Goal: Information Seeking & Learning: Learn about a topic

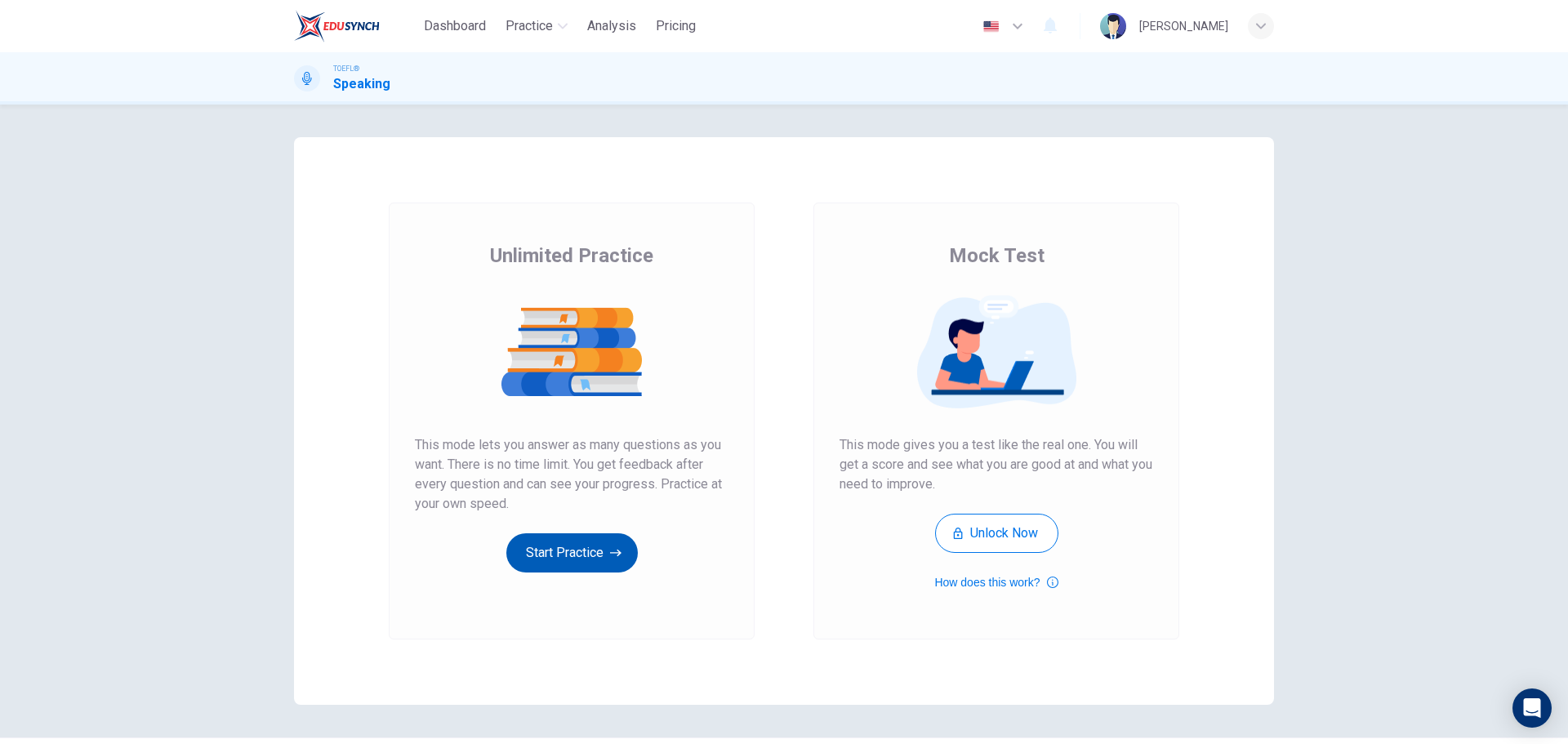
click at [613, 553] on icon "button" at bounding box center [616, 553] width 12 height 8
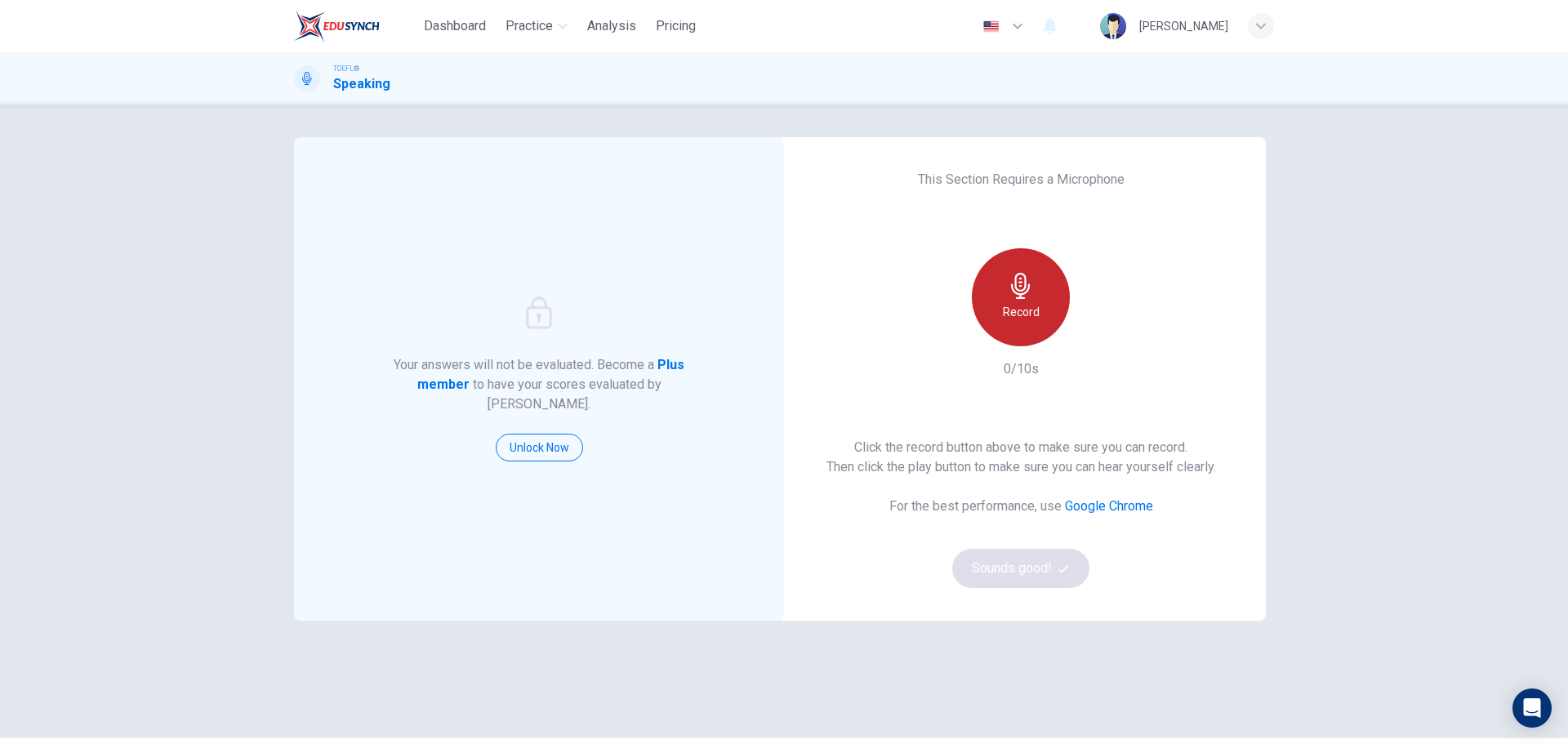
click at [1032, 283] on div "Record" at bounding box center [1021, 297] width 98 height 98
click at [1021, 294] on icon "button" at bounding box center [1021, 285] width 19 height 26
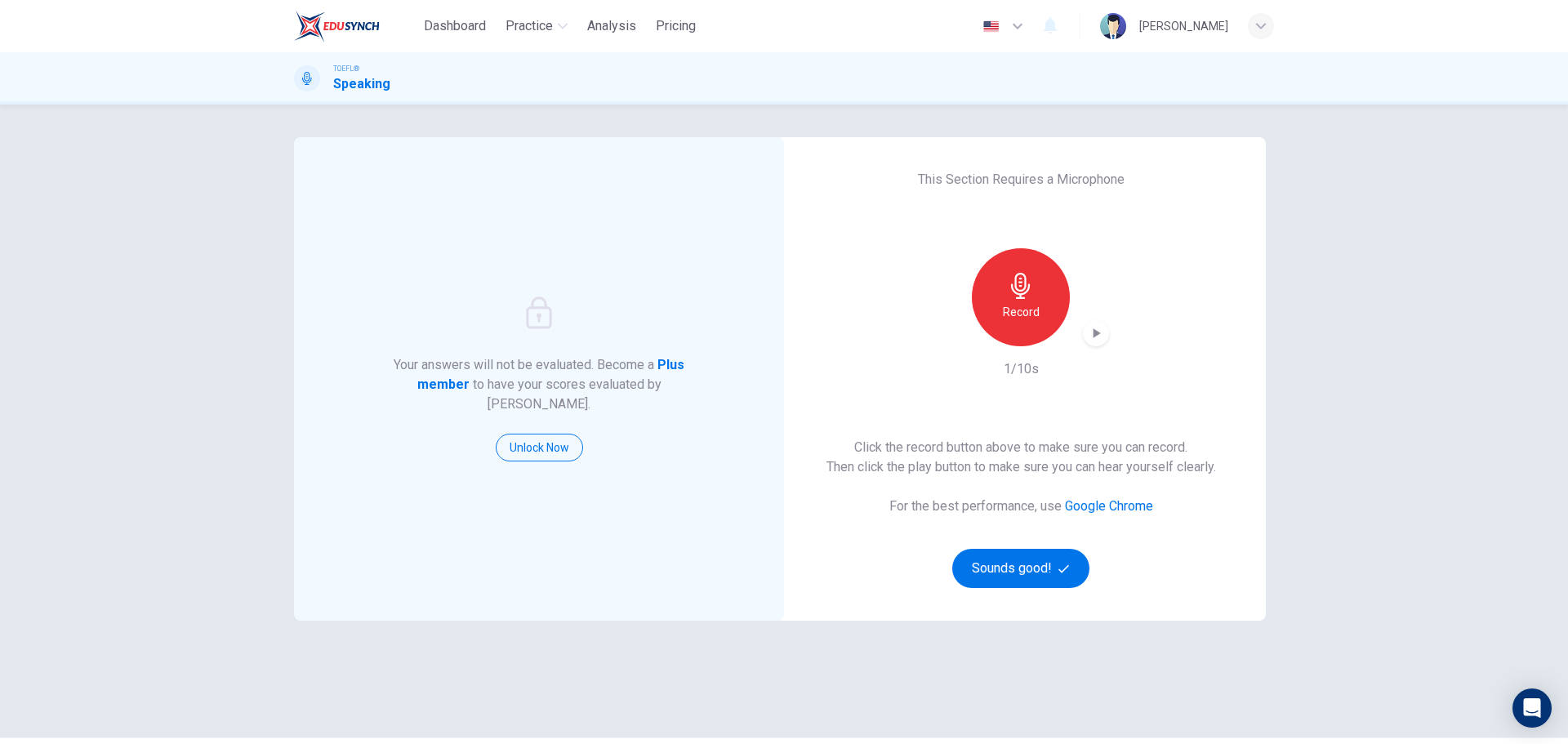
click at [1102, 330] on div "button" at bounding box center [1096, 333] width 26 height 26
click at [1021, 577] on button "Sounds good!" at bounding box center [1021, 569] width 137 height 39
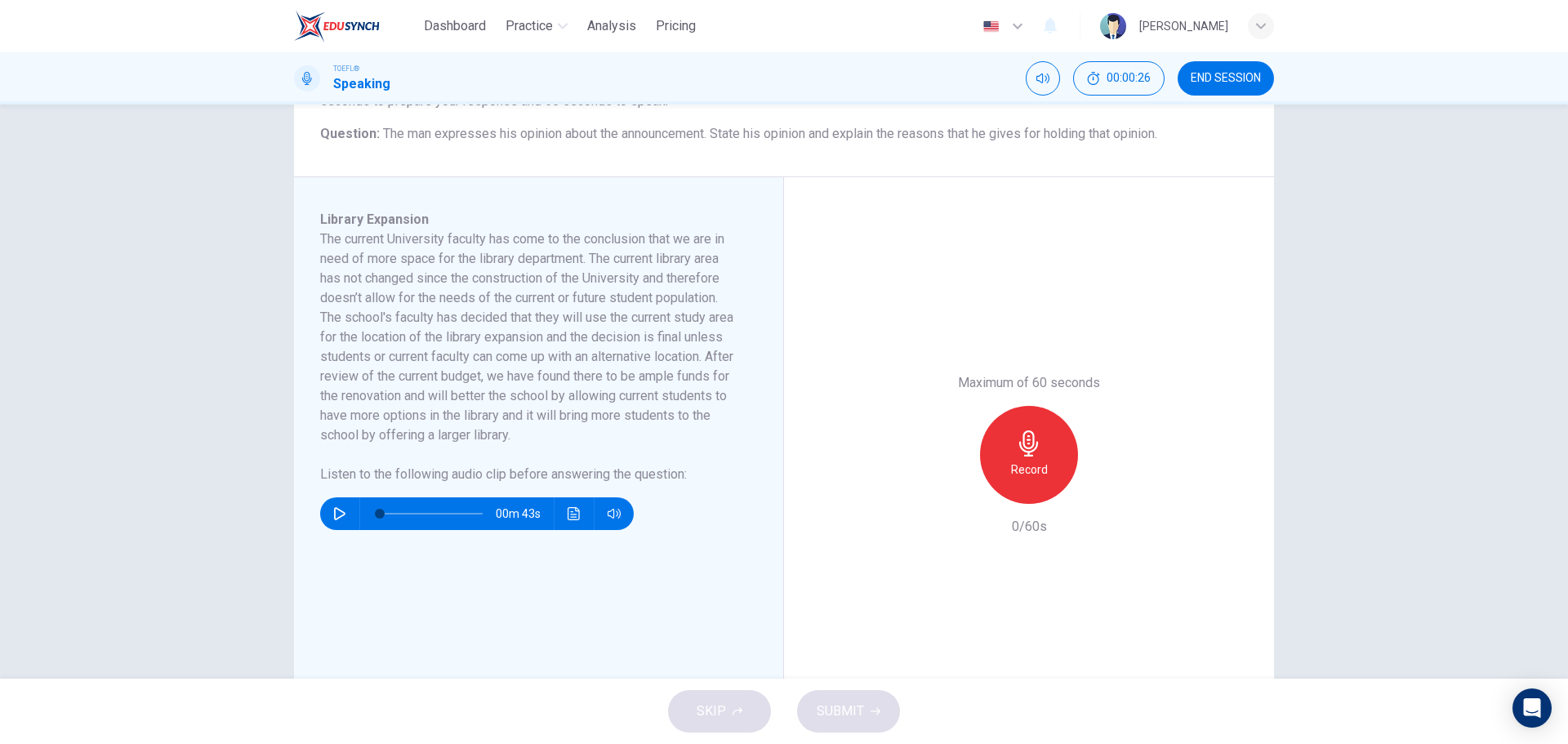
scroll to position [245, 0]
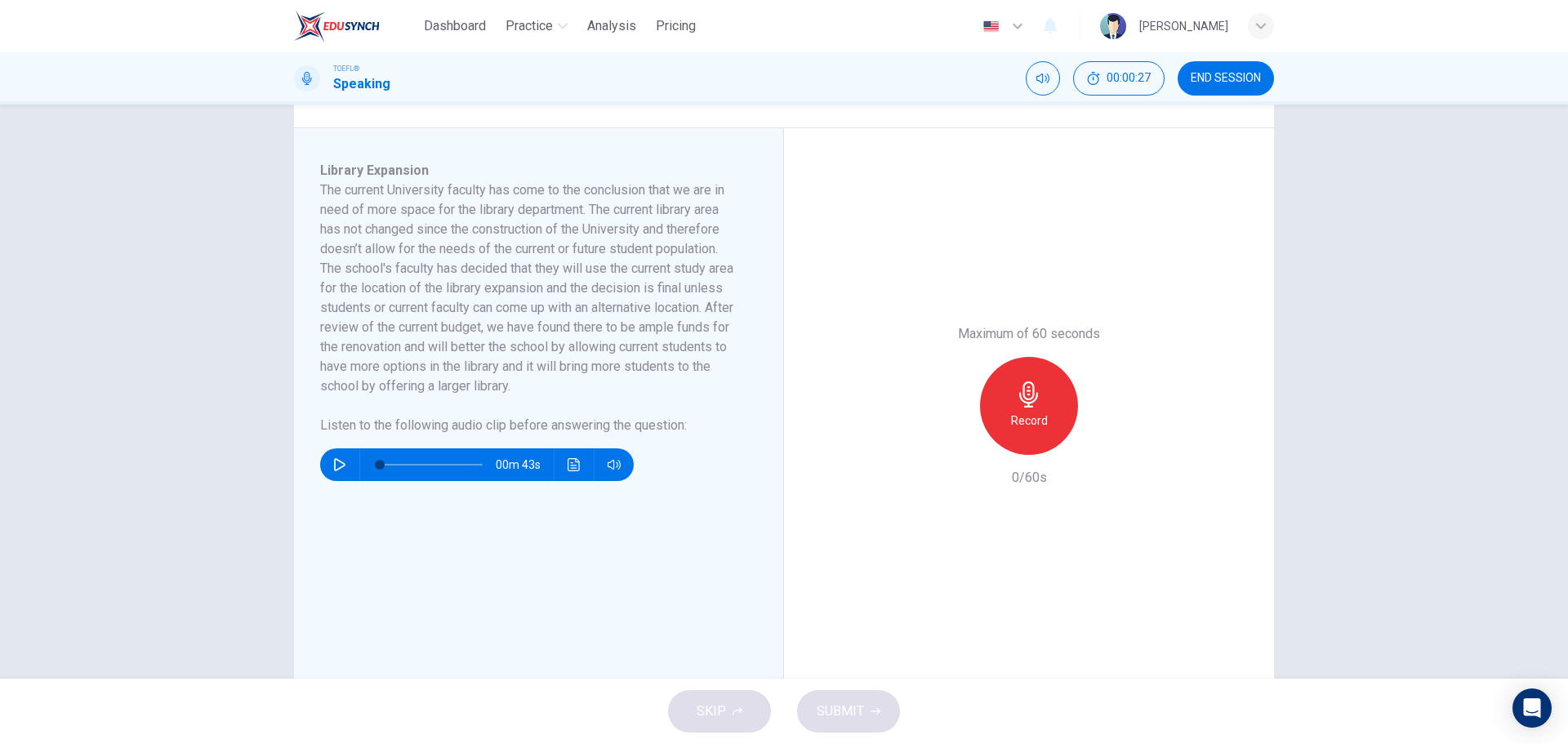
click at [344, 455] on button "button" at bounding box center [339, 465] width 26 height 33
click at [354, 456] on div "00m 40s" at bounding box center [477, 465] width 314 height 33
click at [326, 461] on button "button" at bounding box center [339, 465] width 26 height 33
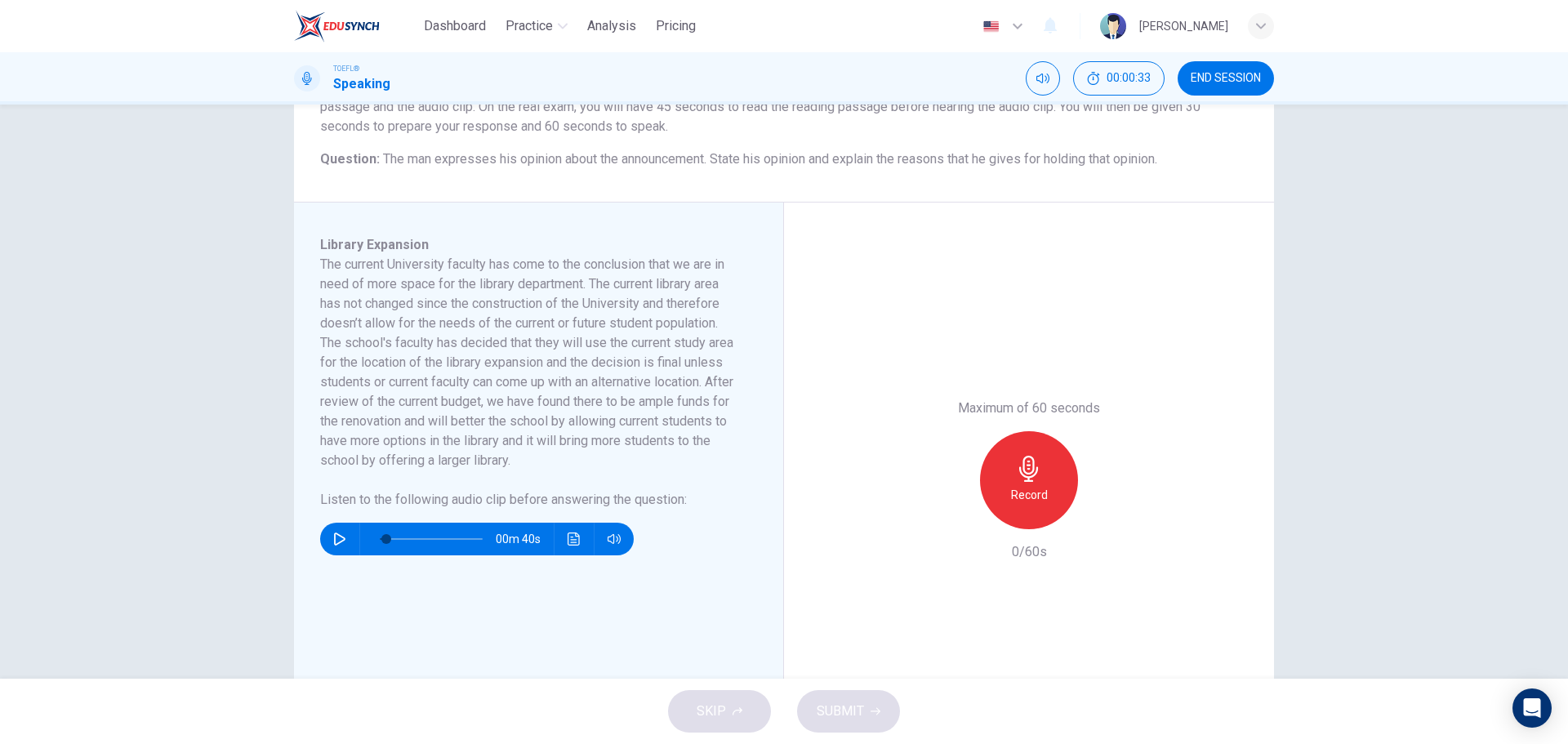
scroll to position [164, 0]
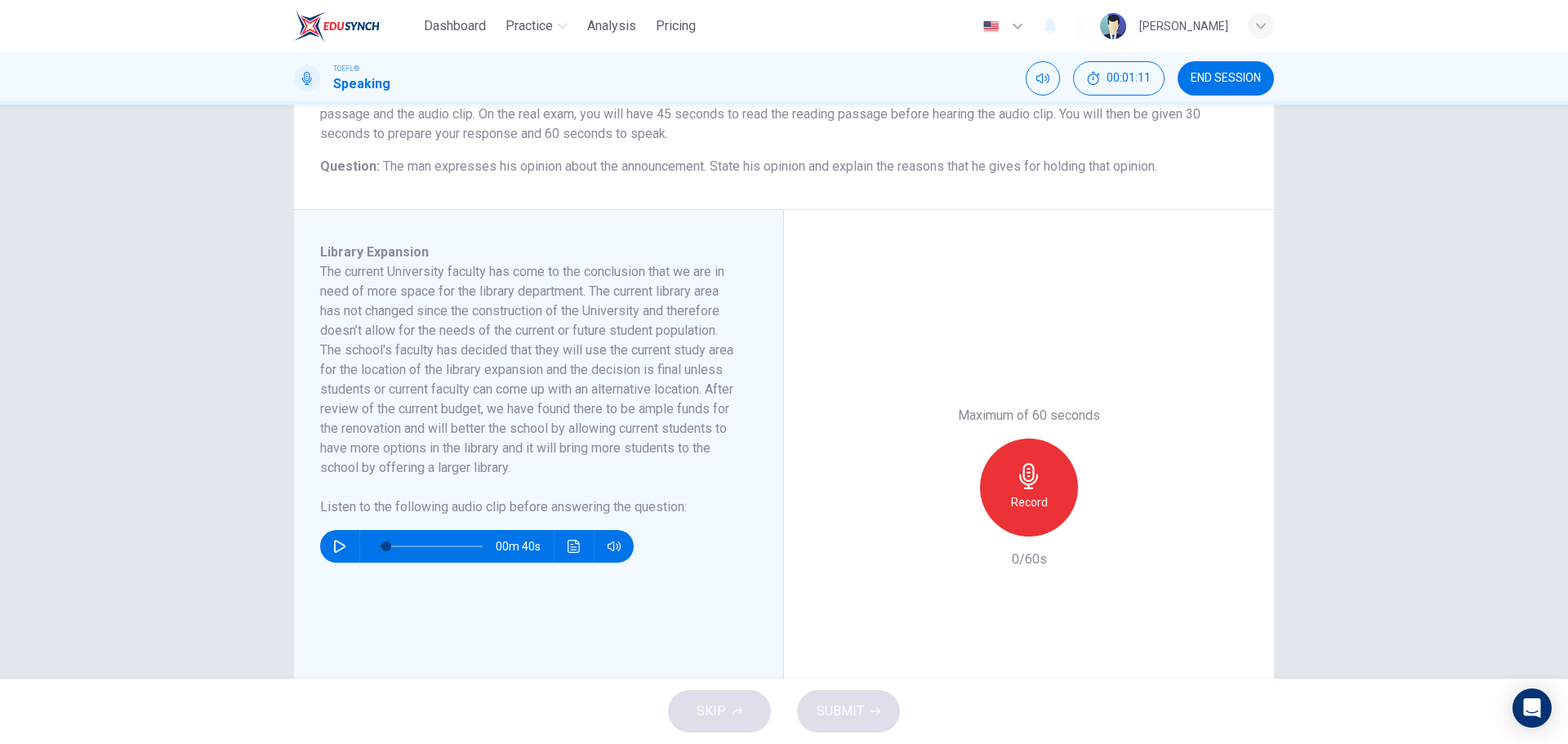
click at [321, 545] on div "00m 40s" at bounding box center [477, 547] width 314 height 33
click at [333, 545] on icon "button" at bounding box center [339, 546] width 13 height 13
click at [434, 537] on span at bounding box center [431, 546] width 103 height 23
type input "0"
click at [1028, 494] on h6 "Record" at bounding box center [1030, 502] width 37 height 19
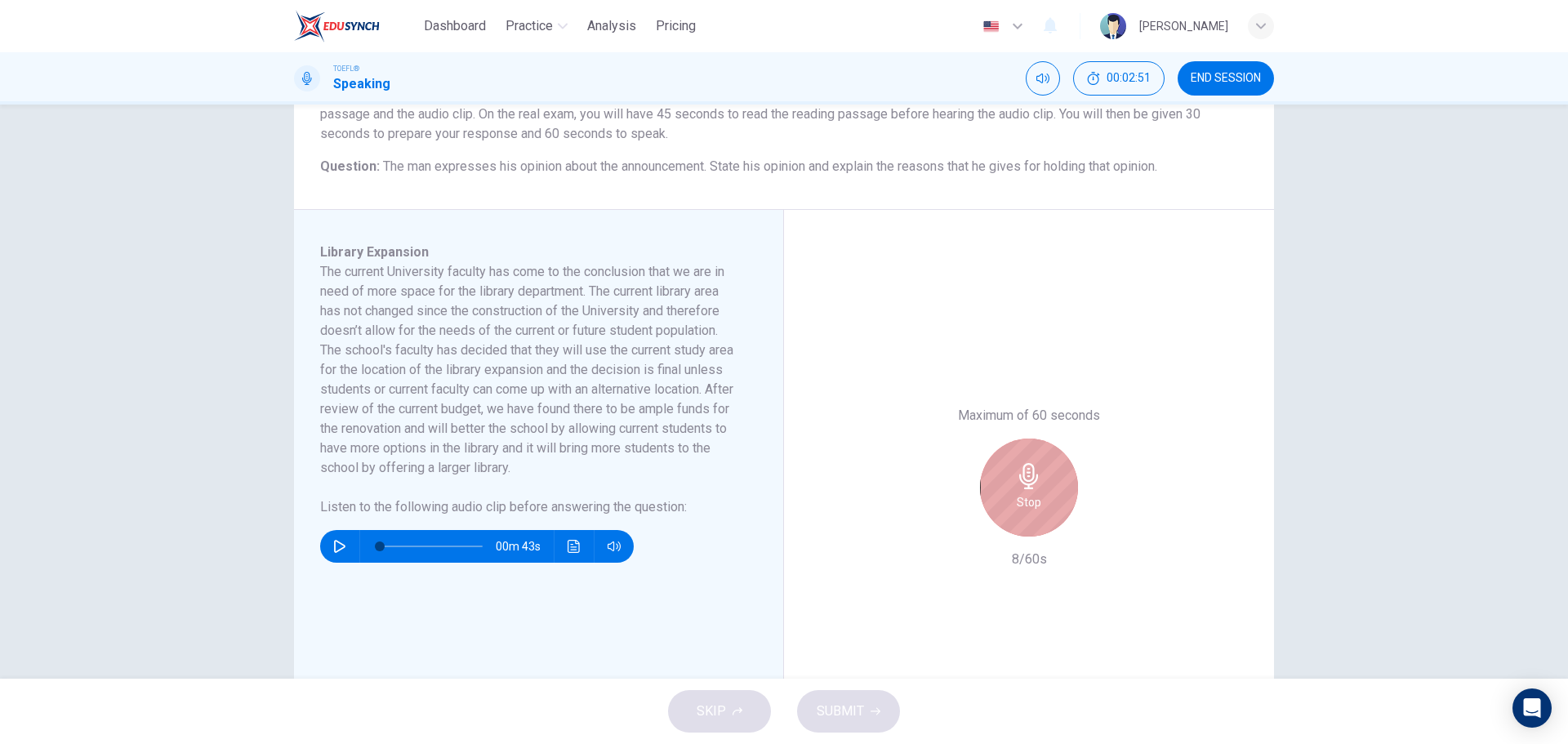
click at [1026, 475] on icon "button" at bounding box center [1029, 476] width 26 height 26
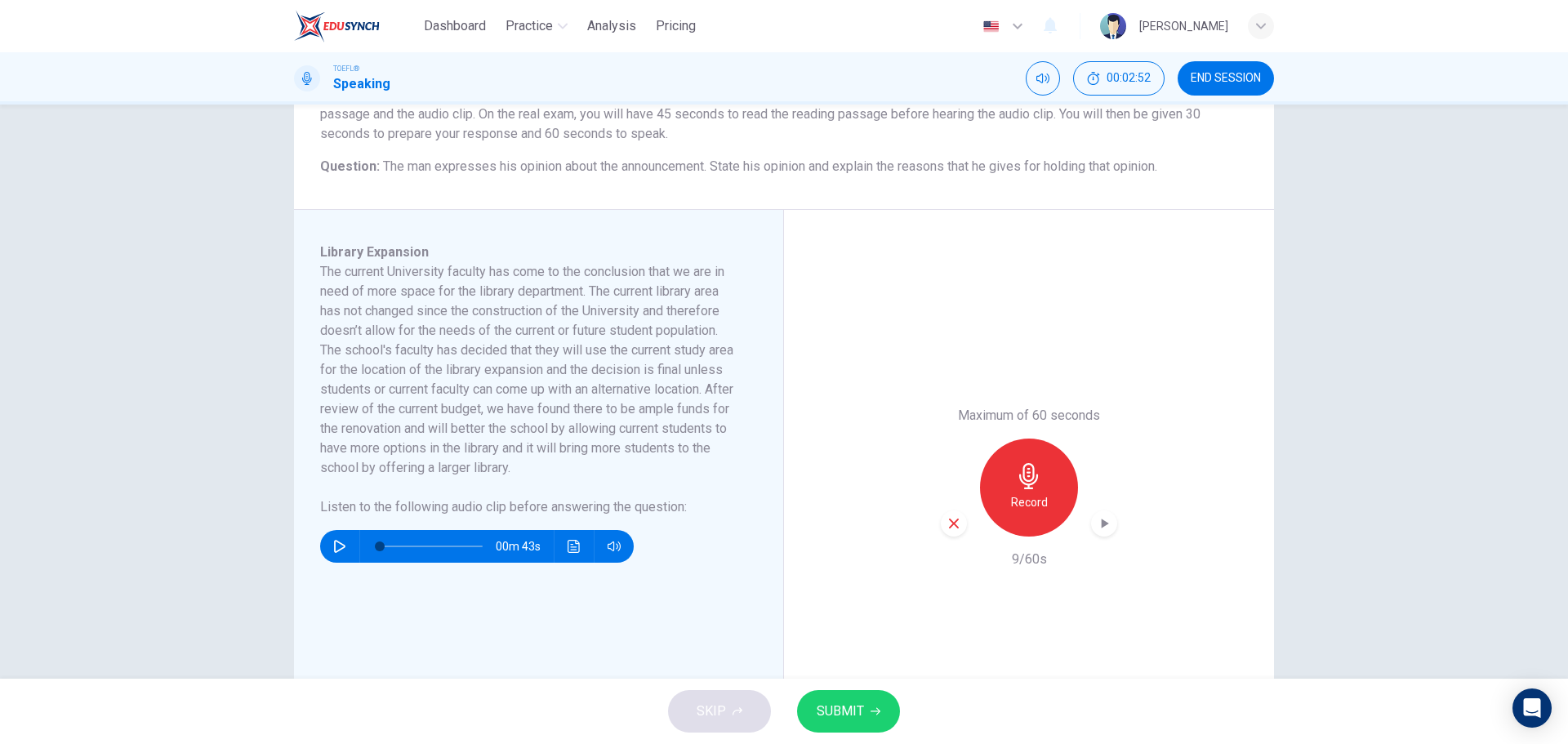
click at [946, 528] on icon "button" at bounding box center [953, 523] width 14 height 14
click at [1019, 462] on div "Record" at bounding box center [1029, 488] width 98 height 98
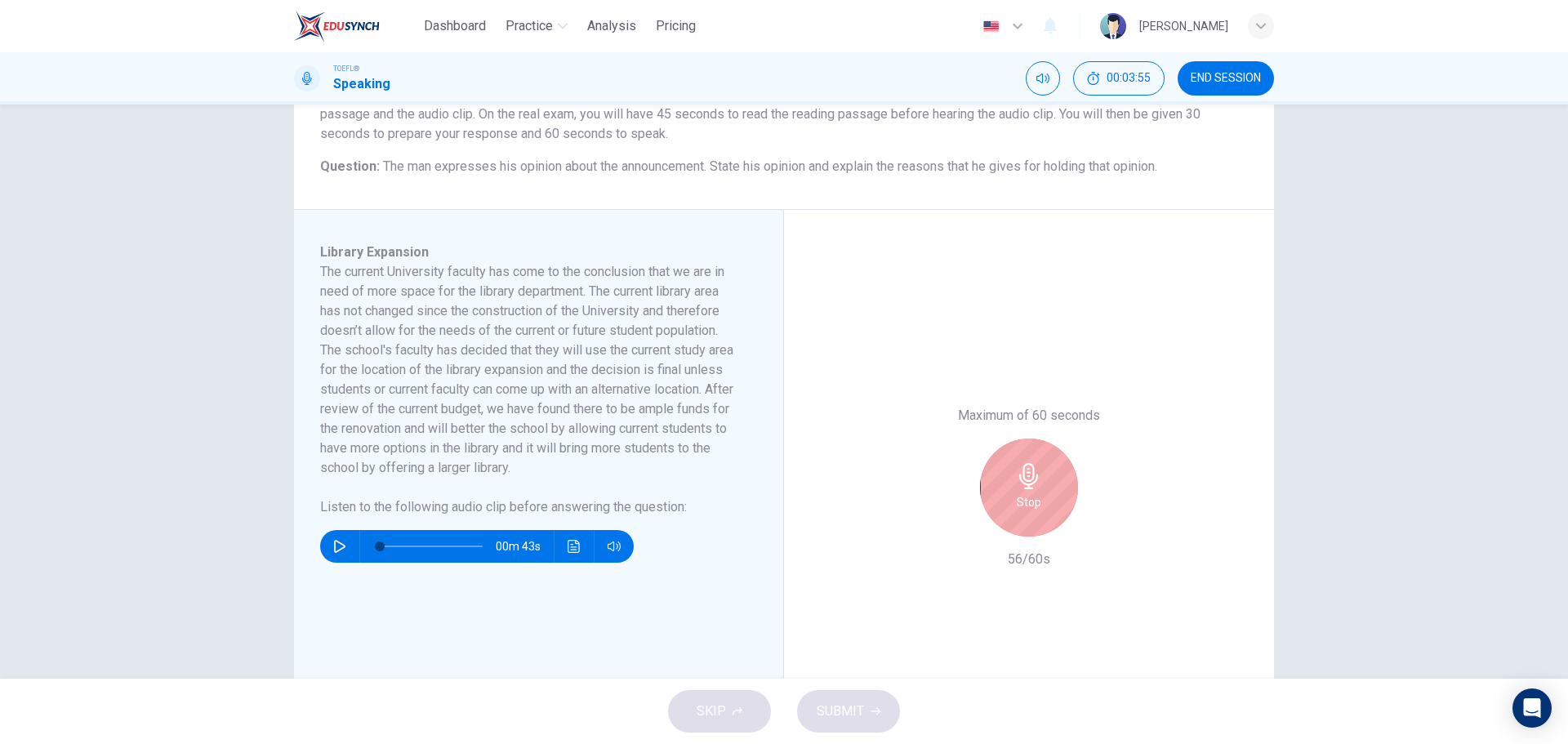
click at [1017, 498] on h6 "Stop" at bounding box center [1029, 502] width 24 height 19
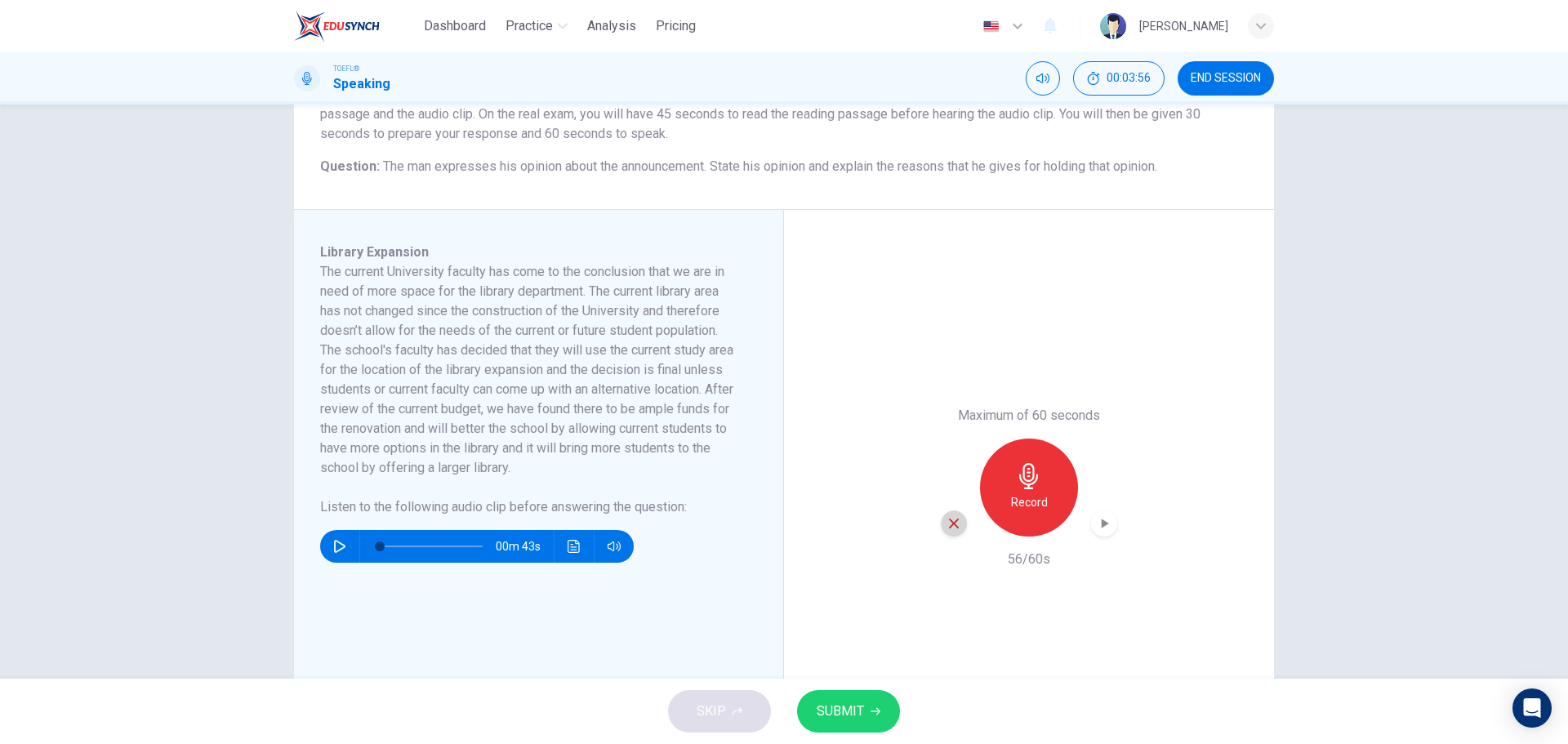
click at [946, 518] on icon "button" at bounding box center [953, 523] width 14 height 14
click at [829, 712] on div "SKIP SUBMIT" at bounding box center [784, 711] width 1568 height 65
click at [711, 725] on div "SKIP SUBMIT" at bounding box center [784, 711] width 1568 height 65
click at [1026, 542] on div "Maximum of 60 seconds Record 0/60s" at bounding box center [1029, 488] width 176 height 164
click at [1022, 526] on div "Record" at bounding box center [1029, 488] width 98 height 98
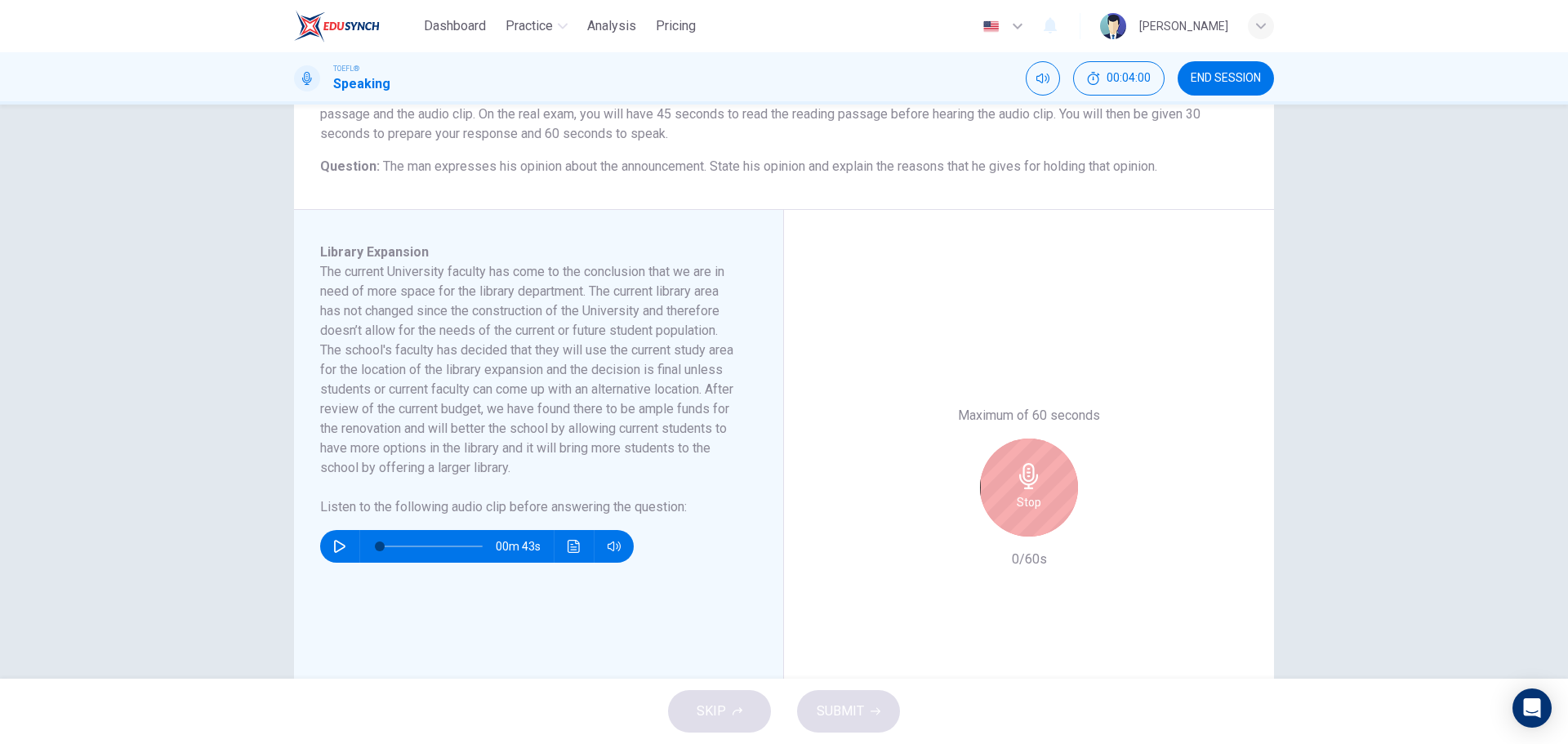
click at [1022, 515] on div "Stop" at bounding box center [1029, 488] width 98 height 98
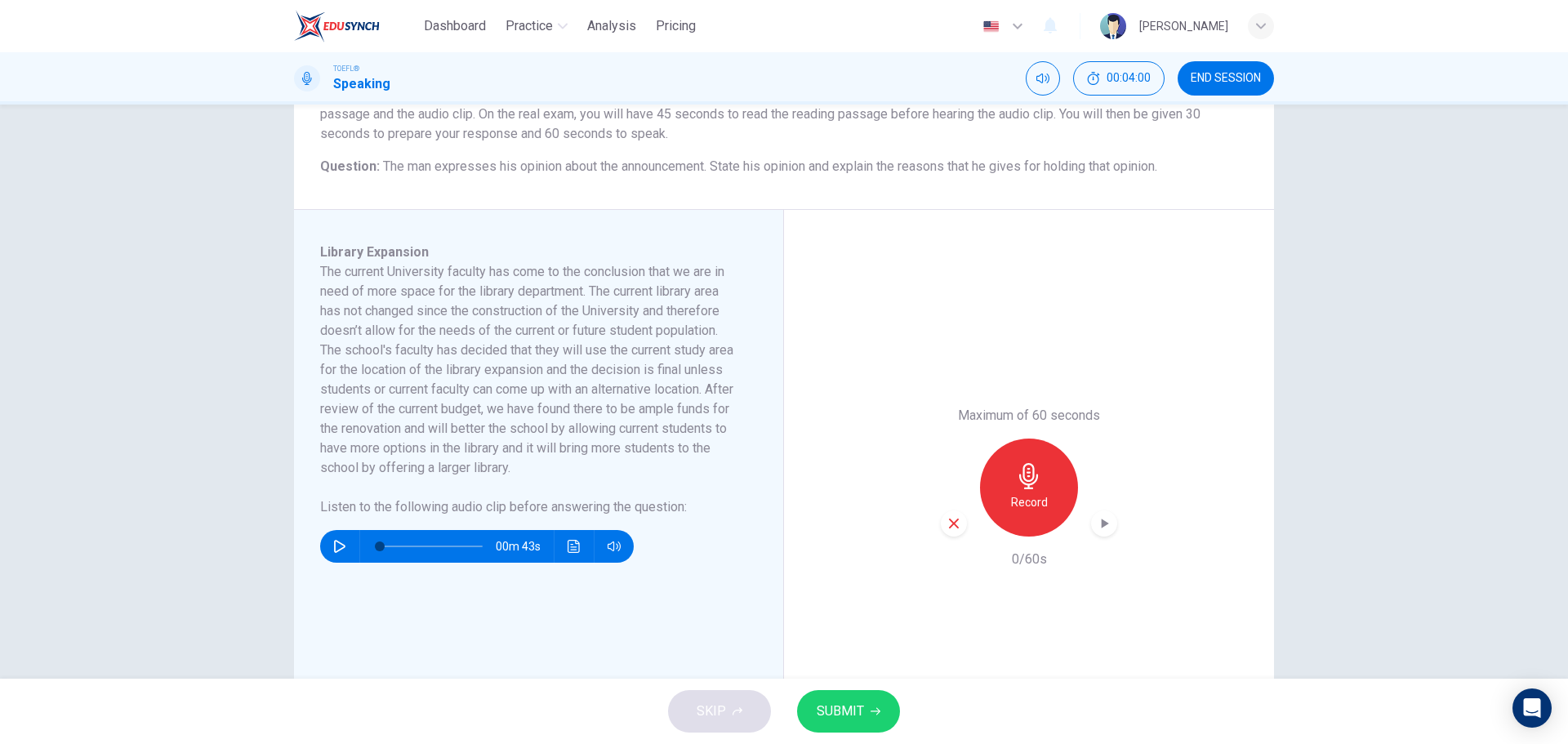
click at [827, 693] on button "SUBMIT" at bounding box center [849, 711] width 103 height 42
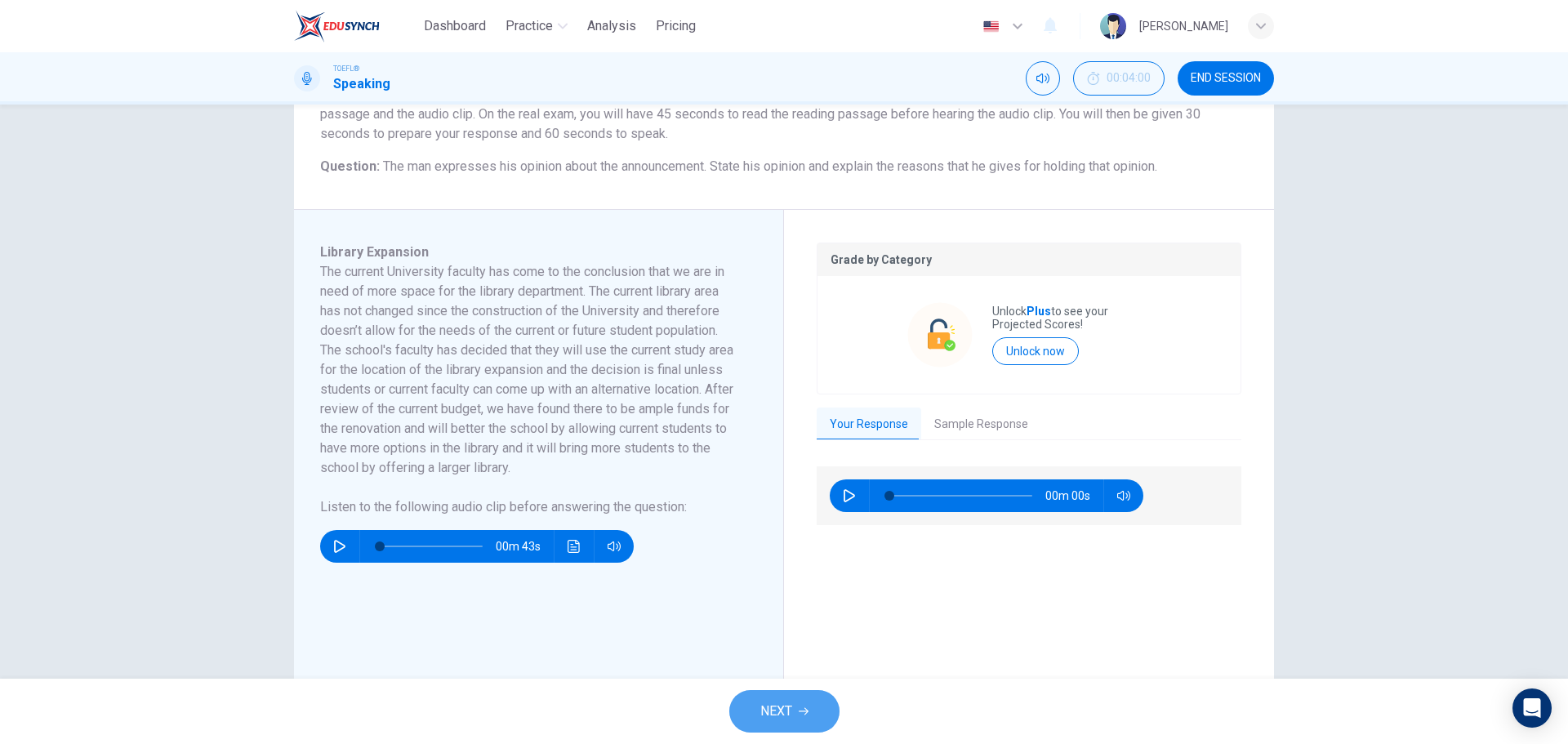
click at [773, 704] on span "NEXT" at bounding box center [777, 711] width 32 height 23
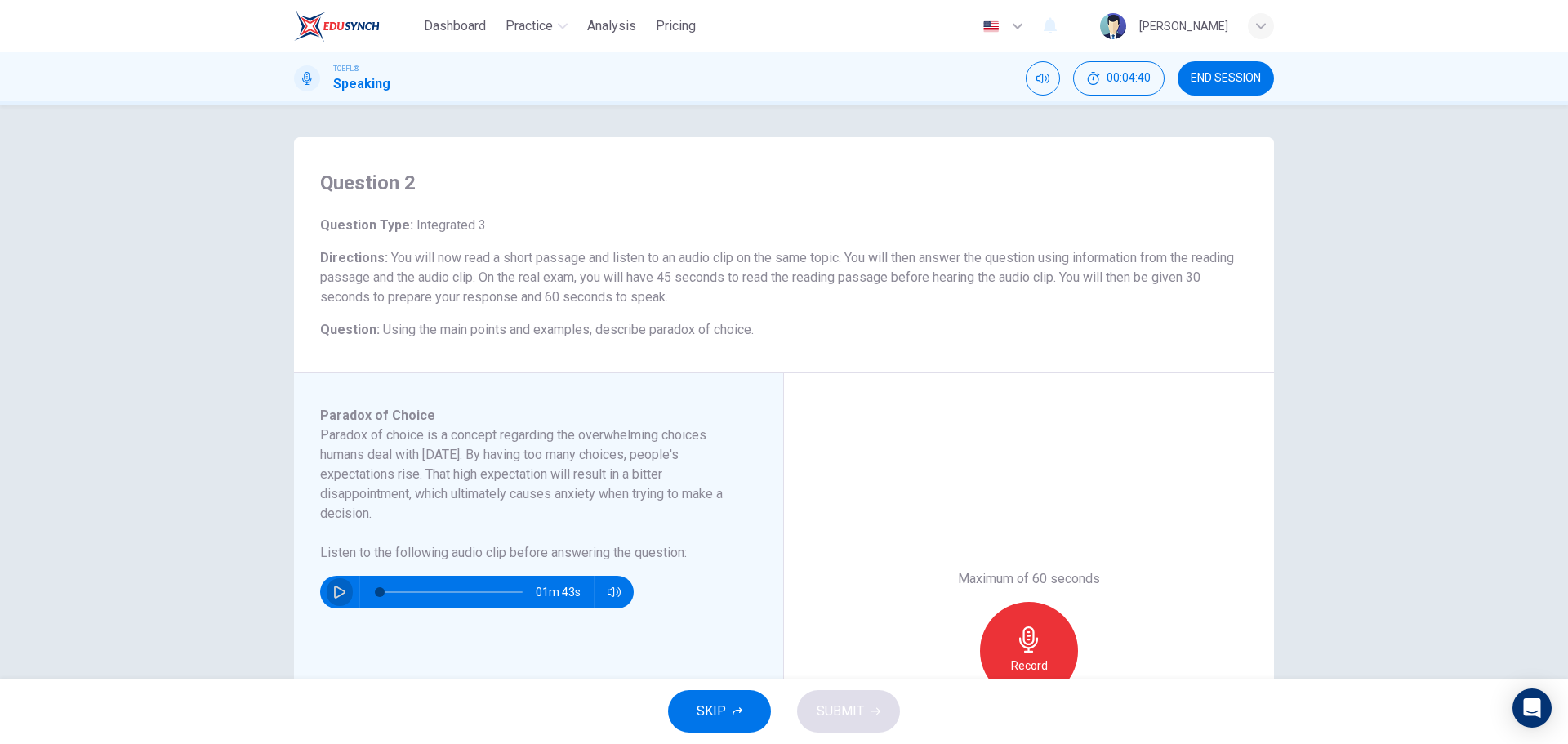
click at [333, 580] on button "button" at bounding box center [339, 592] width 26 height 33
type input "0"
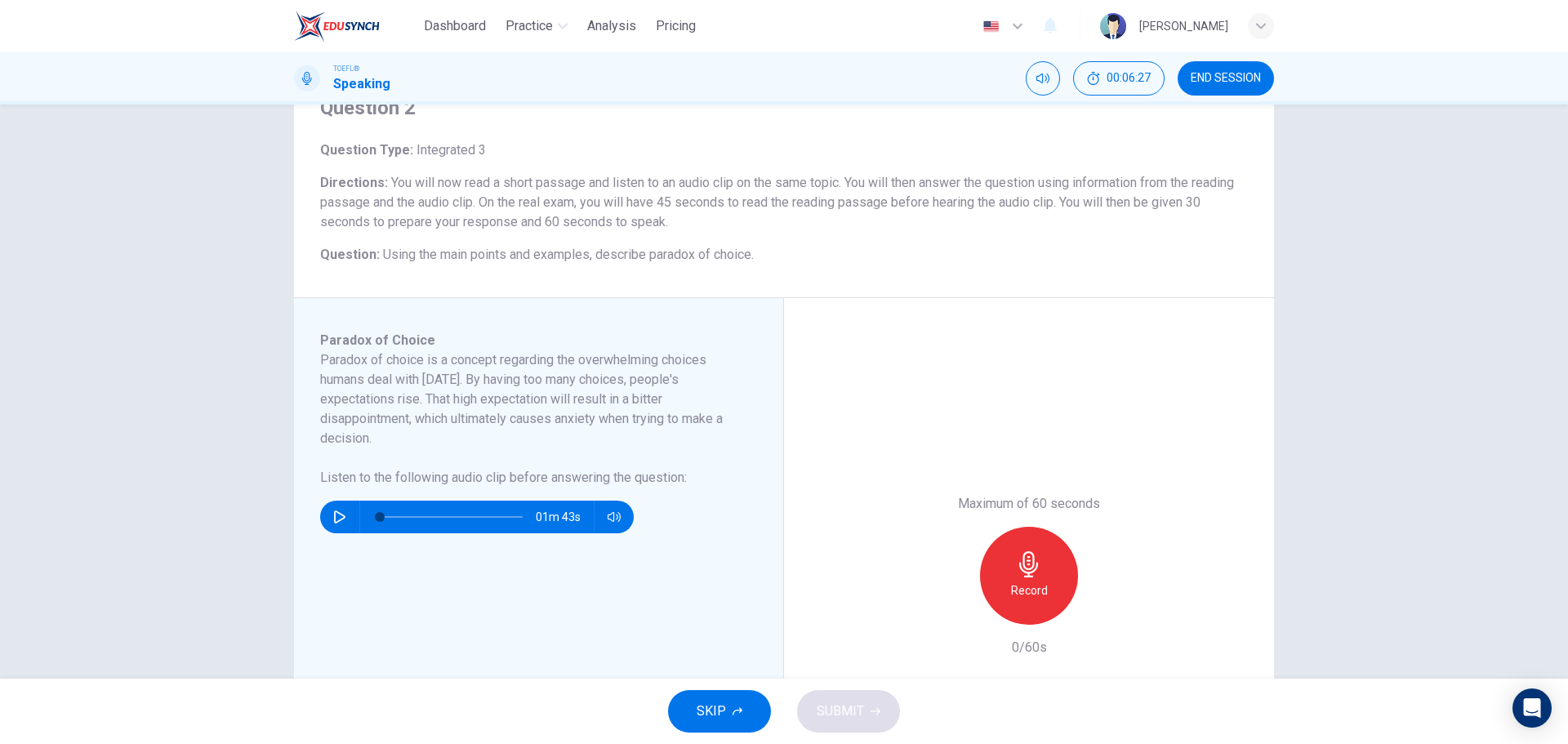
scroll to position [82, 0]
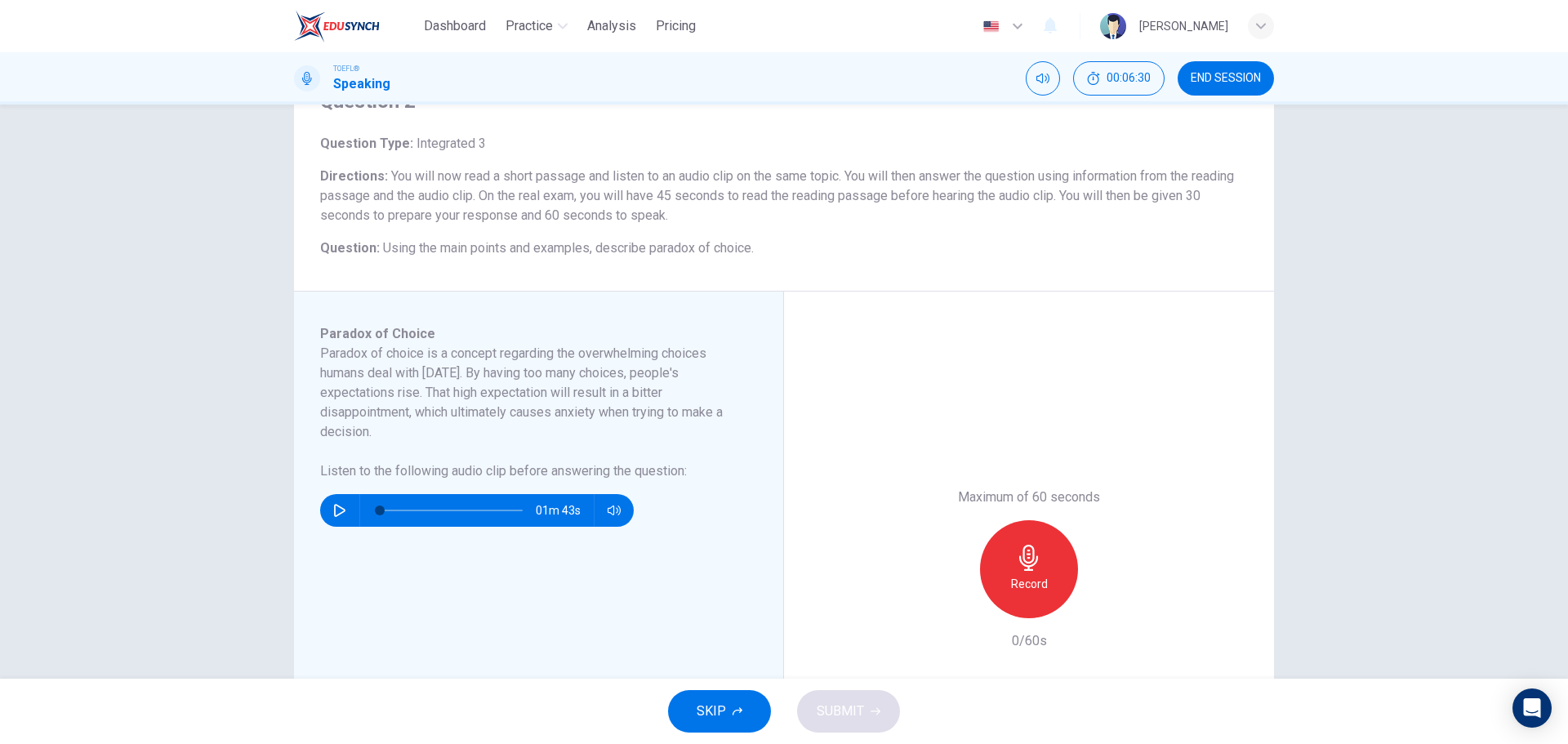
click at [1045, 564] on div "Record" at bounding box center [1029, 569] width 98 height 98
click at [1046, 564] on div "Stop" at bounding box center [1029, 569] width 98 height 98
click at [951, 589] on div "Record" at bounding box center [1029, 569] width 176 height 98
click at [951, 596] on div "button" at bounding box center [954, 605] width 26 height 26
click at [1000, 571] on div "Record" at bounding box center [1029, 569] width 98 height 98
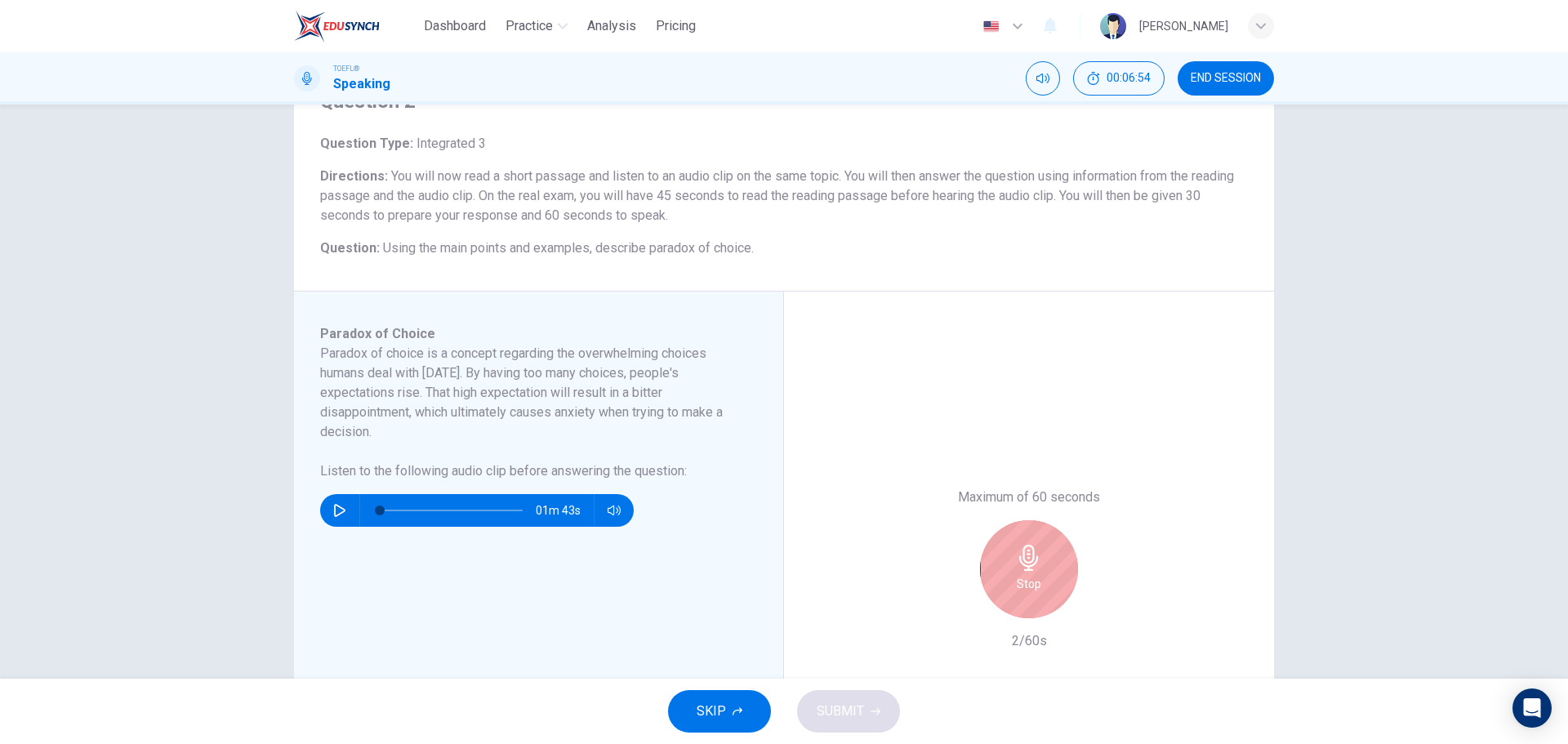
drag, startPoint x: 1000, startPoint y: 564, endPoint x: 1003, endPoint y: 556, distance: 8.5
click at [1003, 556] on div "Stop" at bounding box center [1029, 569] width 98 height 98
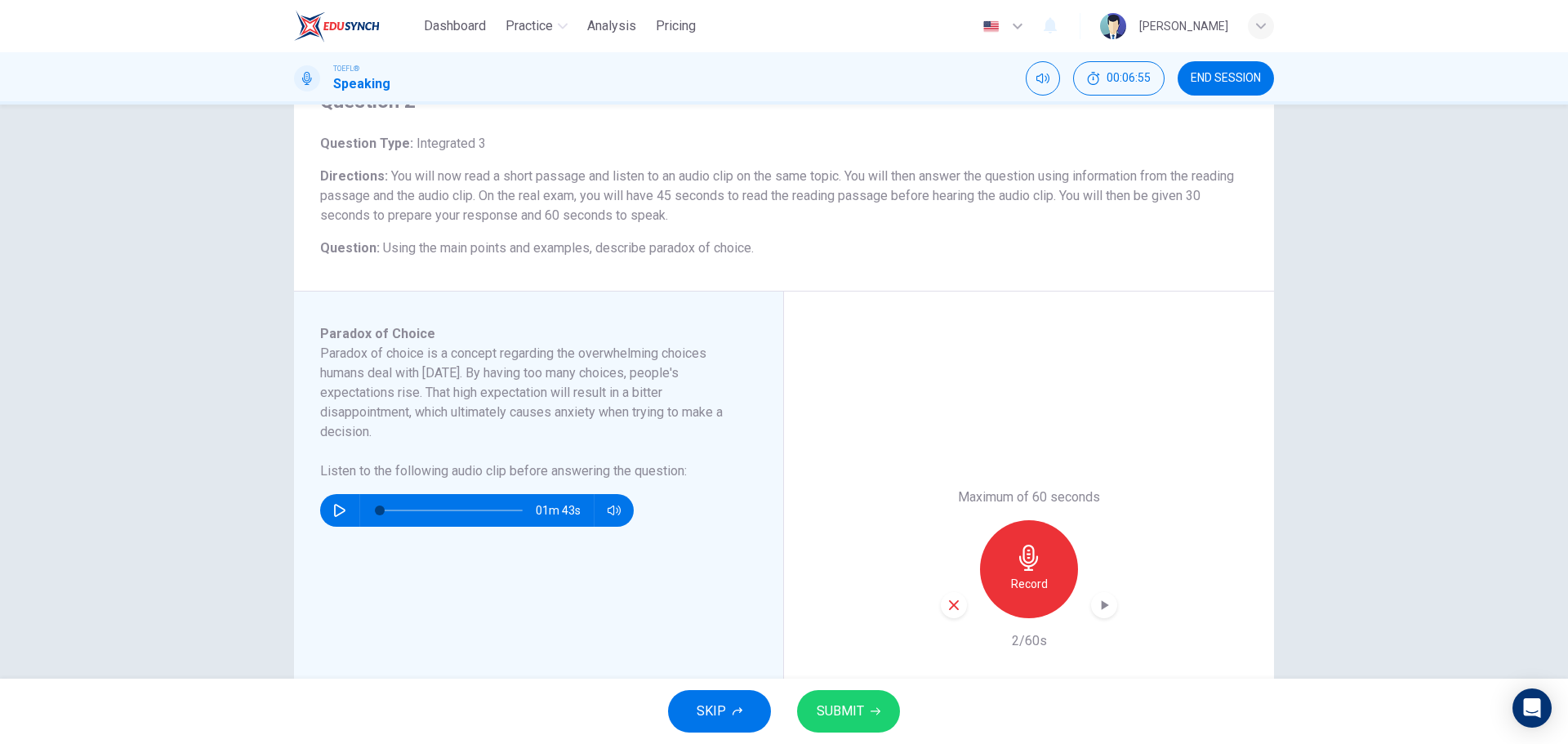
click at [946, 612] on icon "button" at bounding box center [953, 605] width 14 height 14
click at [1032, 574] on div "Record" at bounding box center [1029, 569] width 98 height 98
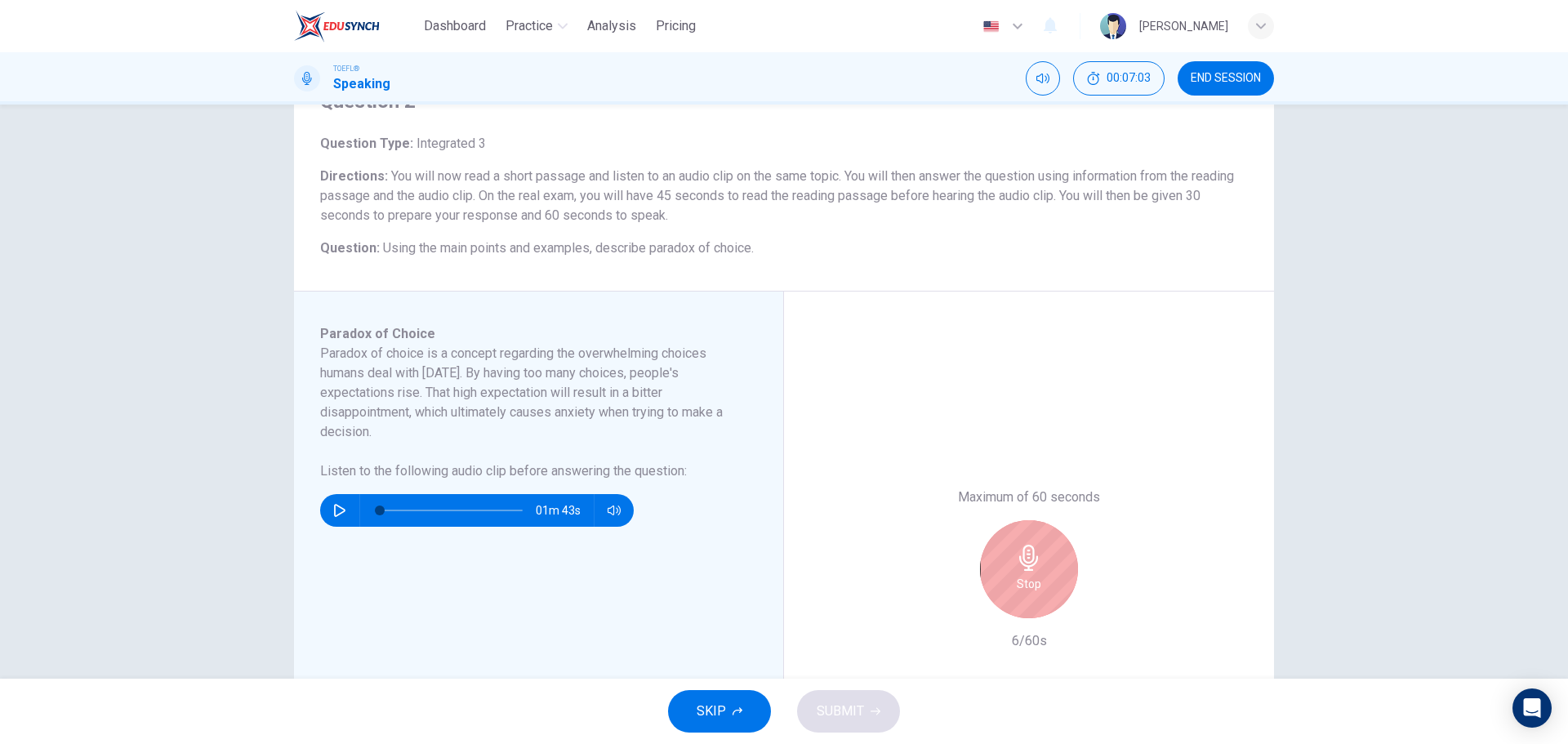
click at [1042, 532] on div "Stop" at bounding box center [1029, 569] width 98 height 98
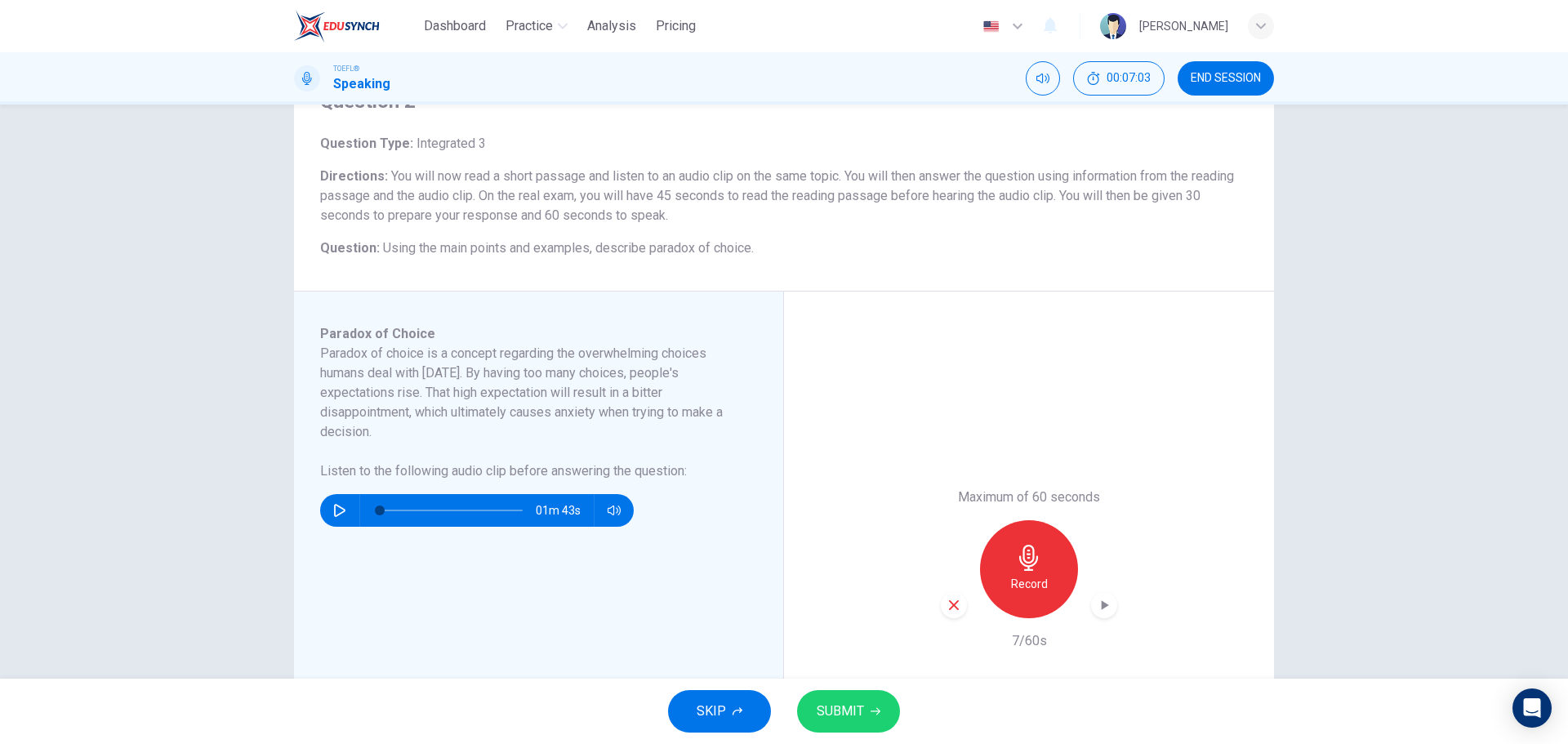
click at [962, 608] on div "button" at bounding box center [954, 605] width 26 height 26
click at [1016, 583] on h6 "Record" at bounding box center [1030, 584] width 37 height 19
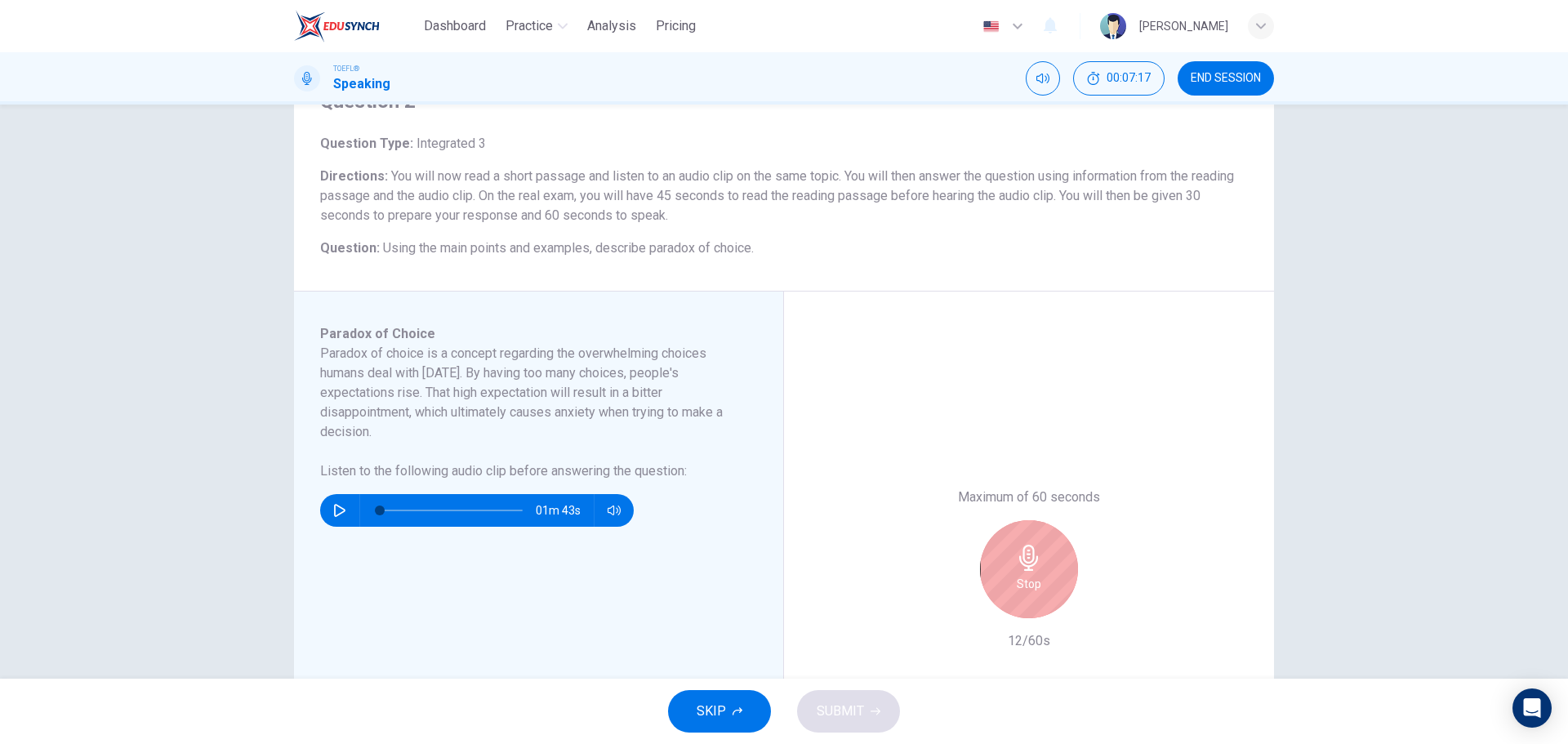
click at [1018, 580] on h6 "Stop" at bounding box center [1029, 584] width 24 height 19
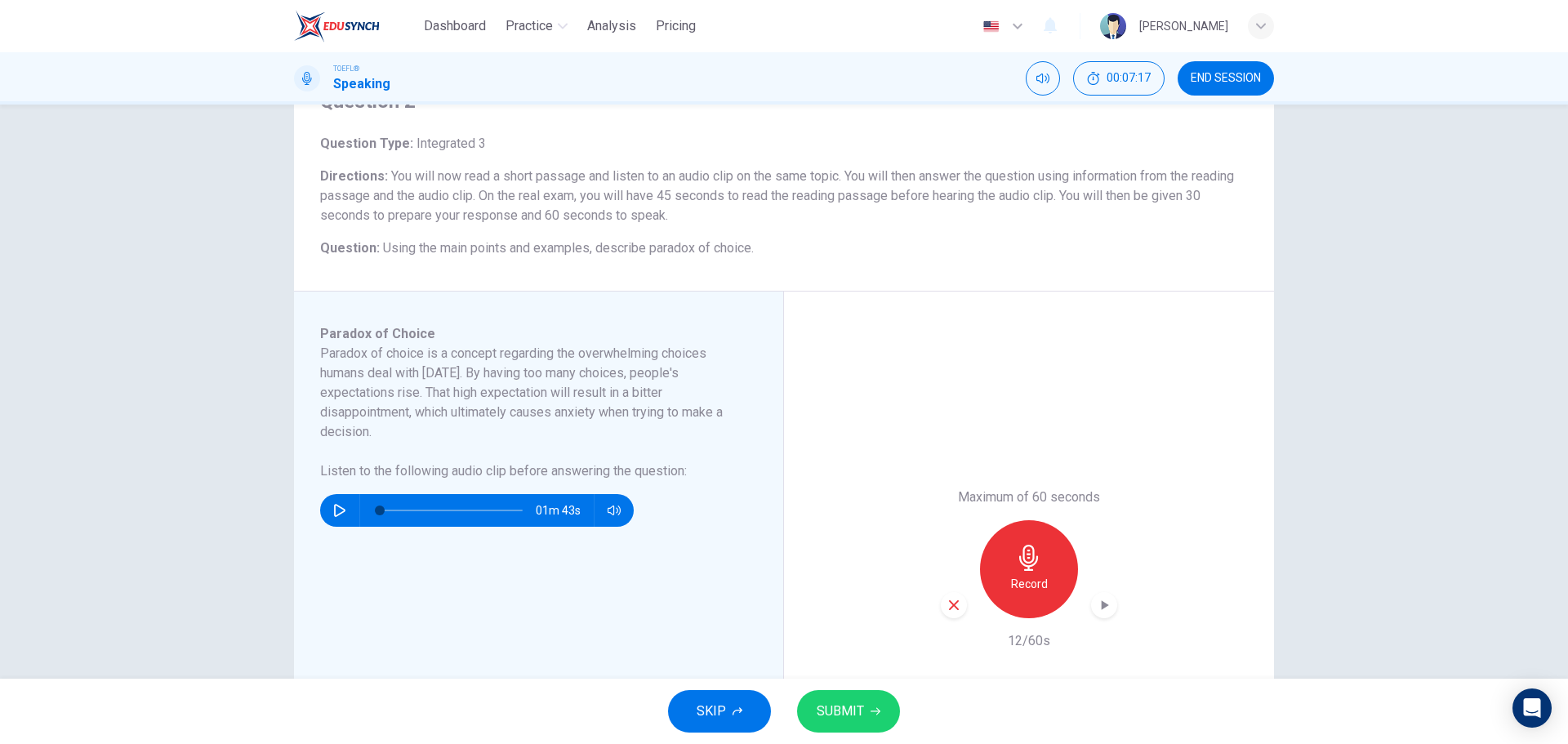
click at [929, 596] on div "Maximum of 60 seconds Record 12/60s" at bounding box center [1029, 569] width 490 height 556
click at [942, 598] on div "button" at bounding box center [954, 605] width 26 height 26
click at [1048, 562] on div "Record" at bounding box center [1029, 569] width 98 height 98
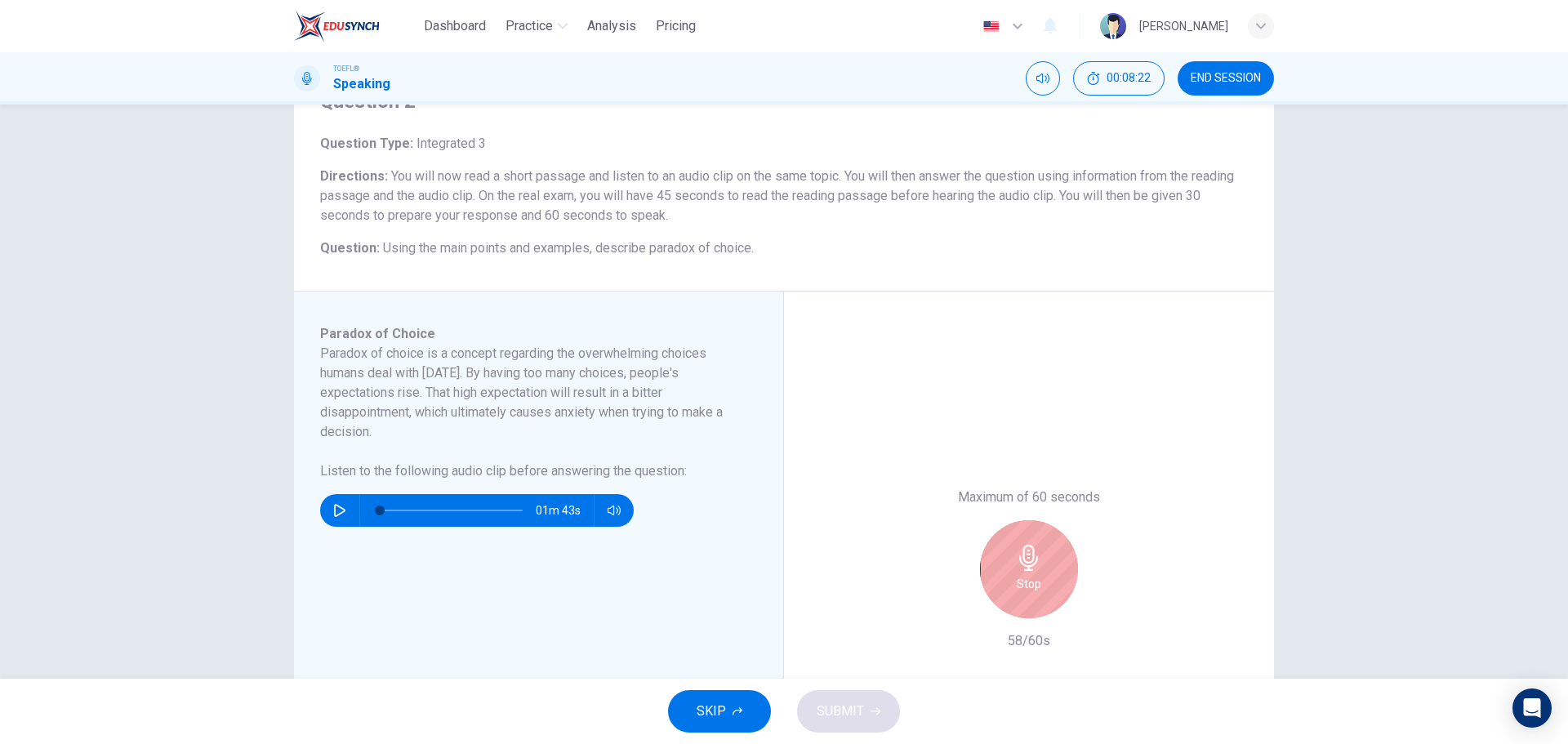
click at [1047, 559] on div "Stop" at bounding box center [1029, 569] width 98 height 98
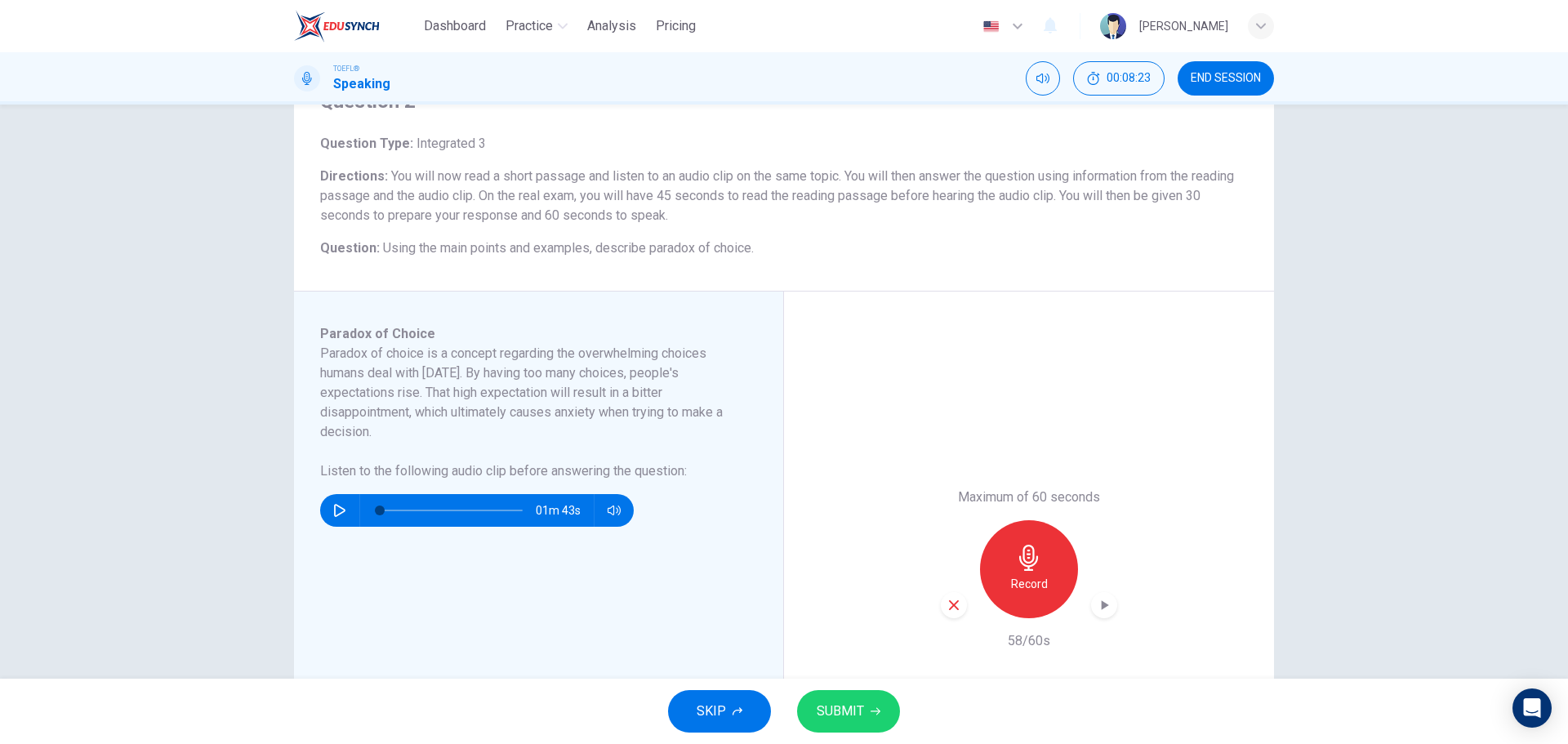
click at [806, 709] on button "SUBMIT" at bounding box center [849, 711] width 103 height 42
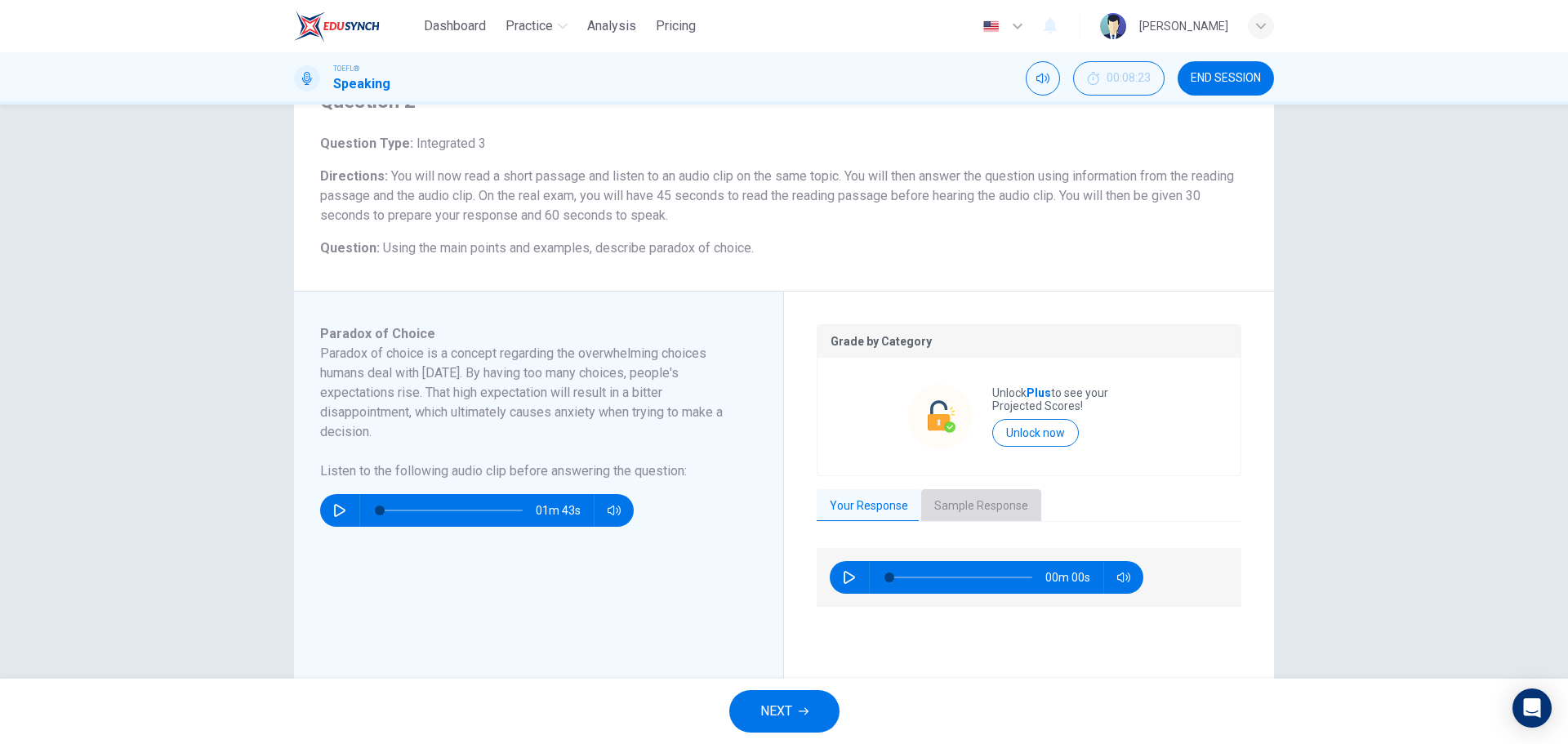
click at [1022, 510] on button "Sample Response" at bounding box center [981, 506] width 120 height 35
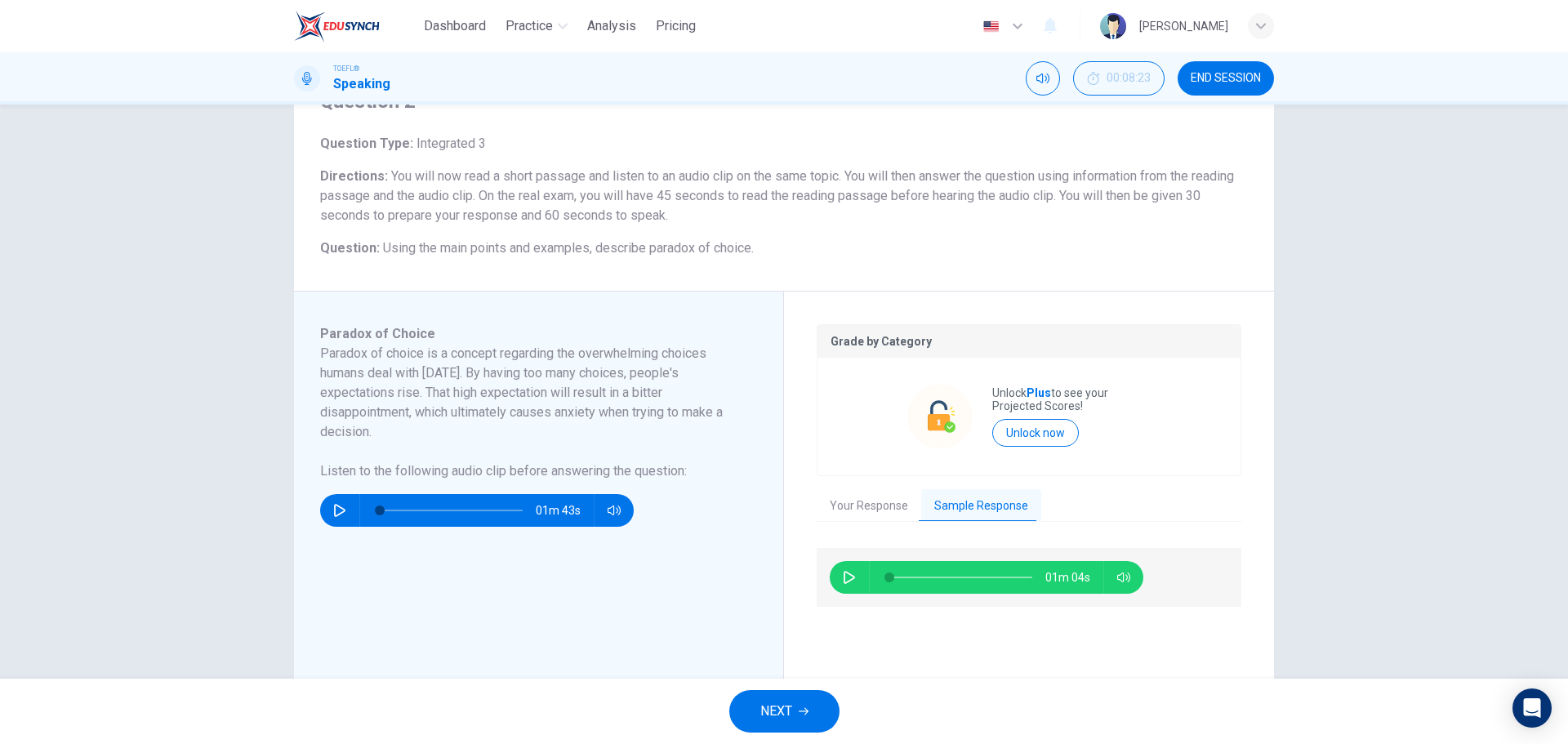
click at [842, 584] on button "button" at bounding box center [849, 577] width 26 height 33
click at [848, 575] on icon "button" at bounding box center [849, 577] width 12 height 13
type input "95"
click at [799, 719] on button "NEXT" at bounding box center [784, 711] width 110 height 42
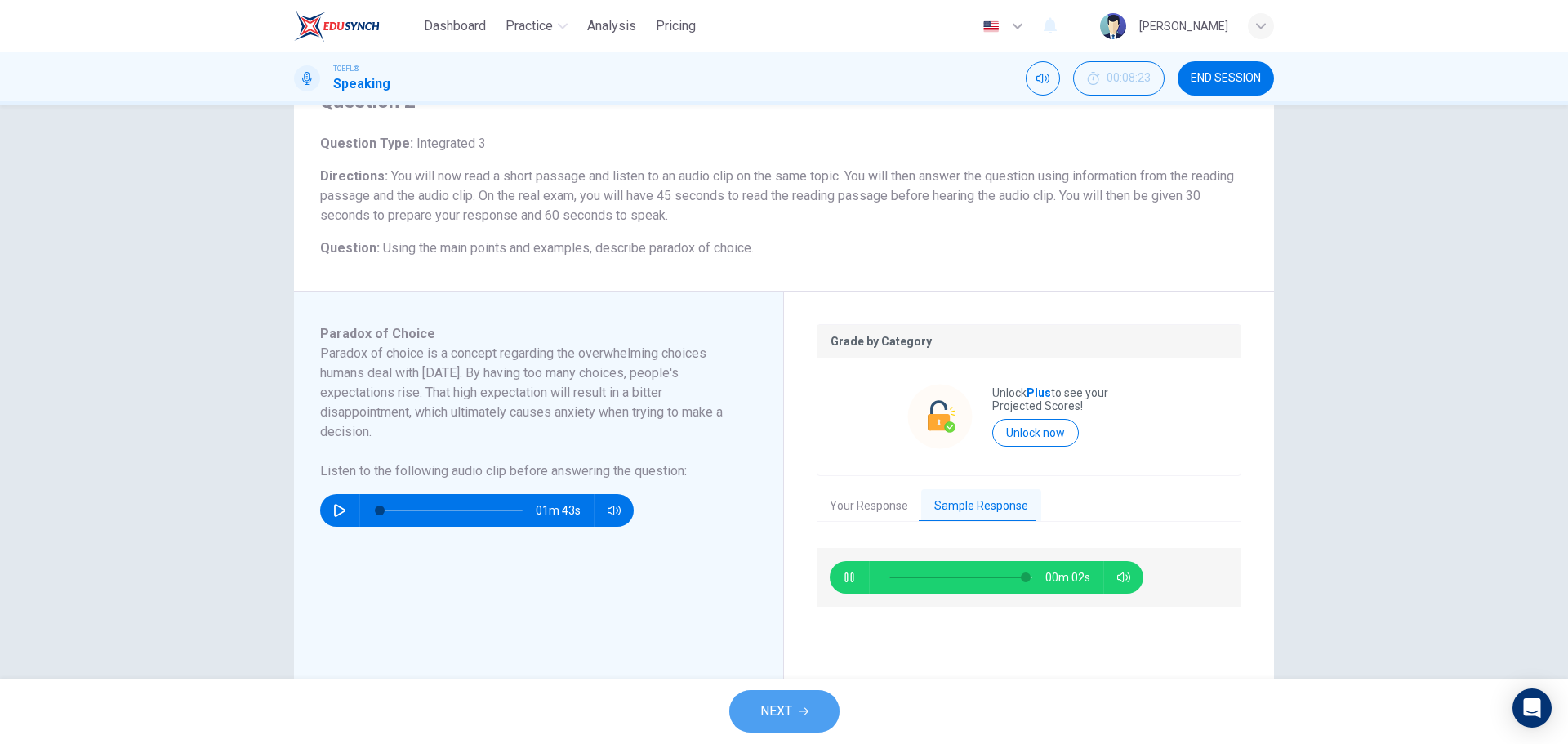
scroll to position [0, 0]
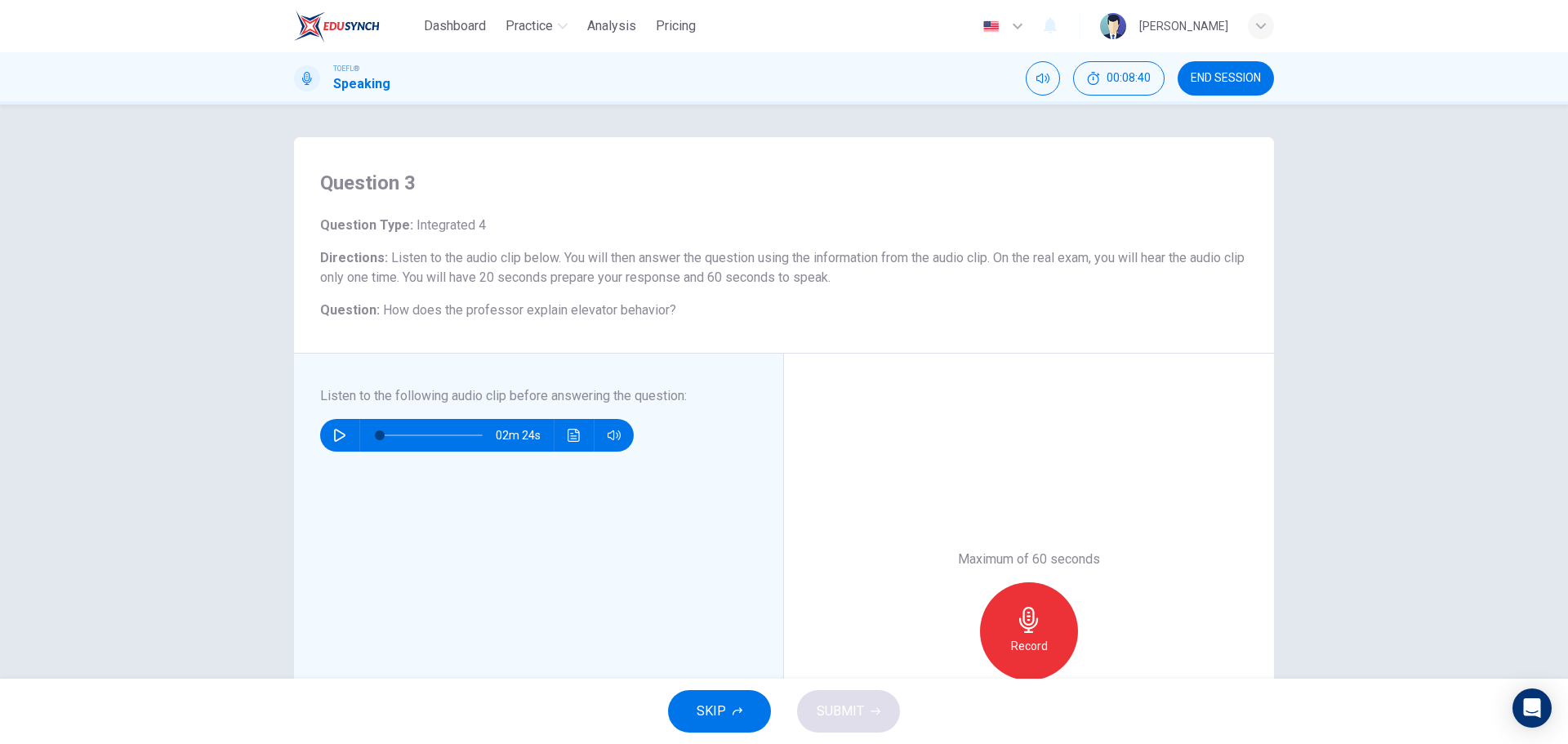
click at [333, 423] on button "button" at bounding box center [339, 435] width 26 height 33
drag, startPoint x: 386, startPoint y: 439, endPoint x: 368, endPoint y: 438, distance: 18.0
click at [375, 438] on span at bounding box center [380, 435] width 10 height 10
type input "0"
click at [1046, 636] on div "Record" at bounding box center [1029, 632] width 98 height 98
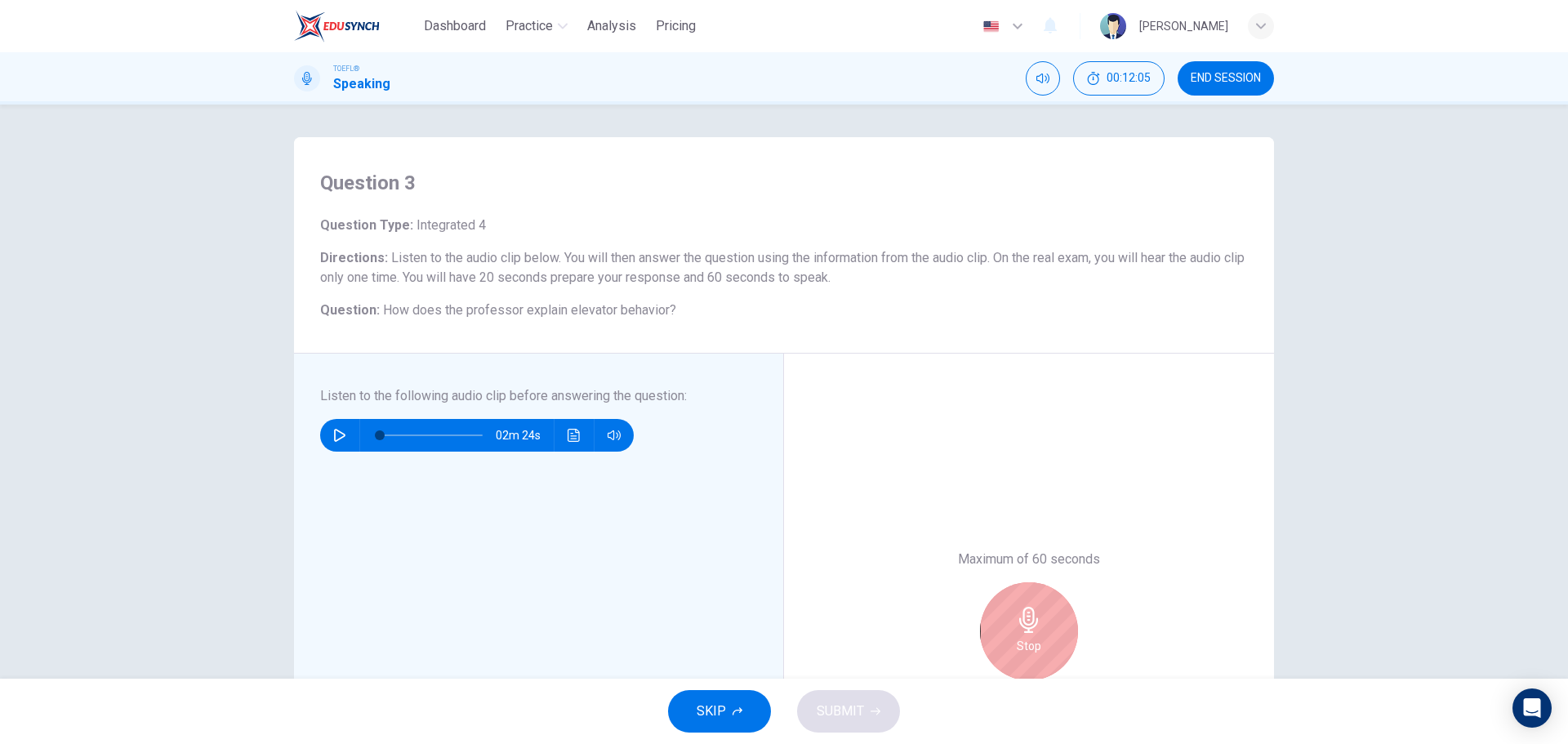
click at [1059, 592] on div "Stop" at bounding box center [1029, 632] width 176 height 98
click at [1058, 604] on div "Stop" at bounding box center [1029, 632] width 98 height 98
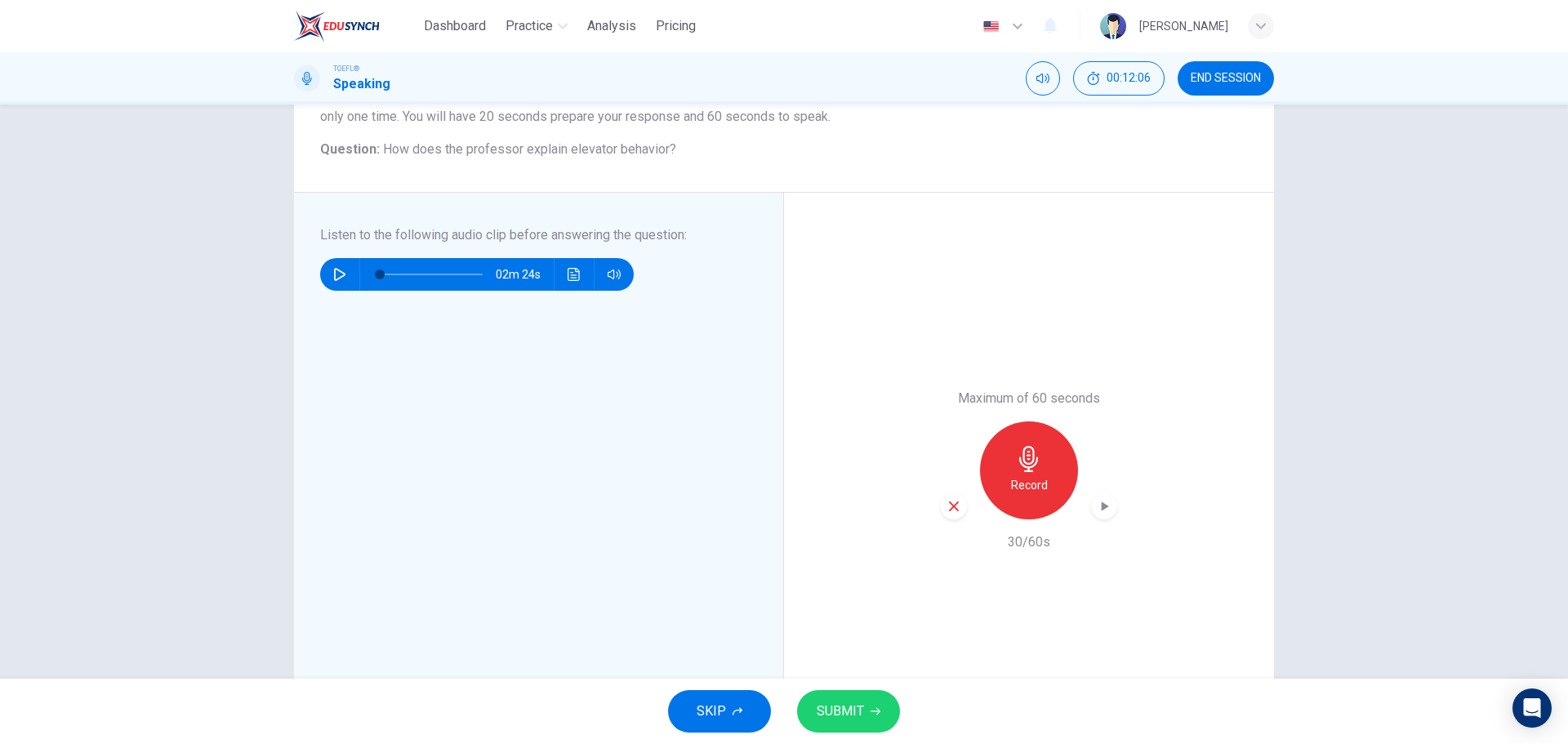
scroll to position [245, 0]
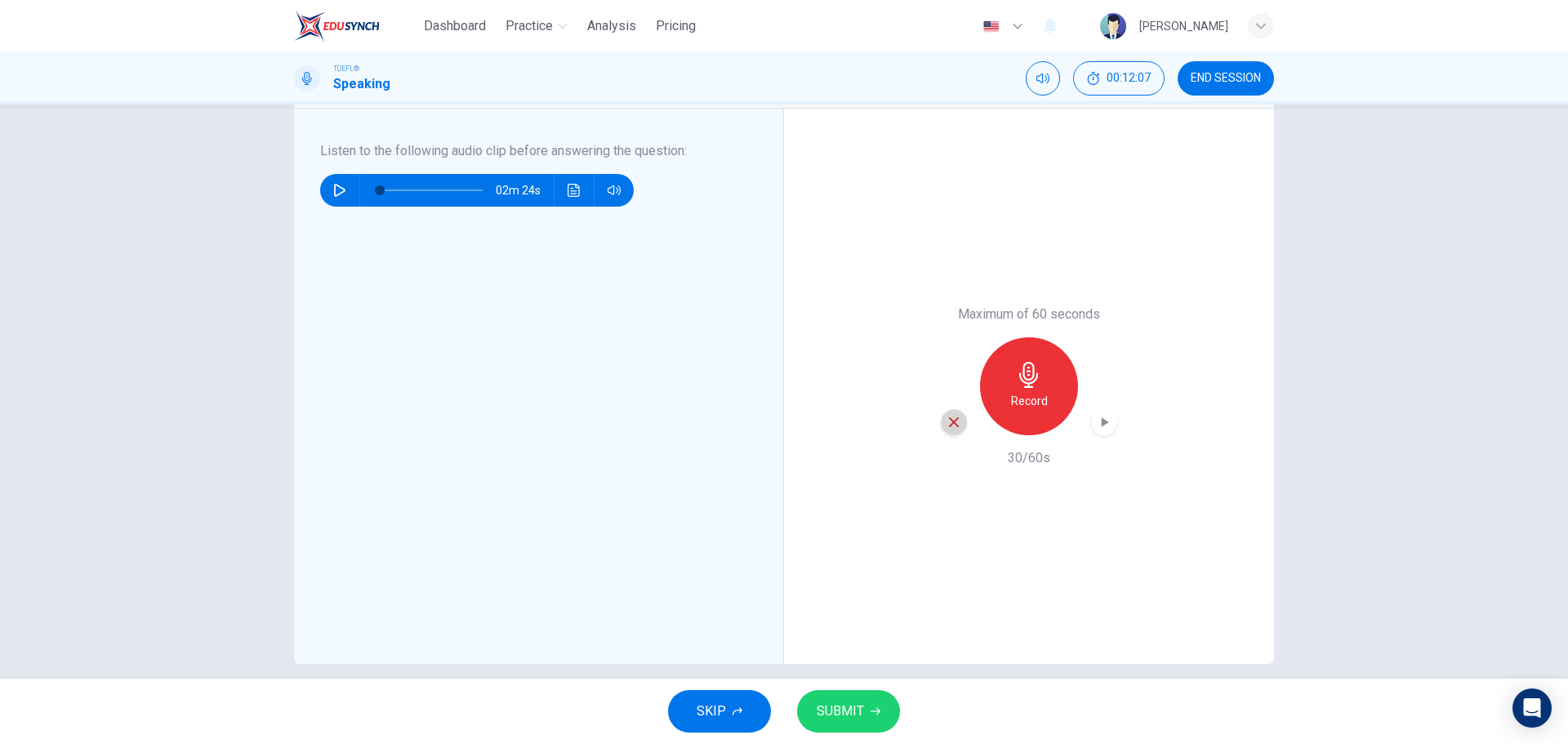
click at [954, 417] on icon "button" at bounding box center [953, 422] width 14 height 14
click at [1020, 375] on icon "button" at bounding box center [1029, 375] width 19 height 26
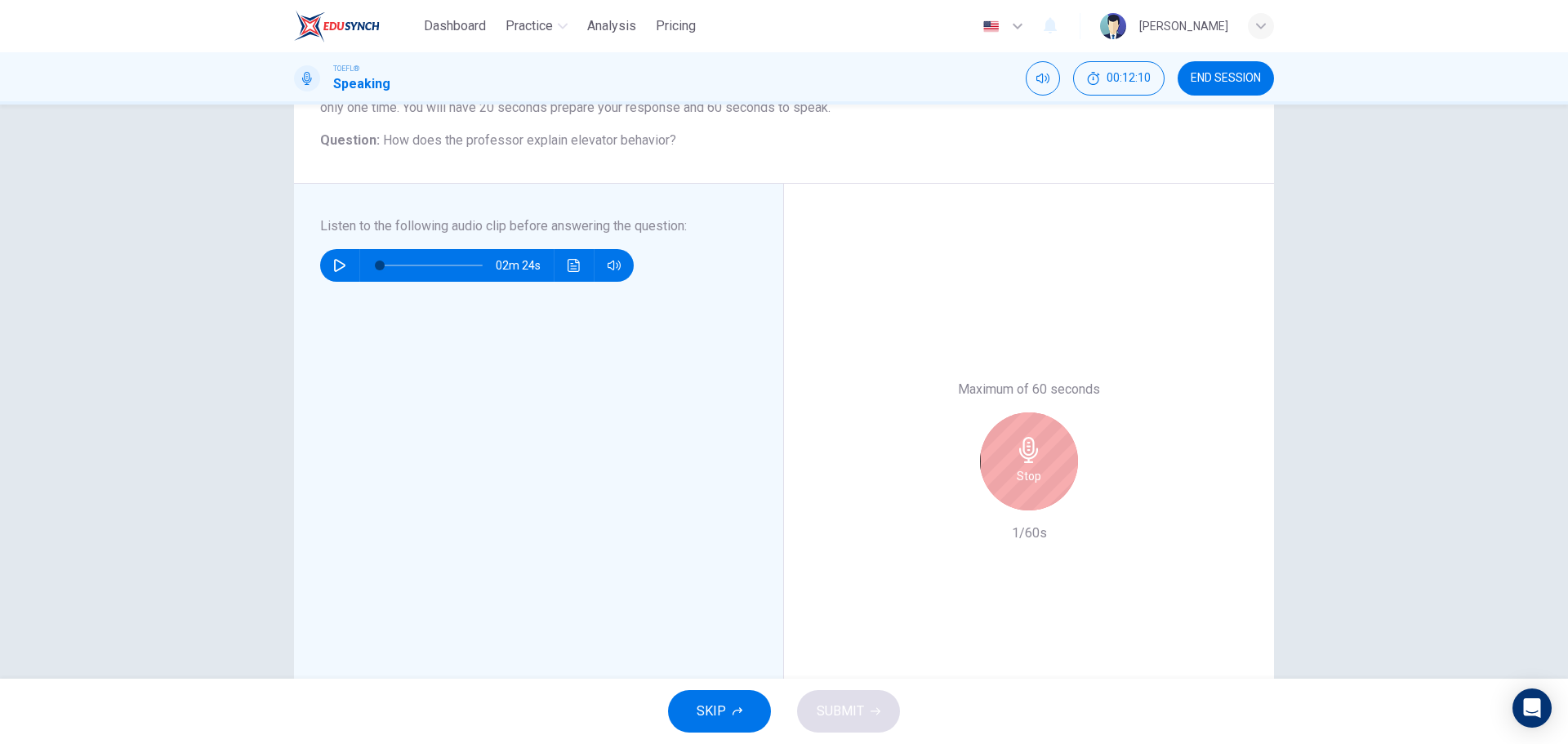
scroll to position [164, 0]
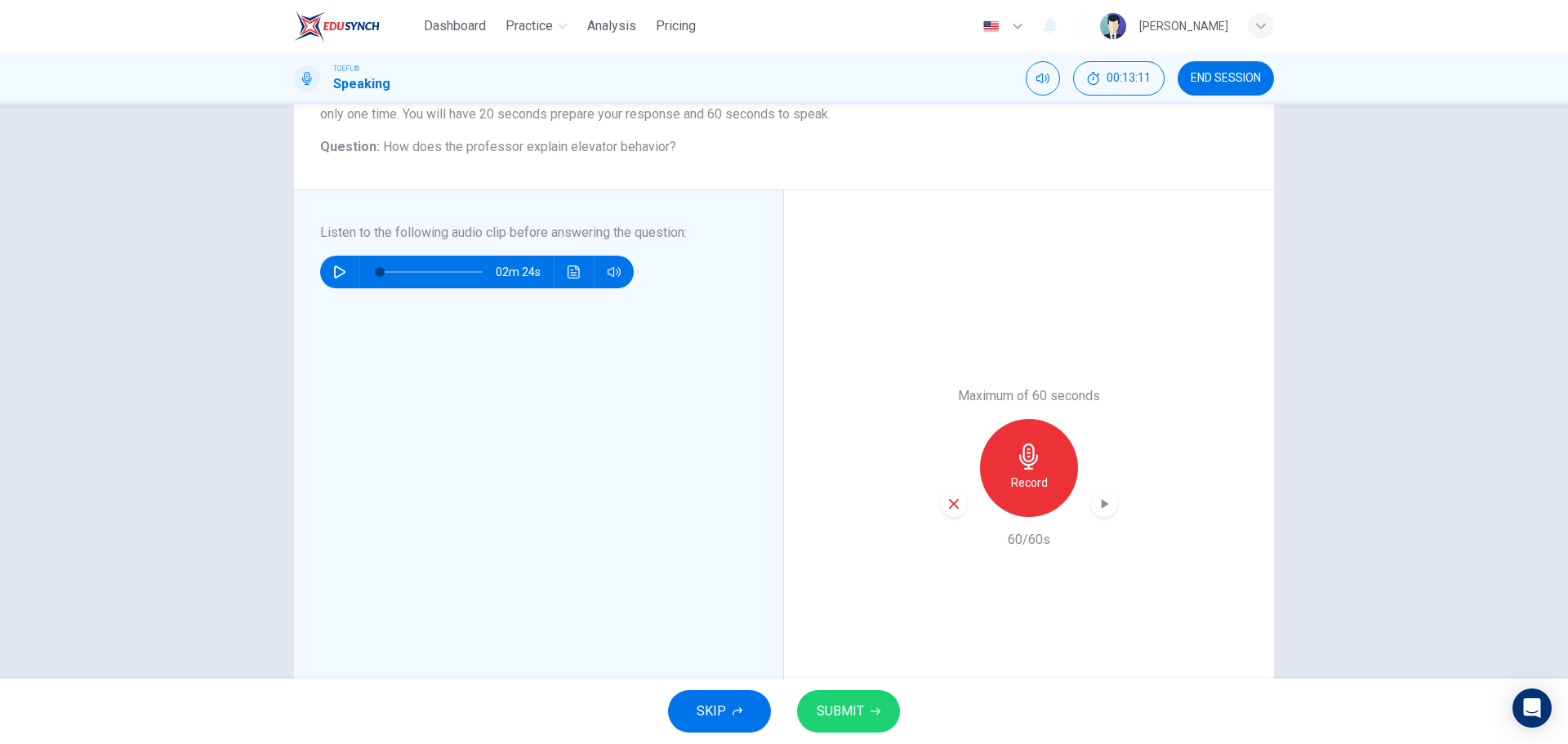
click at [862, 695] on button "SUBMIT" at bounding box center [849, 711] width 103 height 42
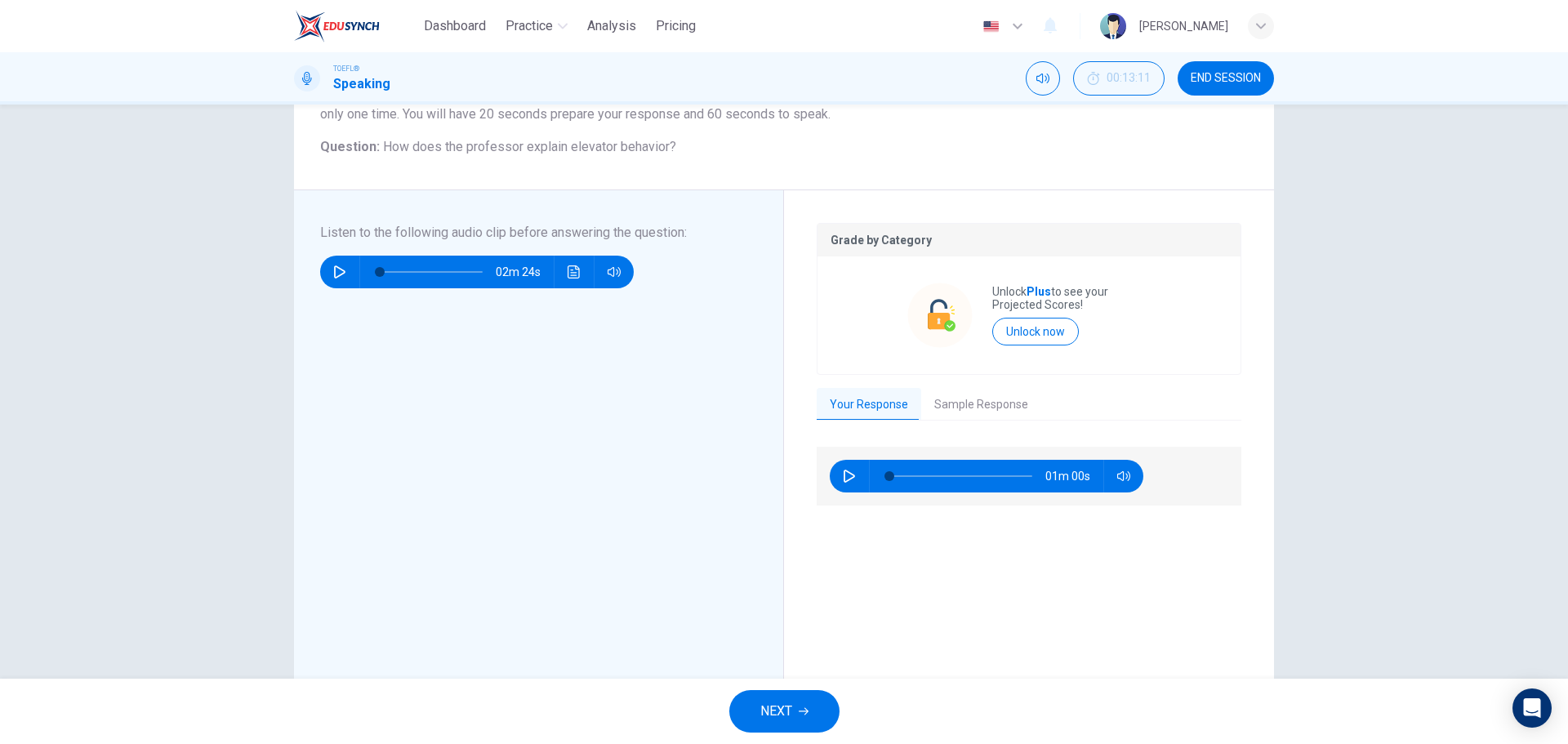
click at [1004, 402] on button "Sample Response" at bounding box center [981, 405] width 120 height 35
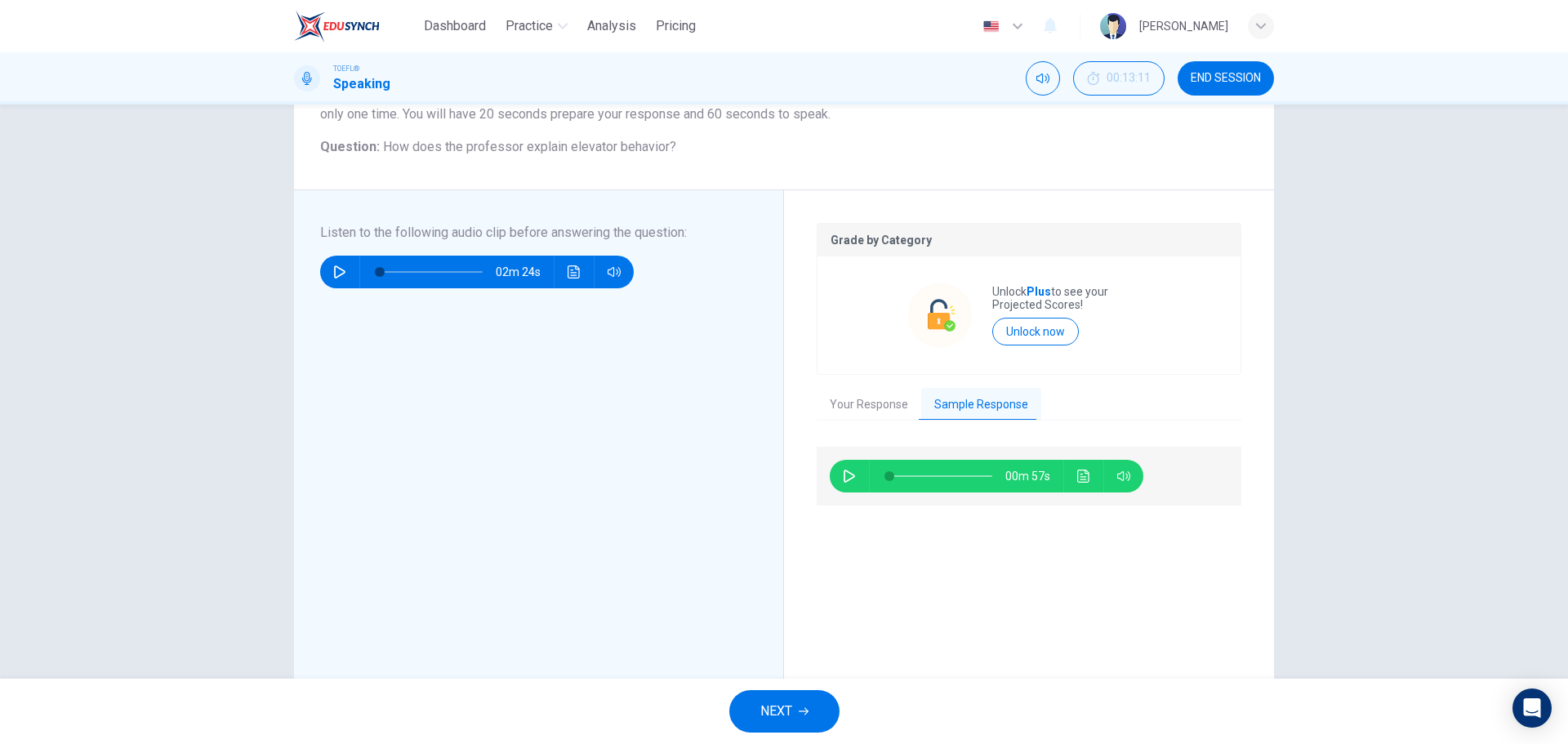
click at [859, 482] on div "00m 57s" at bounding box center [987, 476] width 314 height 33
click at [854, 481] on button "button" at bounding box center [849, 476] width 26 height 33
drag, startPoint x: 830, startPoint y: 235, endPoint x: 1097, endPoint y: 389, distance: 308.2
click at [1097, 385] on div "Grade by Category Unlock Plus to see your Projected Scores! Unlock now Your Res…" at bounding box center [1029, 467] width 425 height 490
drag, startPoint x: 1098, startPoint y: 423, endPoint x: 834, endPoint y: 232, distance: 325.8
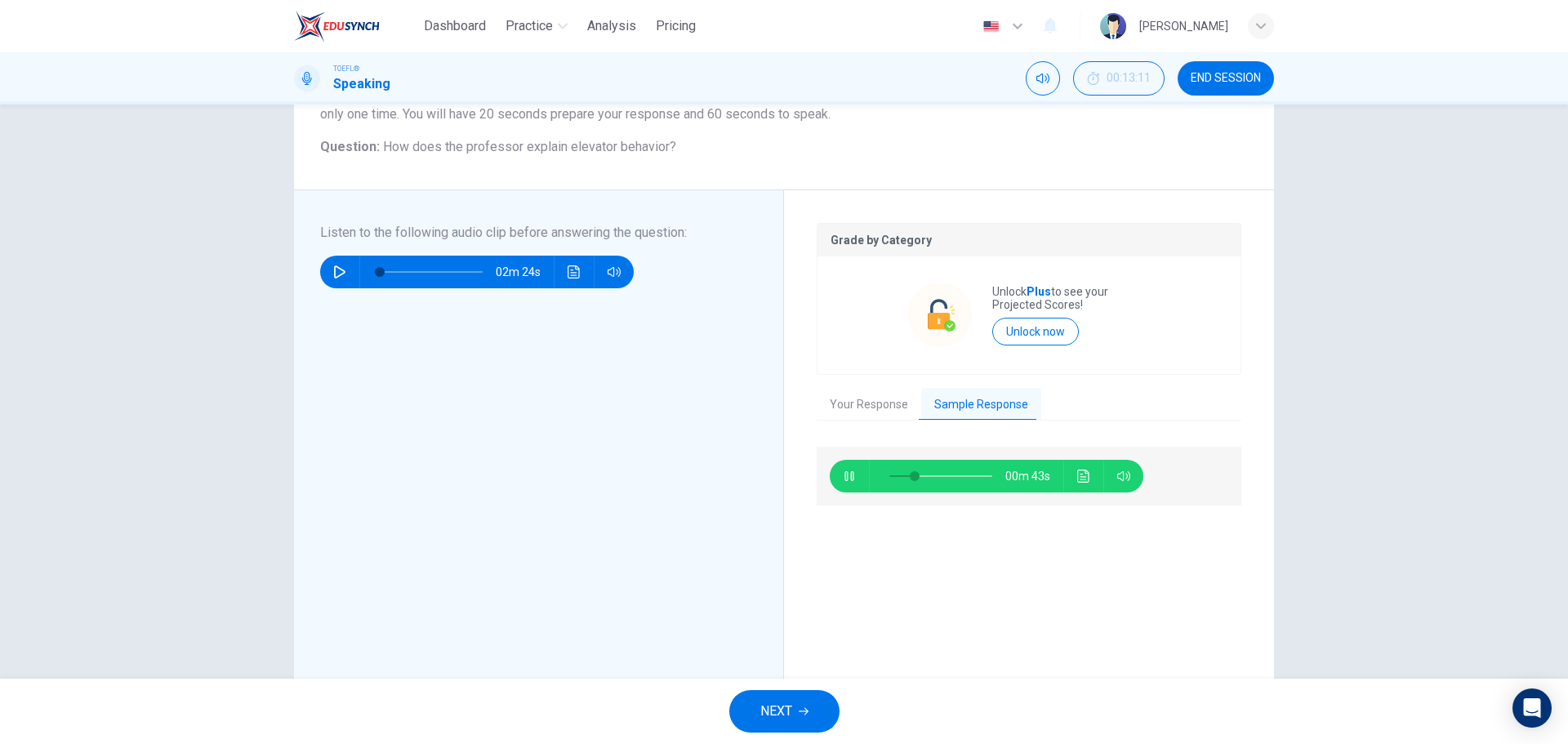
click at [834, 232] on div "Grade by Category Unlock Plus to see your Projected Scores! Unlock now Your Res…" at bounding box center [1029, 467] width 425 height 490
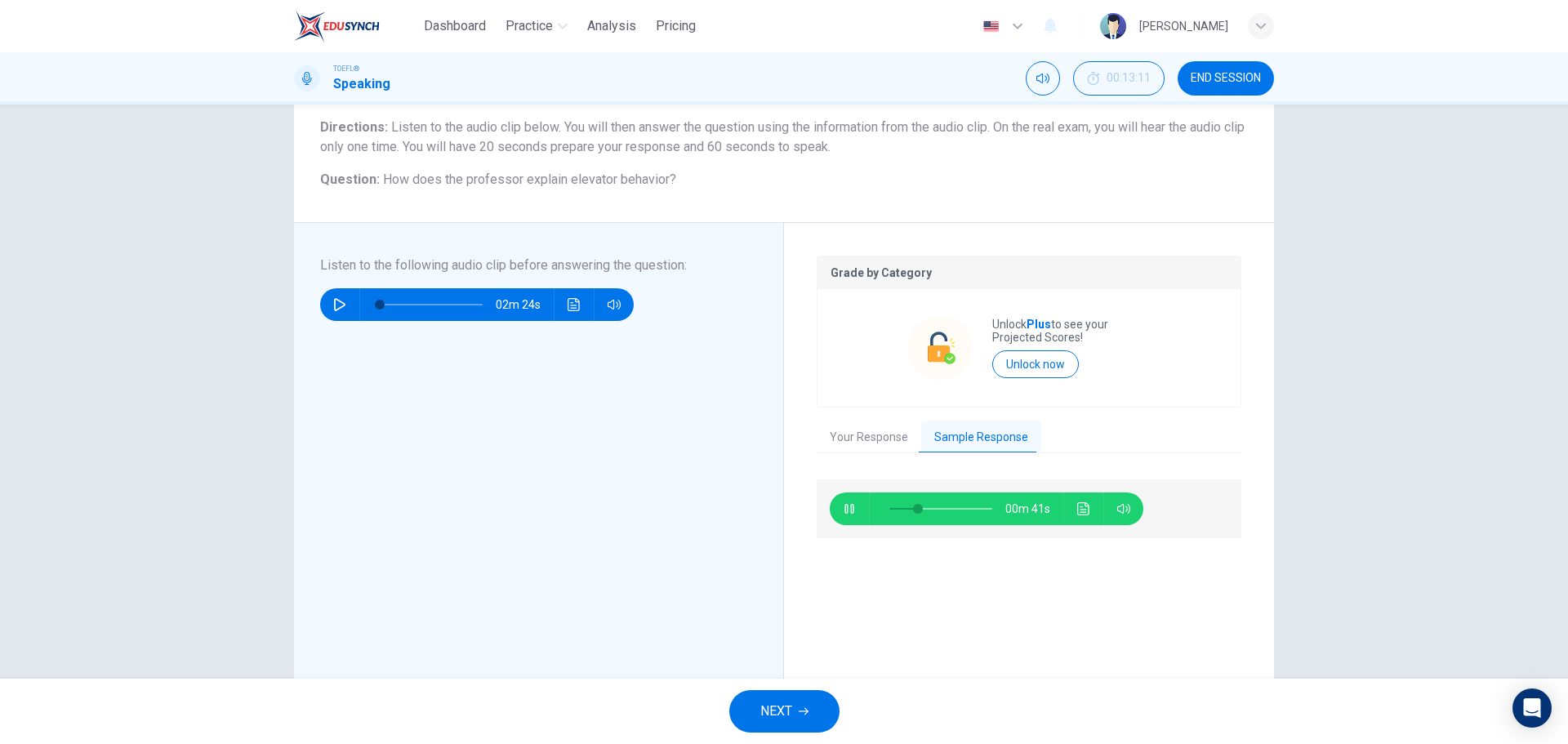
scroll to position [0, 0]
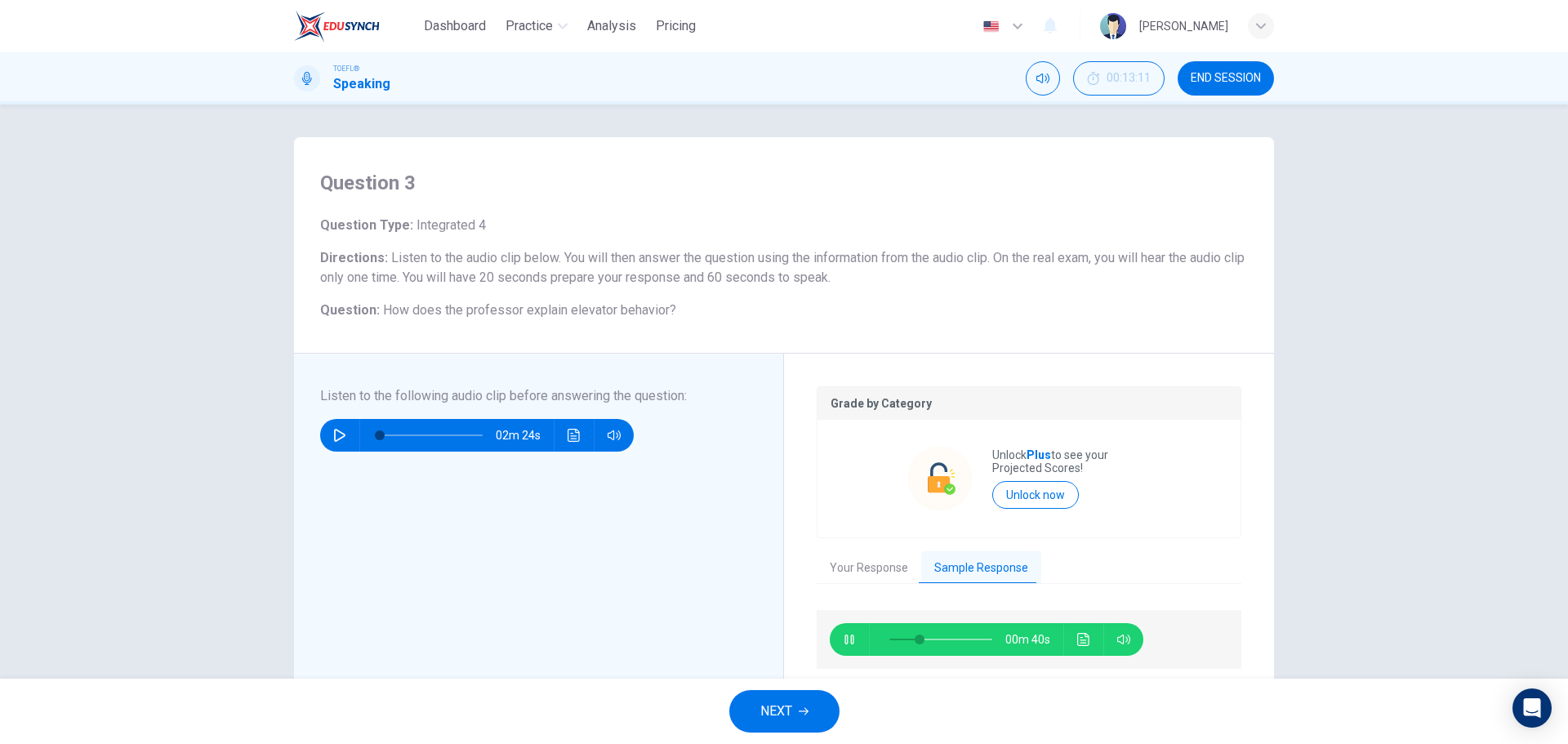
drag, startPoint x: 682, startPoint y: 308, endPoint x: 348, endPoint y: 246, distance: 339.7
click at [369, 255] on div "Question Type : Integrated 4 Directions : Listen to the audio clip below. You w…" at bounding box center [784, 268] width 928 height 105
drag, startPoint x: 321, startPoint y: 181, endPoint x: 682, endPoint y: 294, distance: 378.3
click at [682, 293] on div "Question 3 Question Type : Integrated 4 Directions : Listen to the audio clip b…" at bounding box center [784, 245] width 980 height 217
drag, startPoint x: 667, startPoint y: 314, endPoint x: 342, endPoint y: 198, distance: 345.1
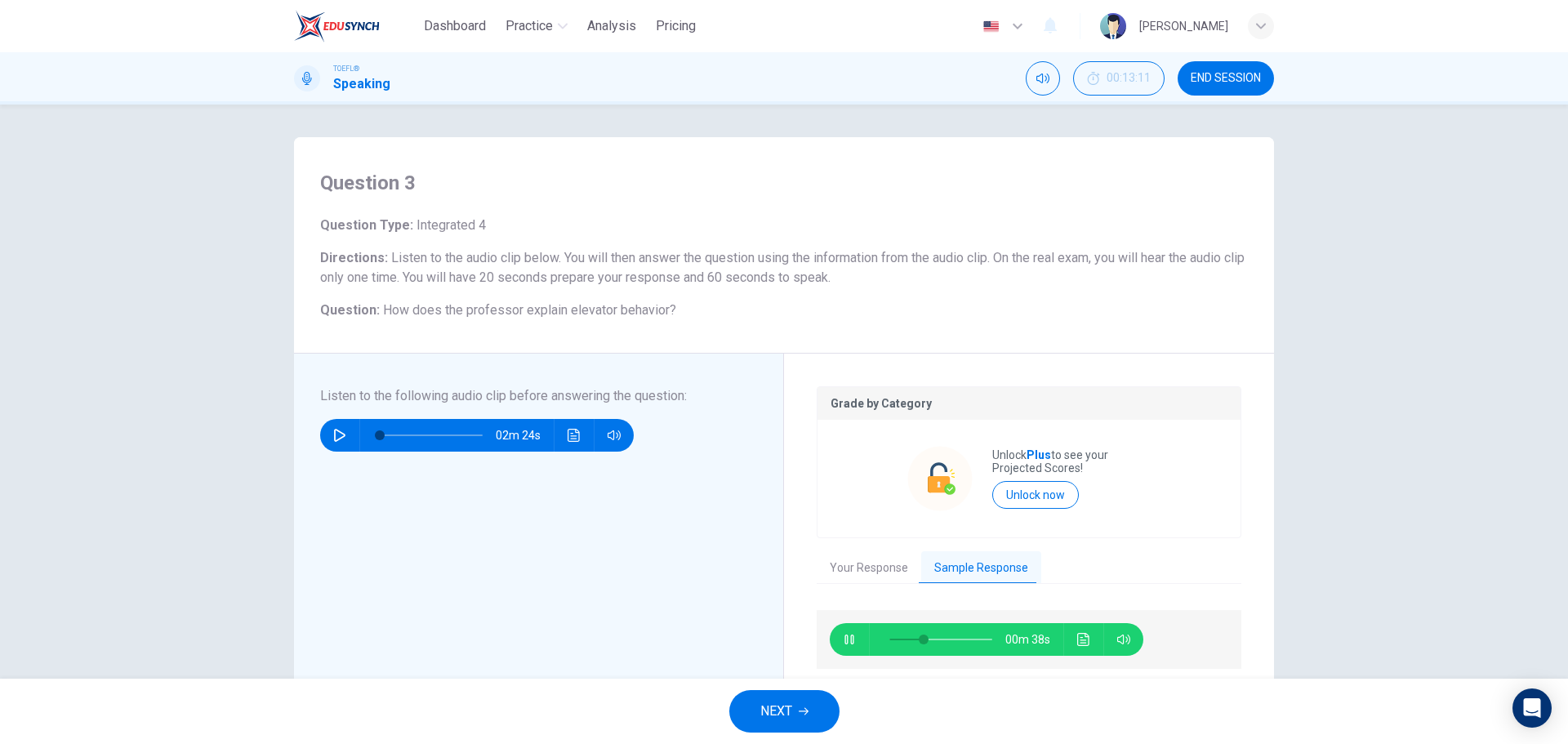
click at [342, 198] on div "Question 3 Question Type : Integrated 4 Directions : Listen to the audio clip b…" at bounding box center [784, 245] width 980 height 217
drag, startPoint x: 330, startPoint y: 181, endPoint x: 687, endPoint y: 289, distance: 373.0
click at [692, 281] on div "Question 3 Question Type : Integrated 4 Directions : Listen to the audio clip b…" at bounding box center [784, 245] width 980 height 217
click at [851, 639] on icon "button" at bounding box center [849, 639] width 13 height 13
type input "94"
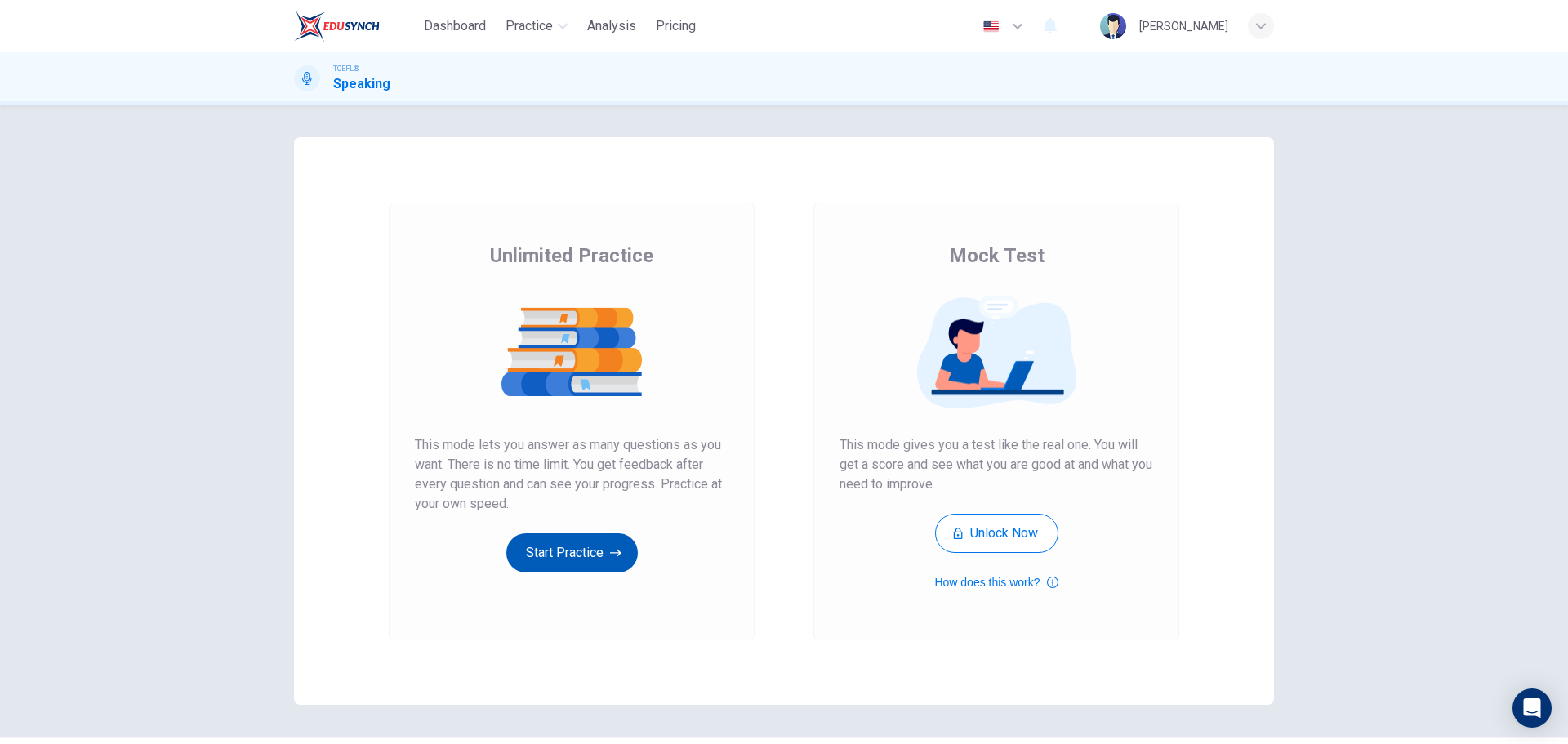
click at [592, 536] on button "Start Practice" at bounding box center [572, 553] width 132 height 39
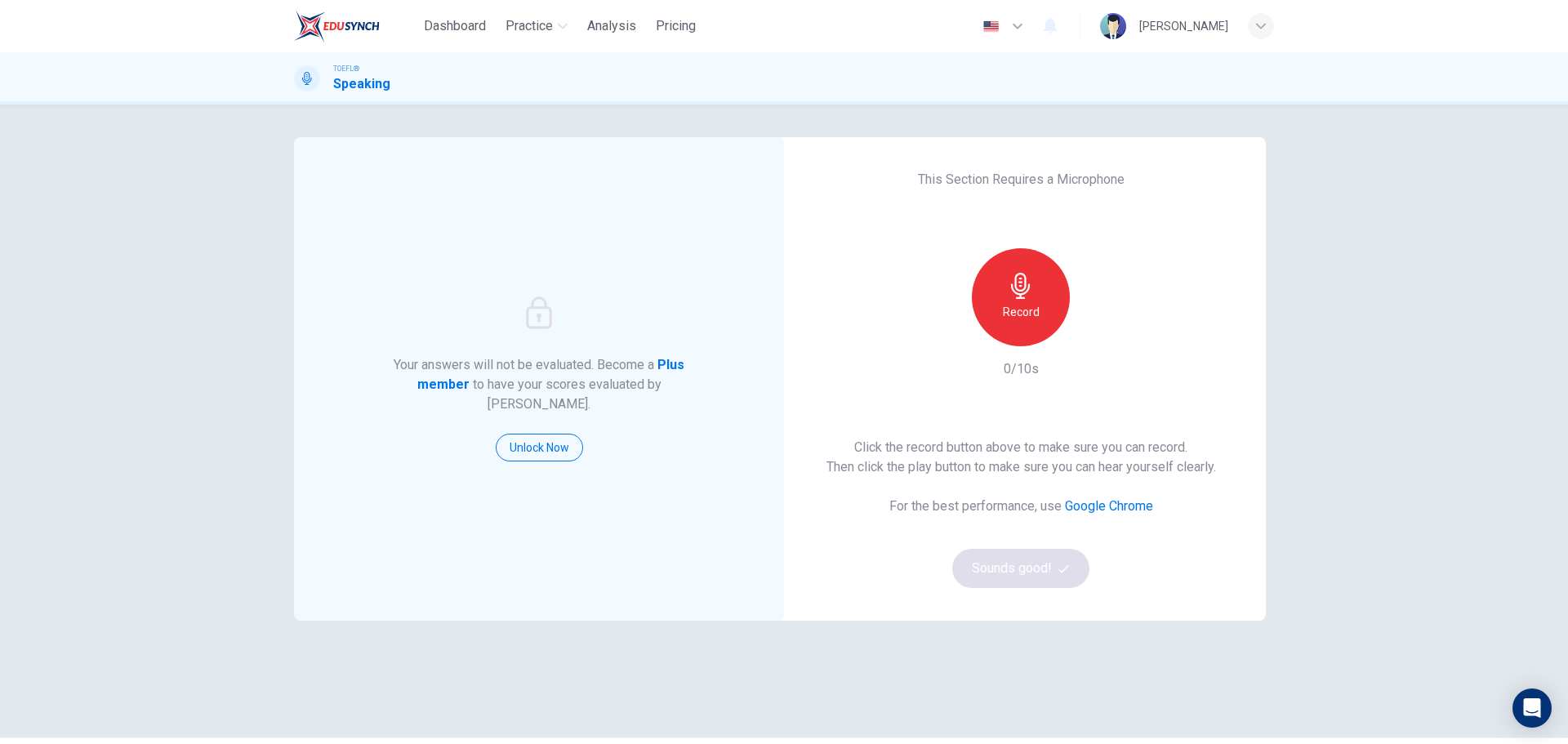
click at [1052, 330] on div "Record" at bounding box center [1021, 297] width 176 height 98
click at [1019, 321] on h6 "Record" at bounding box center [1021, 311] width 37 height 19
click at [1015, 319] on h6 "Stop" at bounding box center [1021, 311] width 24 height 19
click at [1030, 561] on button "Sounds good!" at bounding box center [1021, 569] width 137 height 39
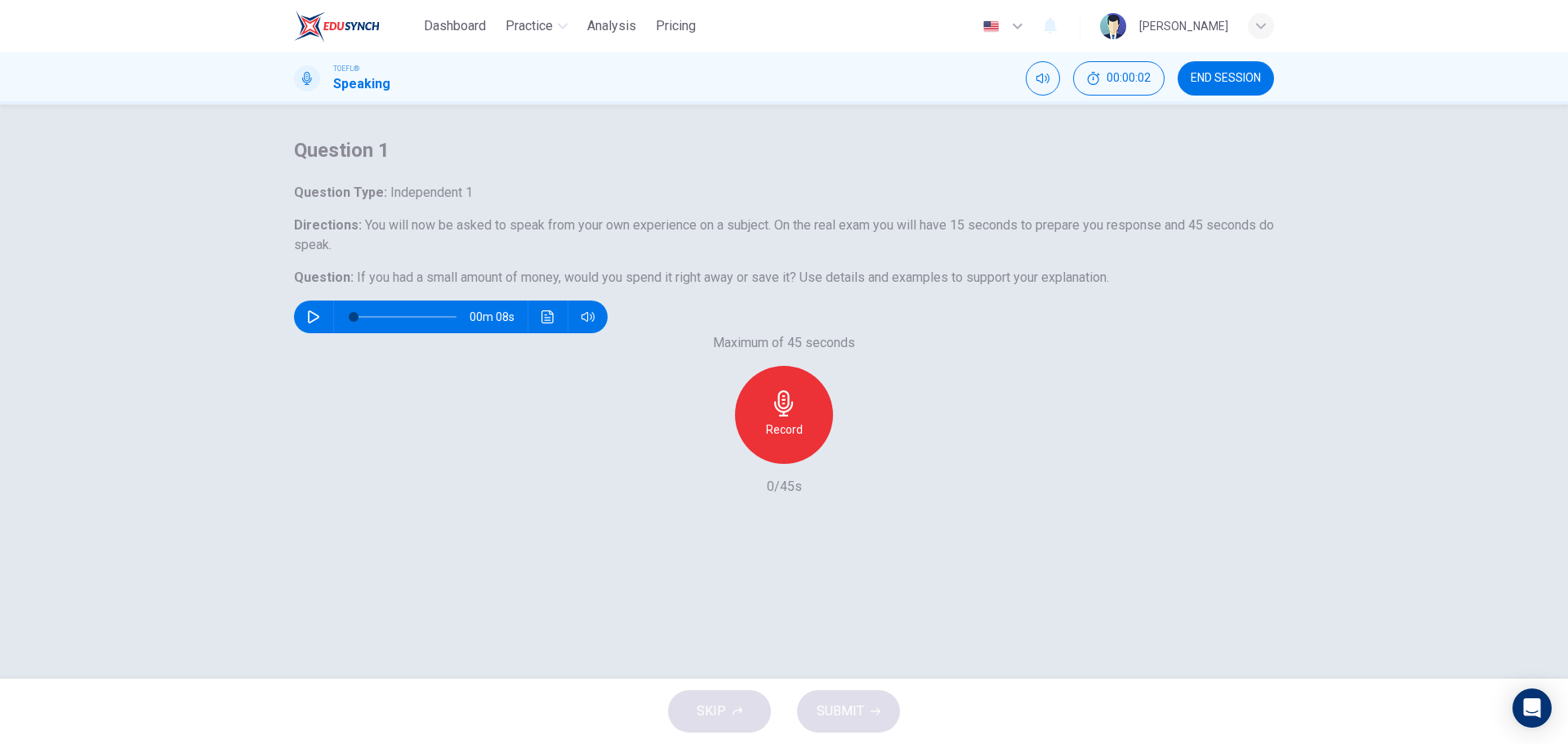
click at [326, 333] on button "button" at bounding box center [313, 316] width 26 height 33
type input "0"
click at [799, 464] on div "Record" at bounding box center [784, 415] width 98 height 98
click at [800, 464] on div "Stop" at bounding box center [784, 415] width 98 height 98
click at [837, 707] on span "SUBMIT" at bounding box center [840, 711] width 47 height 23
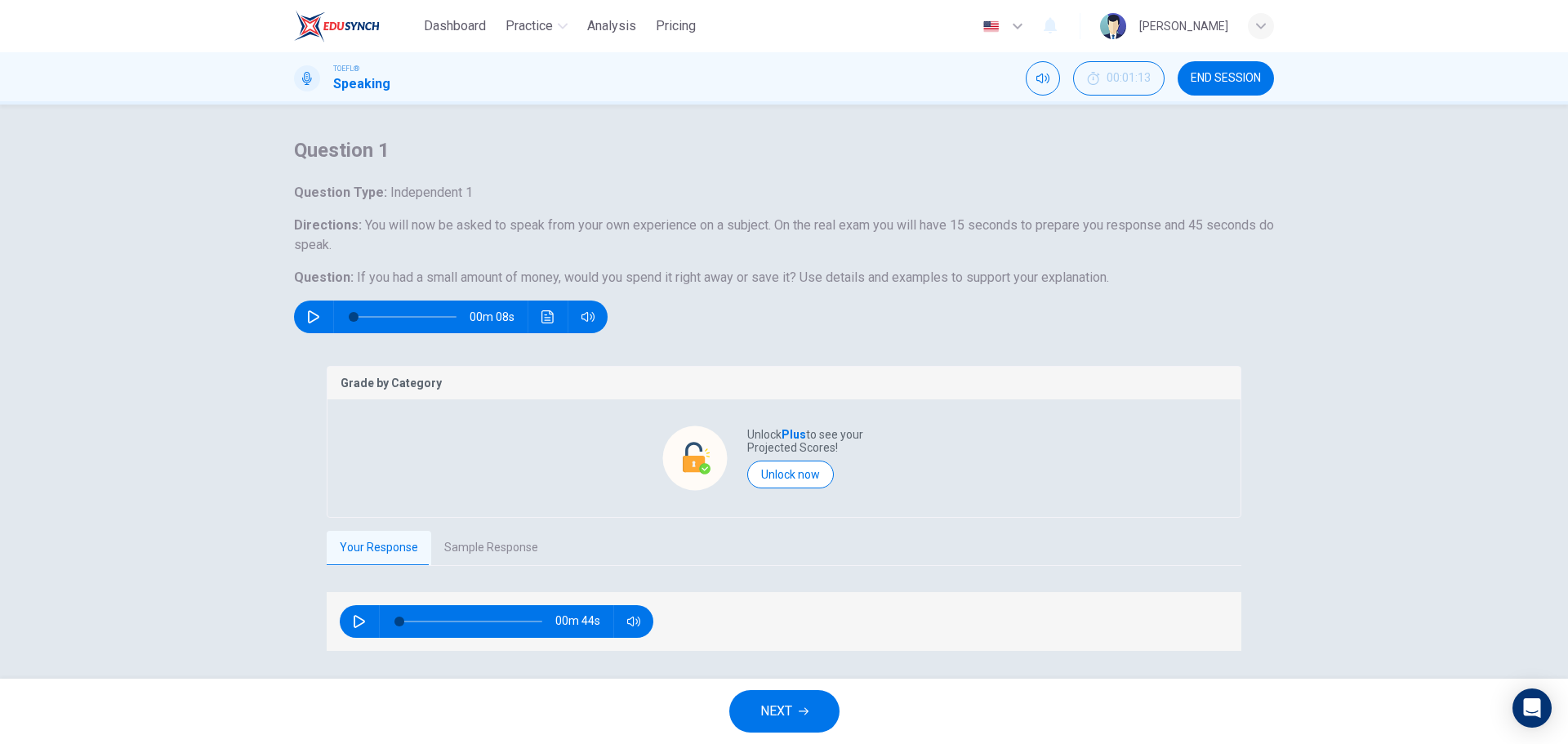
click at [795, 701] on button "NEXT" at bounding box center [784, 711] width 110 height 42
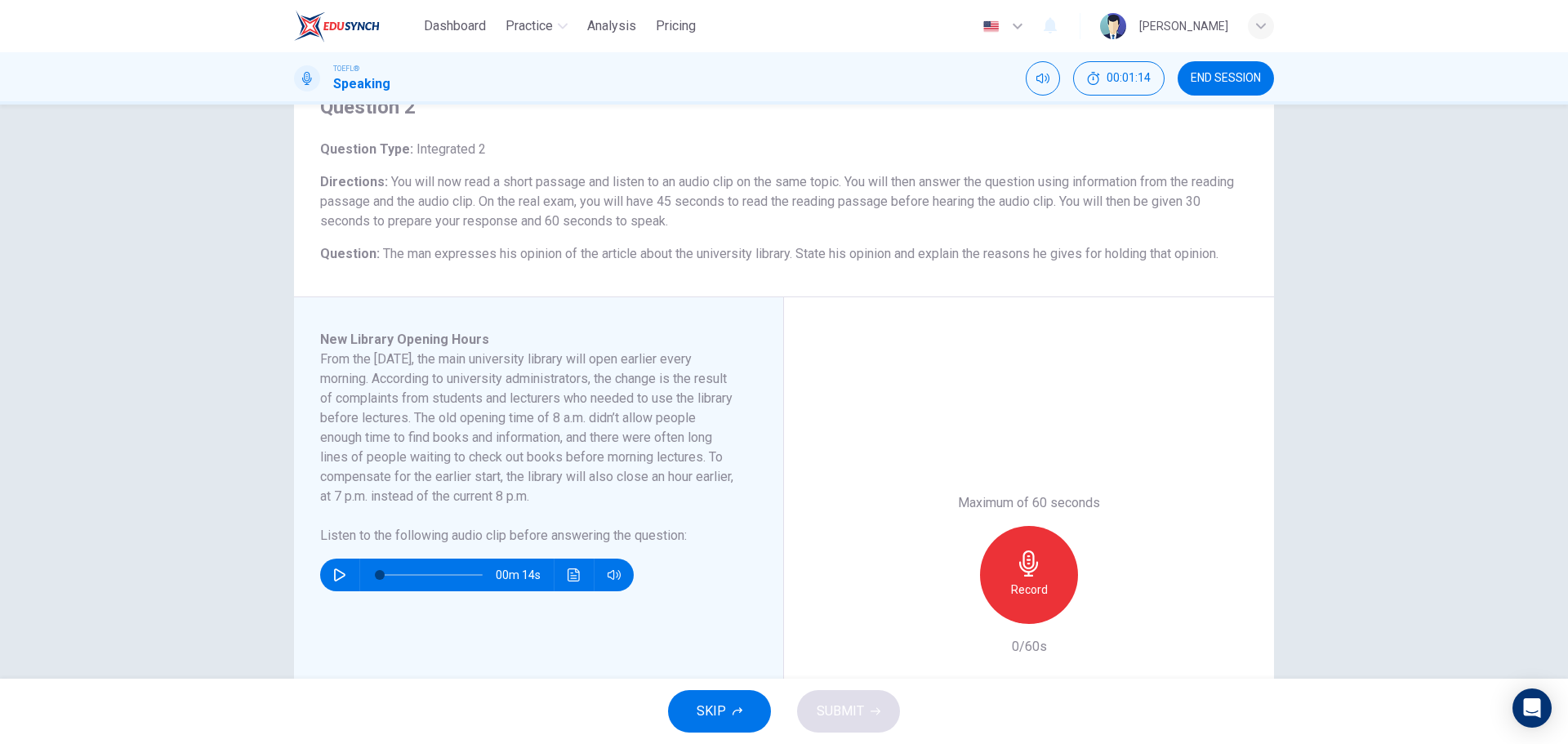
scroll to position [82, 0]
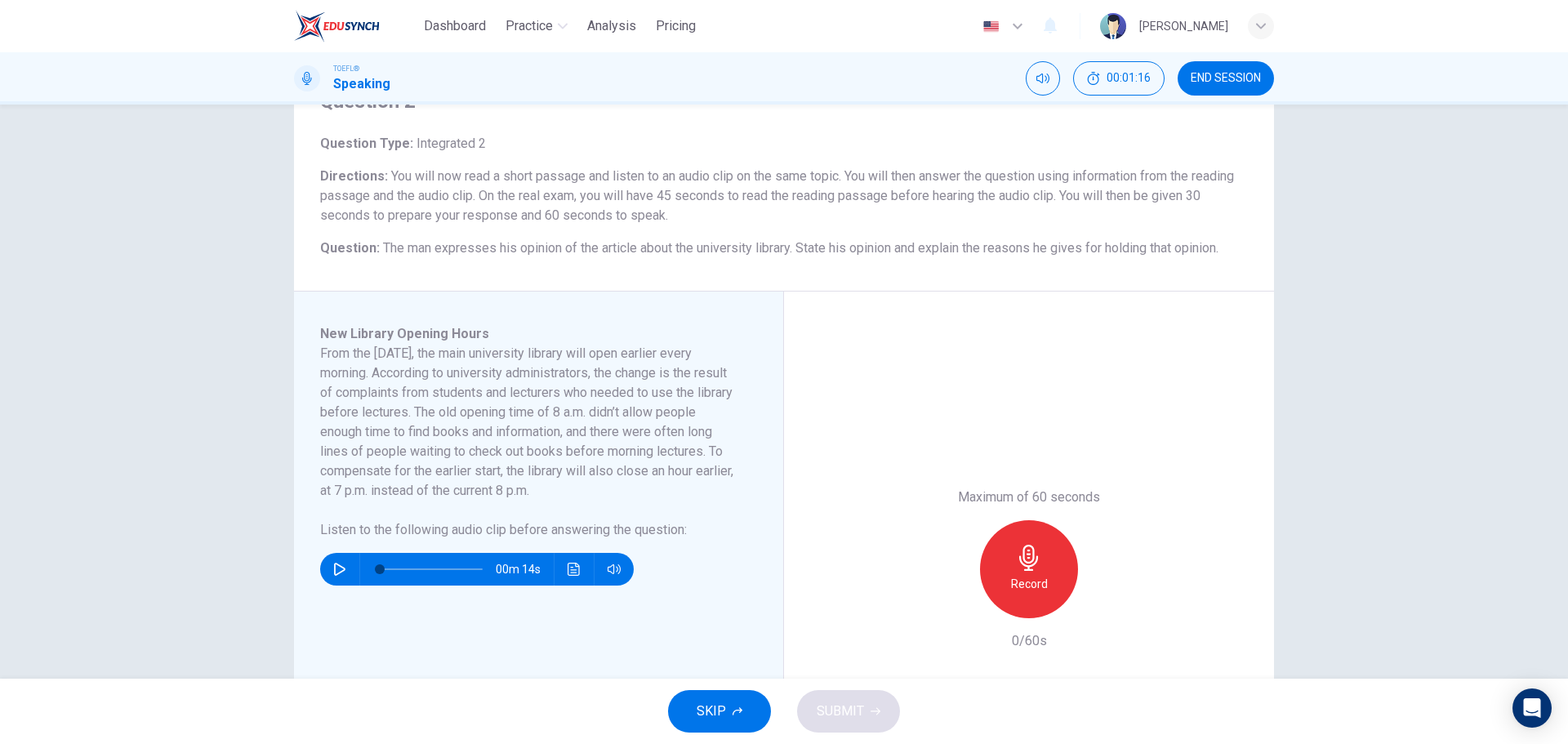
drag, startPoint x: 379, startPoint y: 247, endPoint x: 579, endPoint y: 254, distance: 200.1
click at [536, 255] on h6 "Question : The man expresses his opinion of the article about the university li…" at bounding box center [784, 248] width 928 height 19
click at [326, 562] on button "button" at bounding box center [339, 569] width 26 height 33
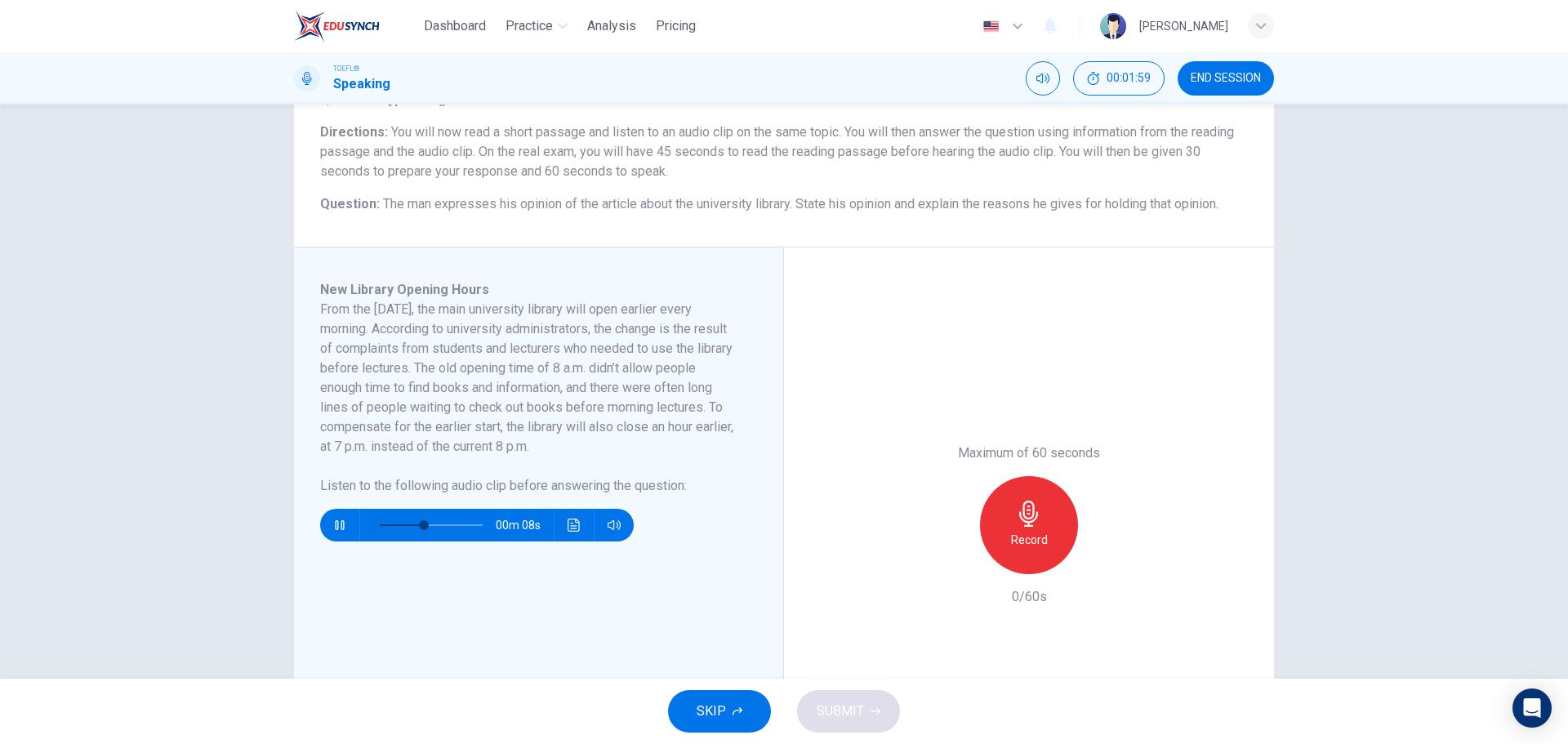
scroll to position [119, 0]
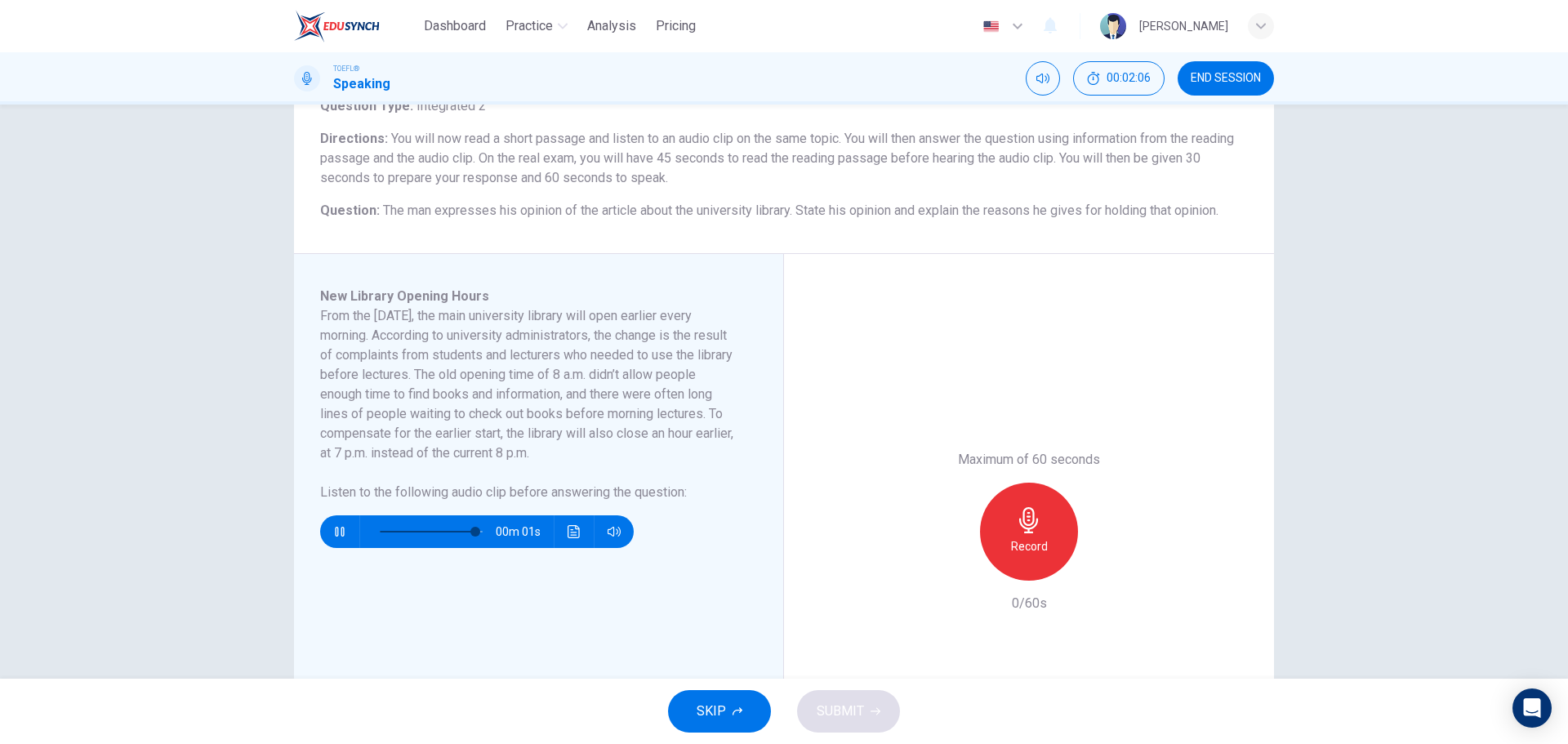
type input "0"
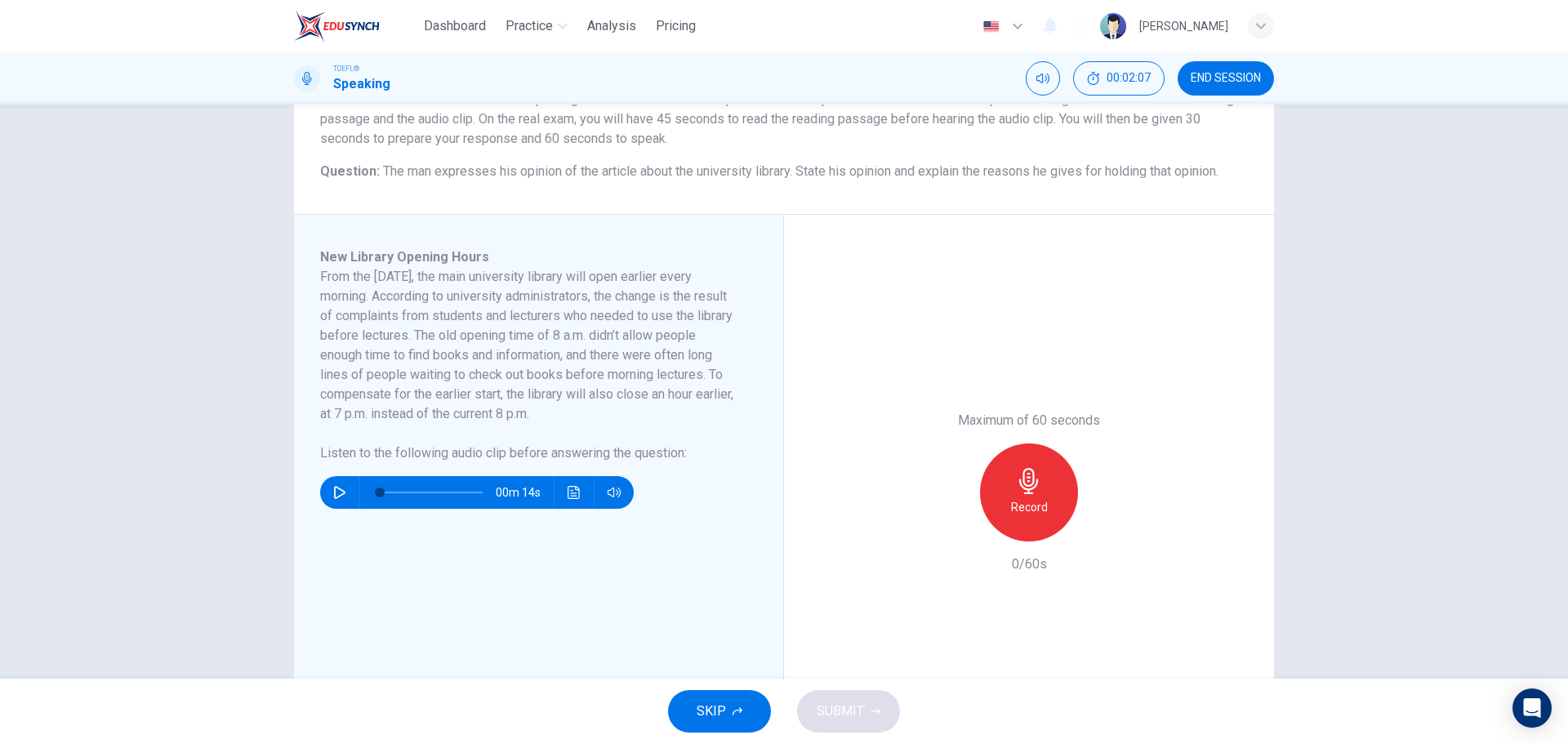
scroll to position [283, 0]
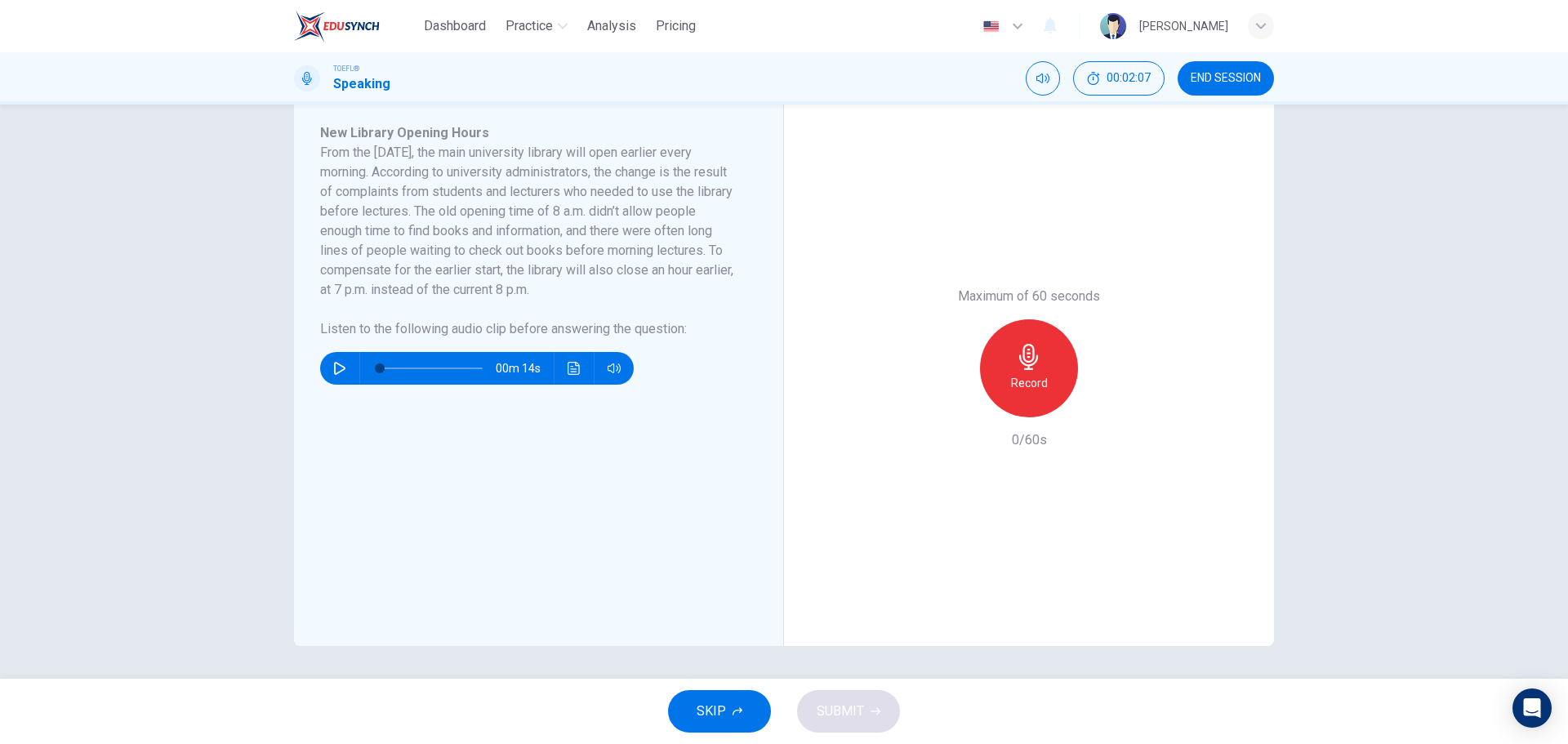
click at [779, 594] on div "New Library Opening Hours From the [DATE], the main university library will ope…" at bounding box center [539, 368] width 490 height 556
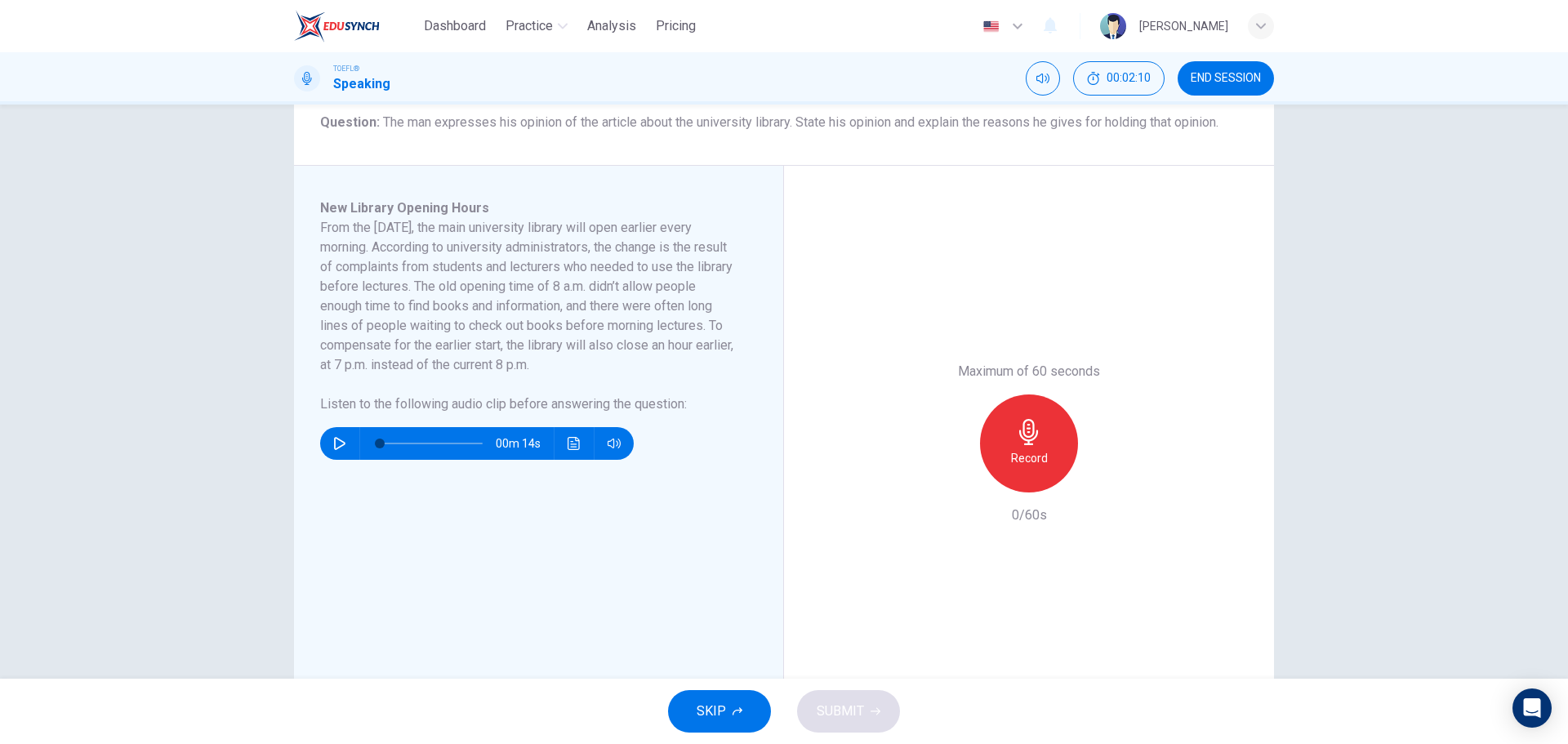
scroll to position [201, 0]
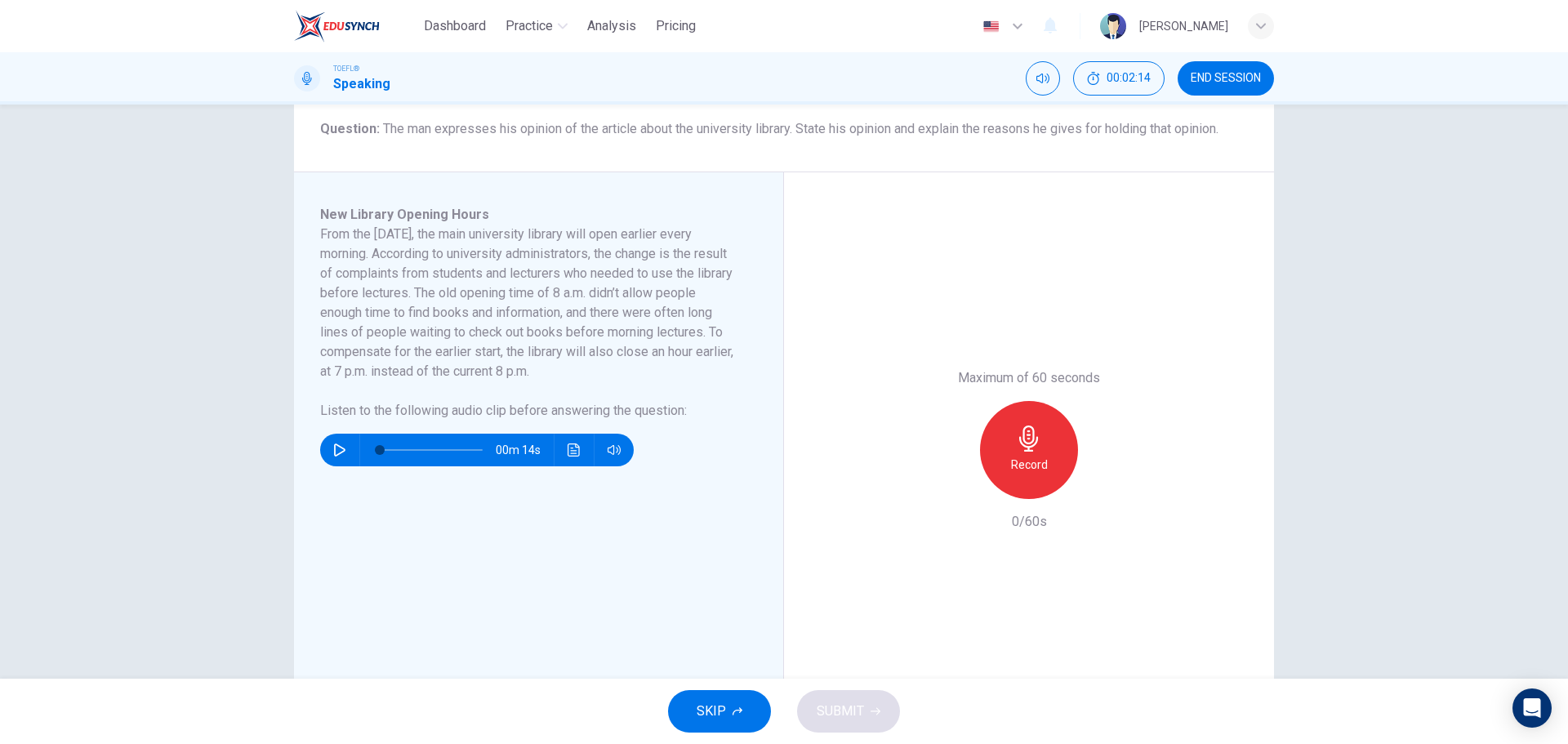
click at [754, 711] on button "SKIP" at bounding box center [719, 711] width 103 height 42
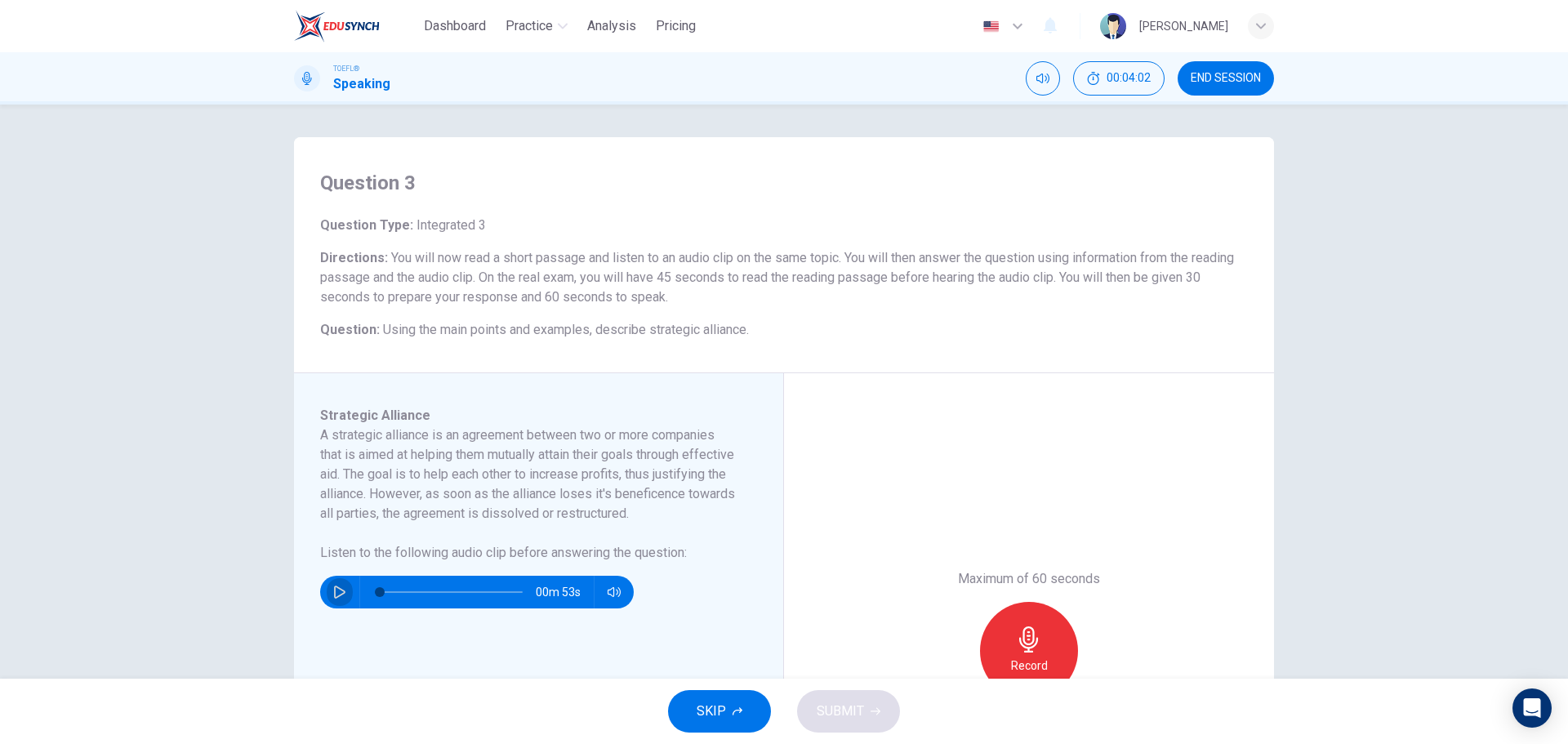
click at [342, 603] on button "button" at bounding box center [339, 592] width 26 height 33
type input "0"
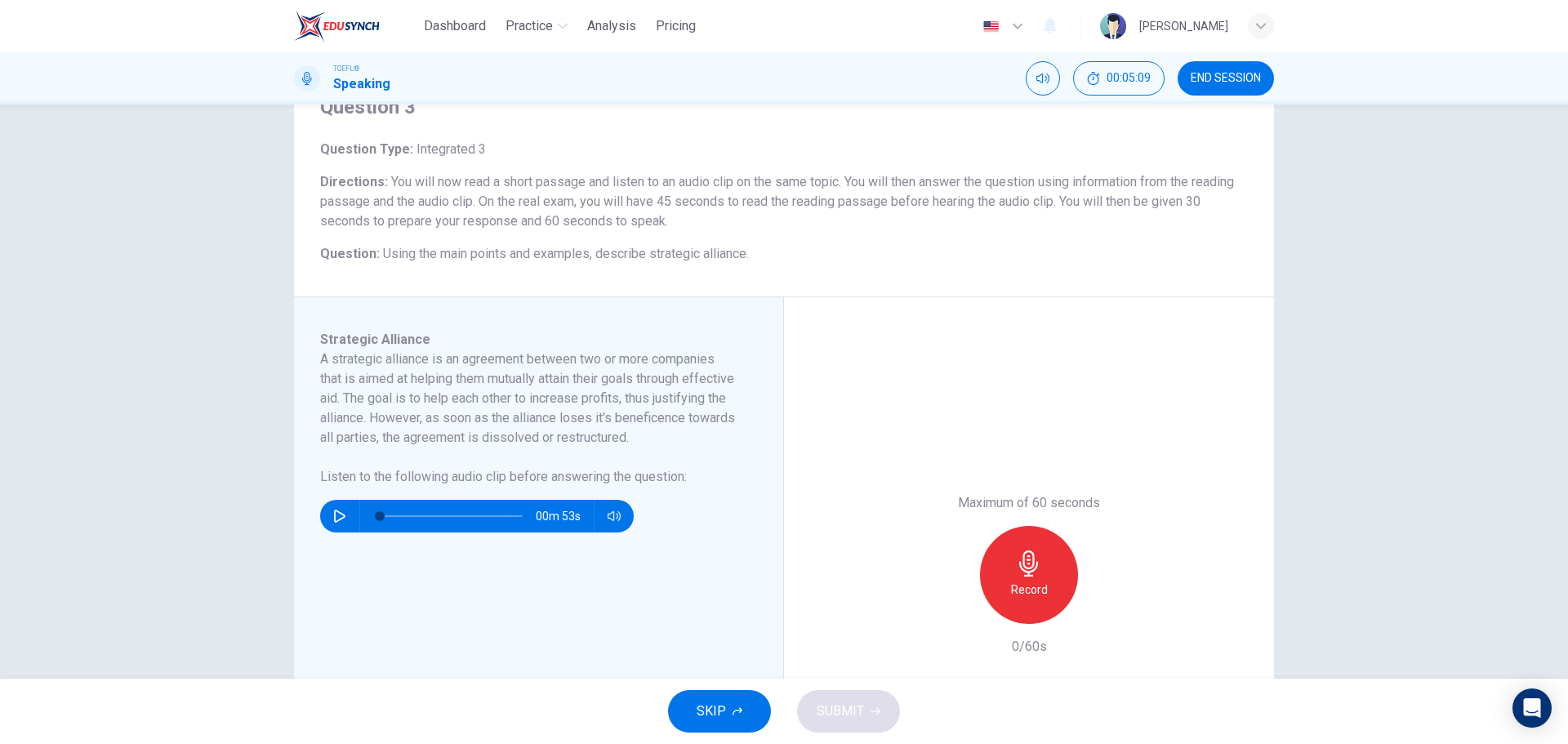
scroll to position [82, 0]
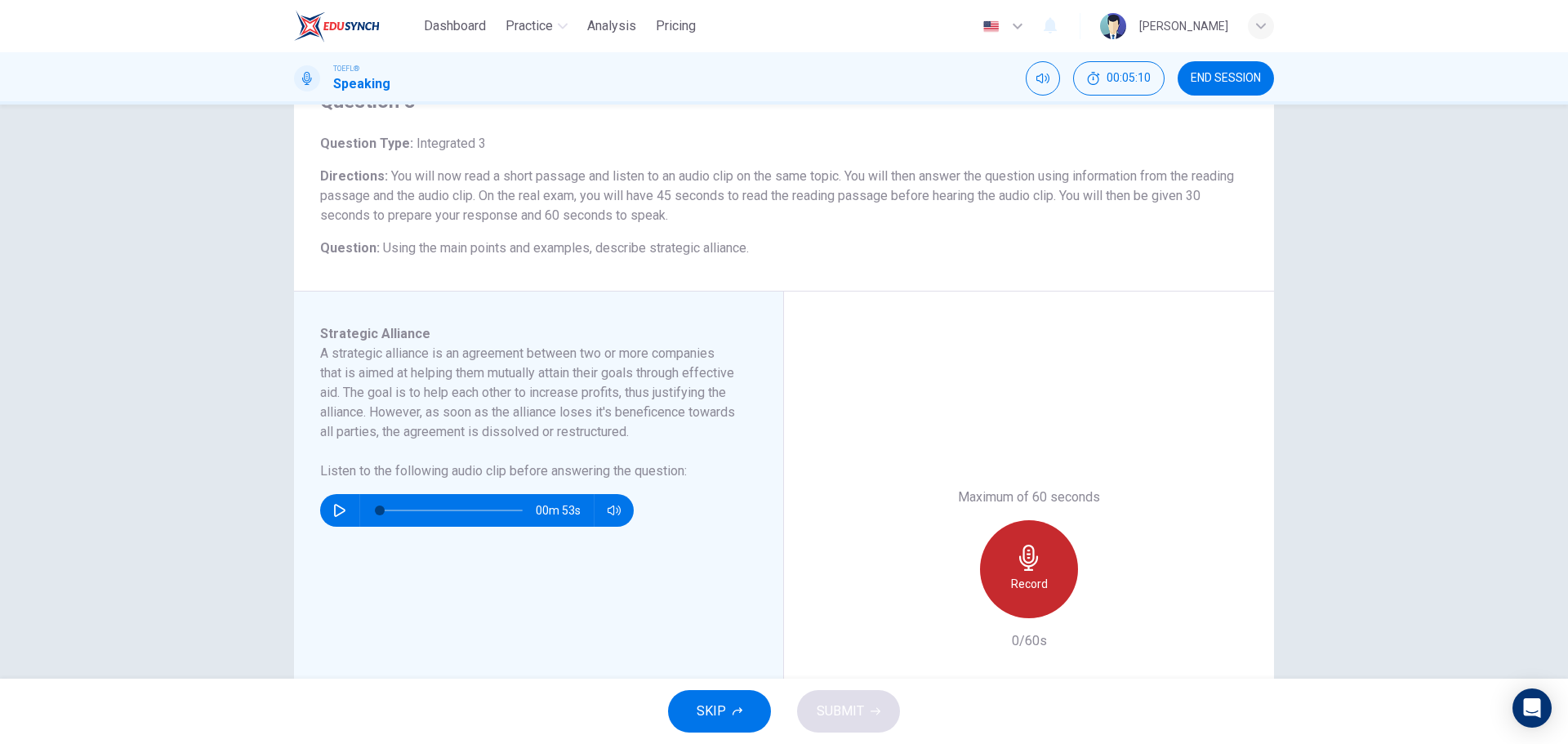
click at [1025, 548] on icon "button" at bounding box center [1029, 558] width 26 height 26
click at [1031, 536] on div "Stop" at bounding box center [1029, 569] width 98 height 98
click at [962, 623] on div "Maximum of 60 seconds Record 13/60s" at bounding box center [1029, 569] width 176 height 164
click at [953, 610] on div "Record" at bounding box center [1029, 569] width 176 height 98
click at [953, 610] on icon "button" at bounding box center [953, 605] width 14 height 14
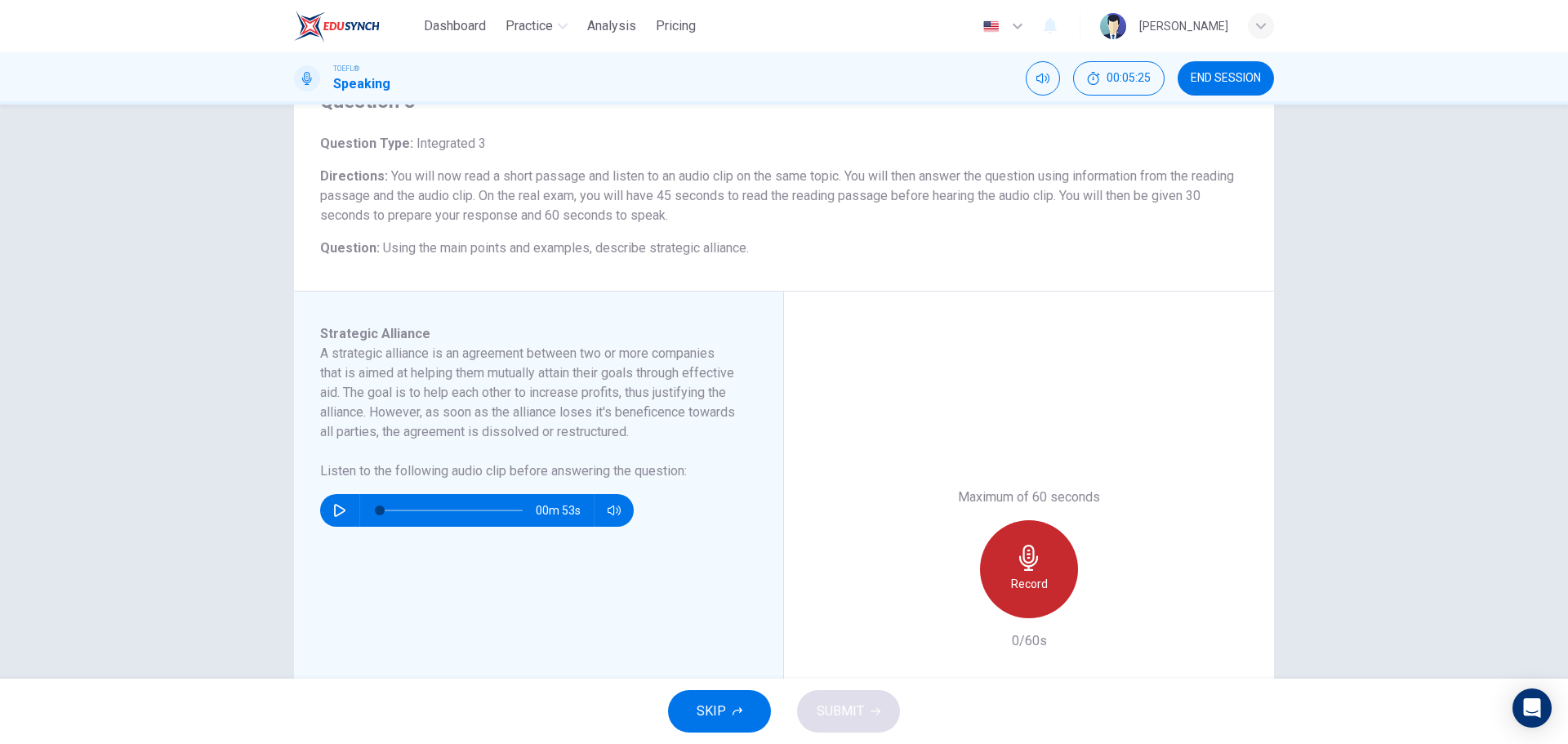
click at [1019, 586] on h6 "Record" at bounding box center [1030, 584] width 37 height 19
click at [1019, 586] on h6 "Stop" at bounding box center [1029, 584] width 24 height 19
click at [946, 610] on icon "button" at bounding box center [953, 605] width 14 height 14
click at [1075, 570] on div "Record" at bounding box center [1029, 569] width 176 height 98
click at [1040, 570] on div "Record" at bounding box center [1029, 569] width 98 height 98
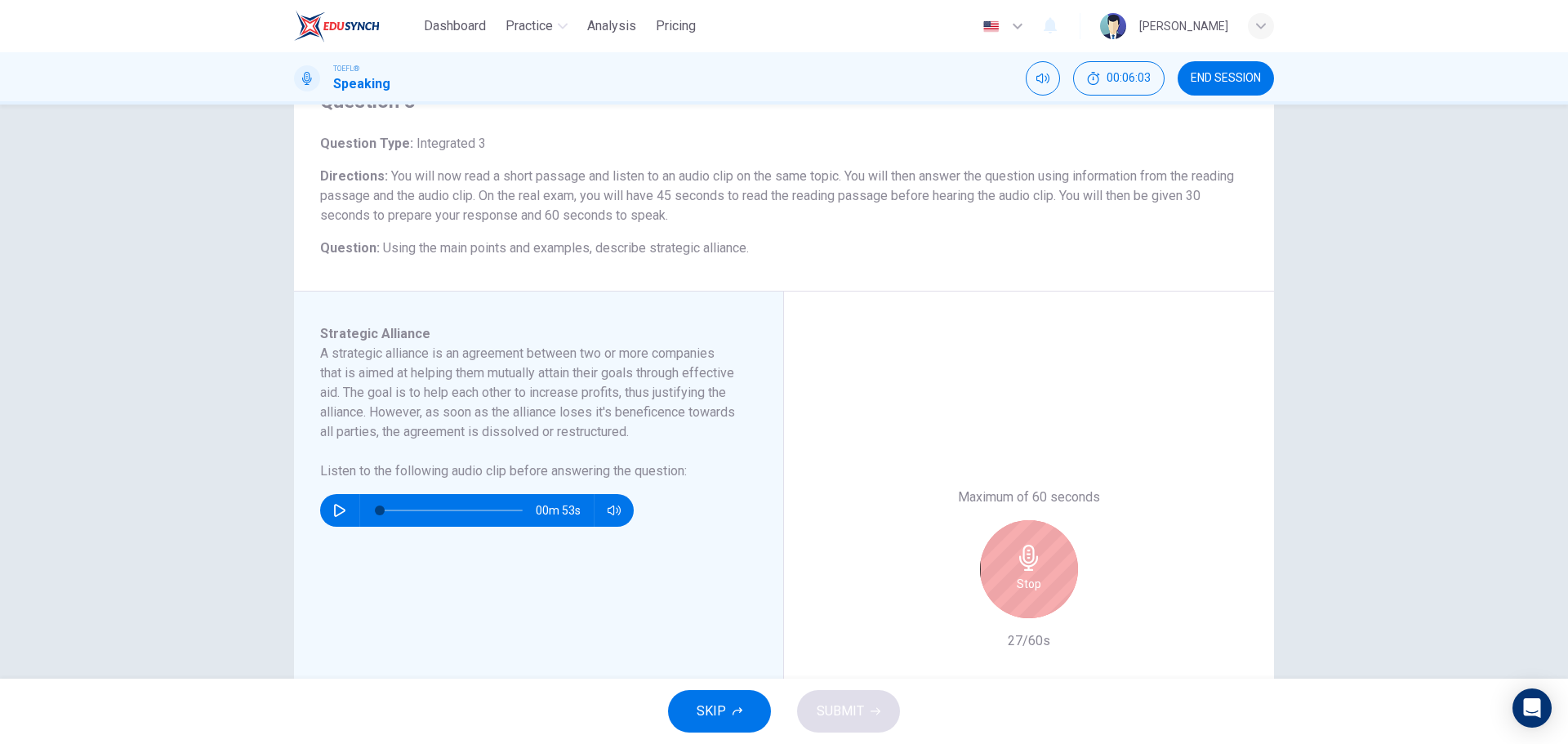
click at [1040, 570] on div "Stop" at bounding box center [1029, 569] width 98 height 98
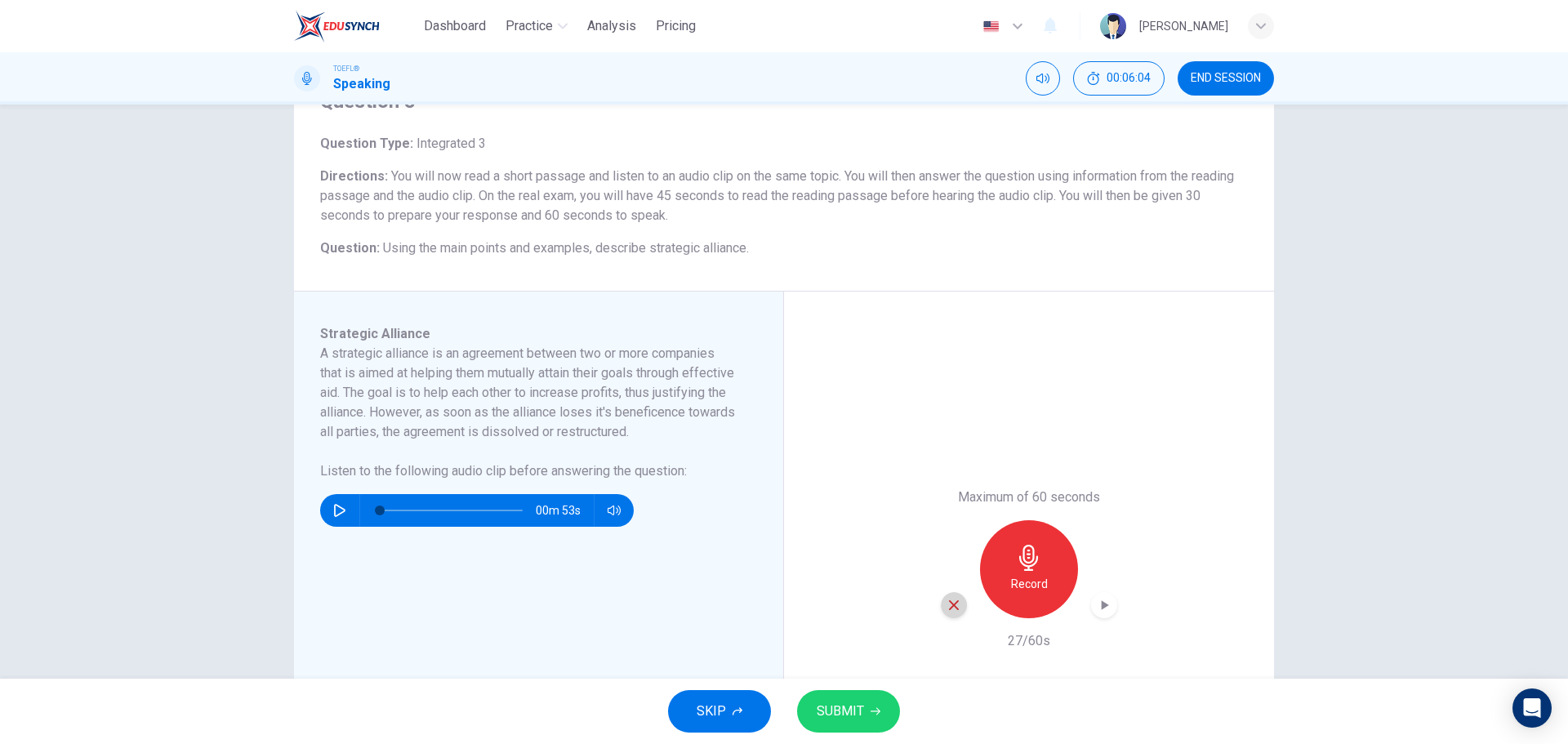
click at [944, 596] on div "button" at bounding box center [954, 605] width 26 height 26
click at [1045, 579] on div "Record" at bounding box center [1029, 569] width 98 height 98
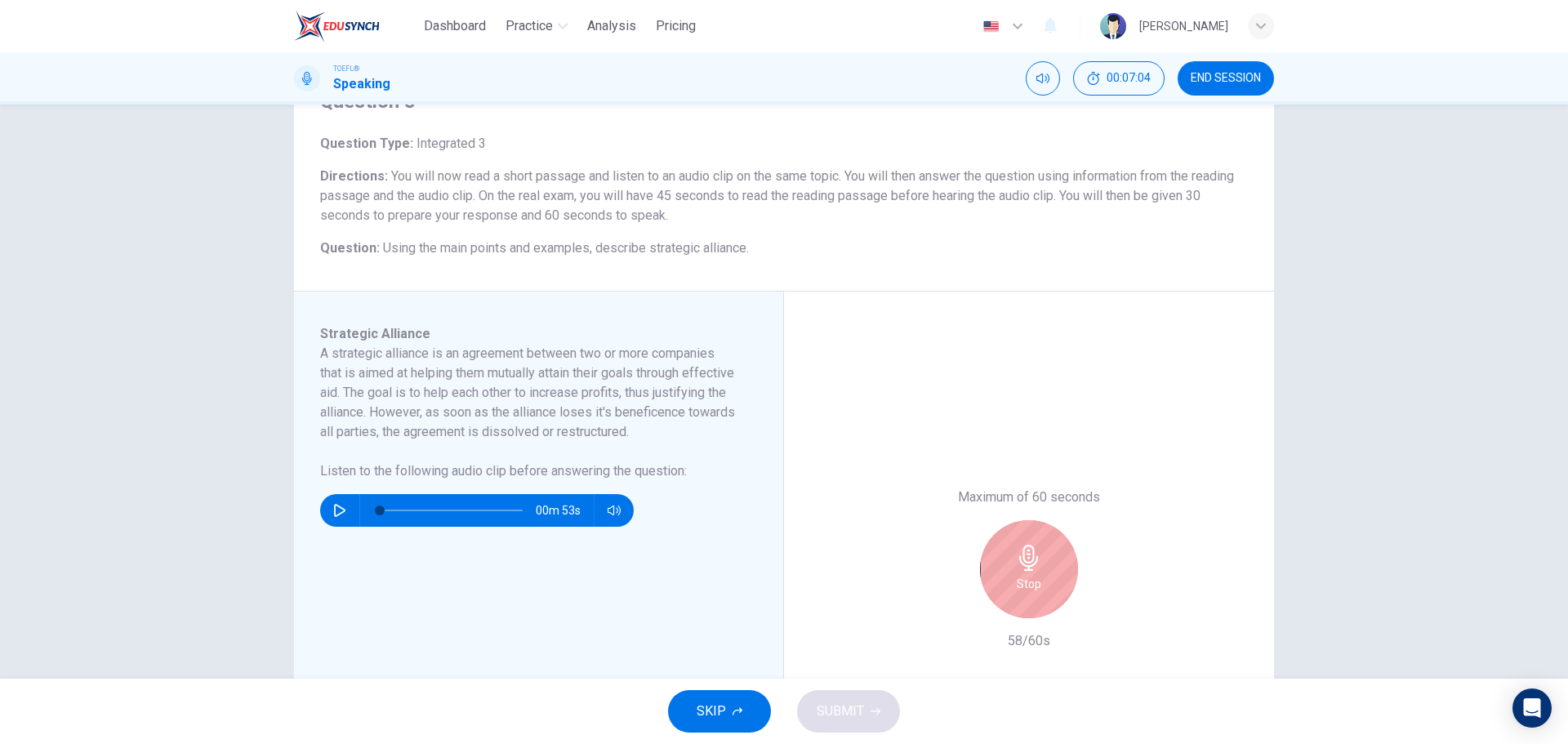
click at [1045, 579] on div "Stop" at bounding box center [1029, 569] width 98 height 98
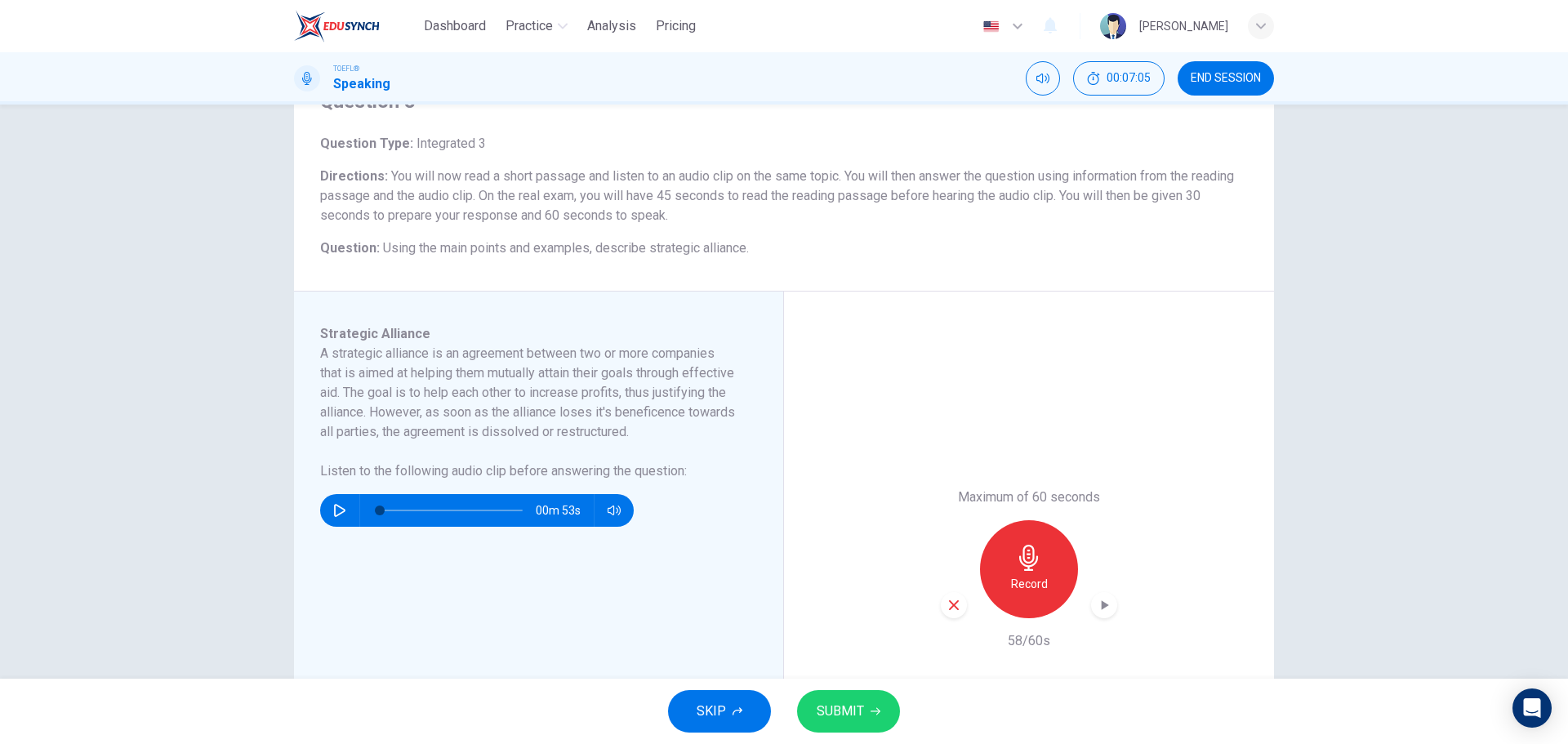
click at [842, 706] on span "SUBMIT" at bounding box center [840, 711] width 47 height 23
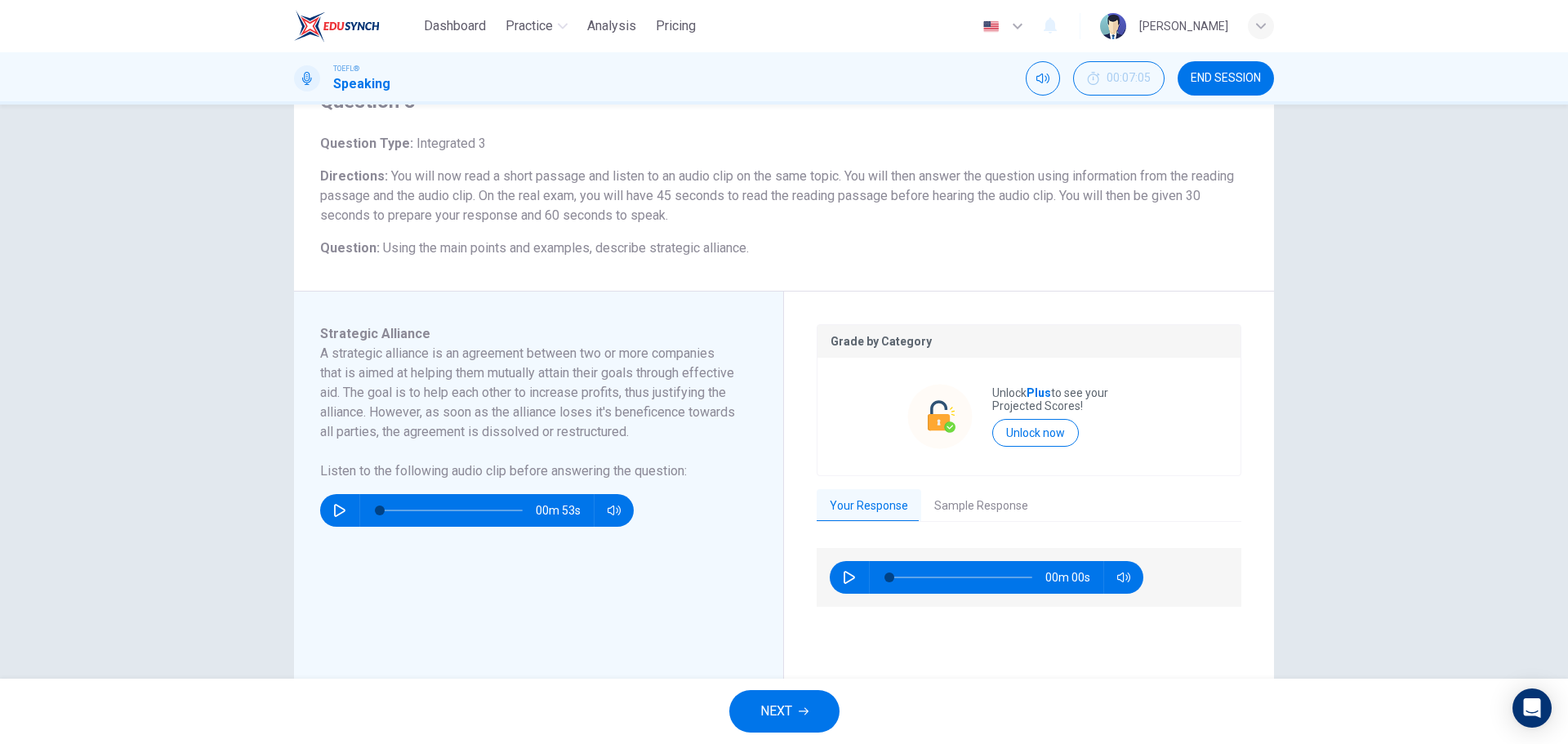
click at [789, 705] on span "NEXT" at bounding box center [777, 711] width 32 height 23
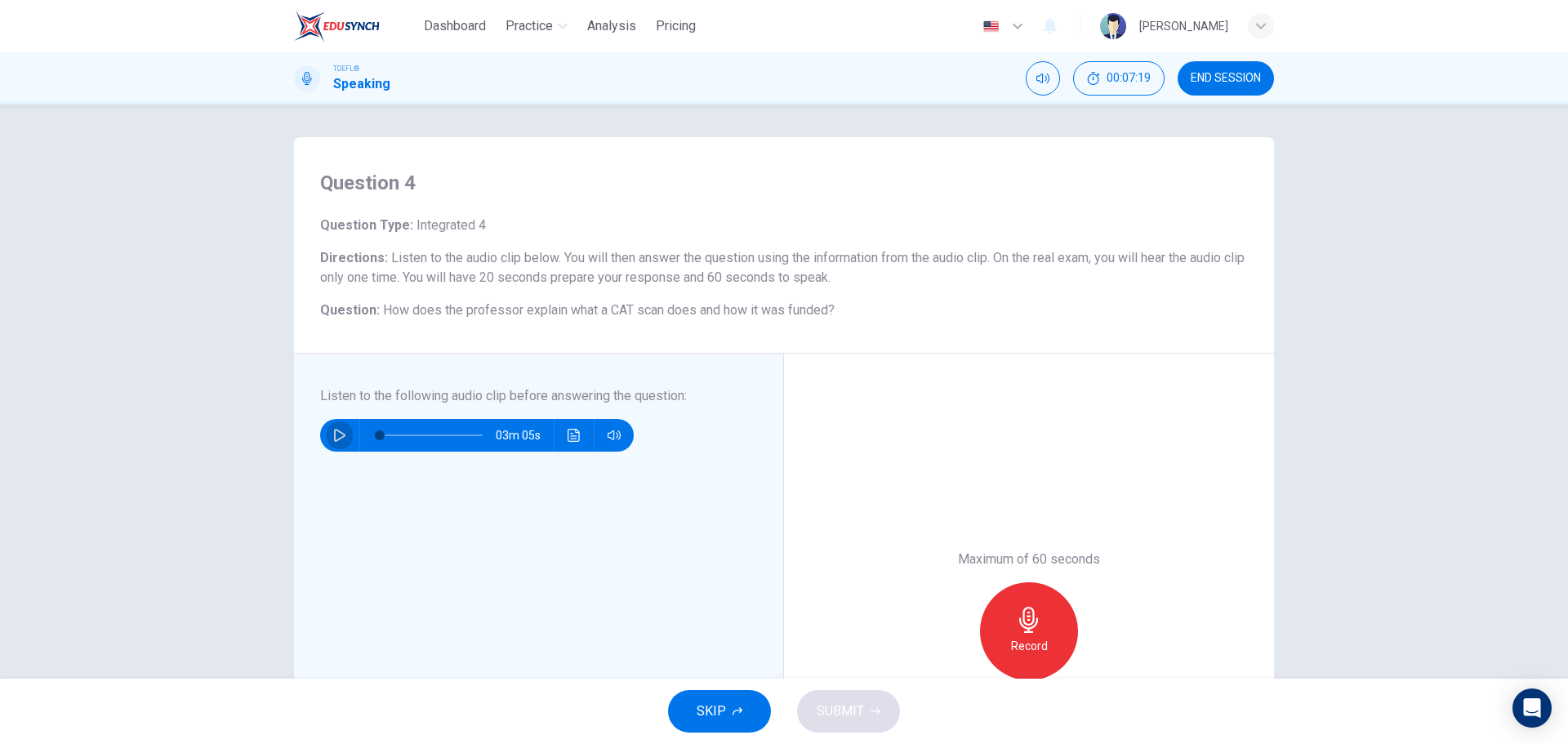
click at [327, 432] on button "button" at bounding box center [339, 435] width 26 height 33
type input "0"
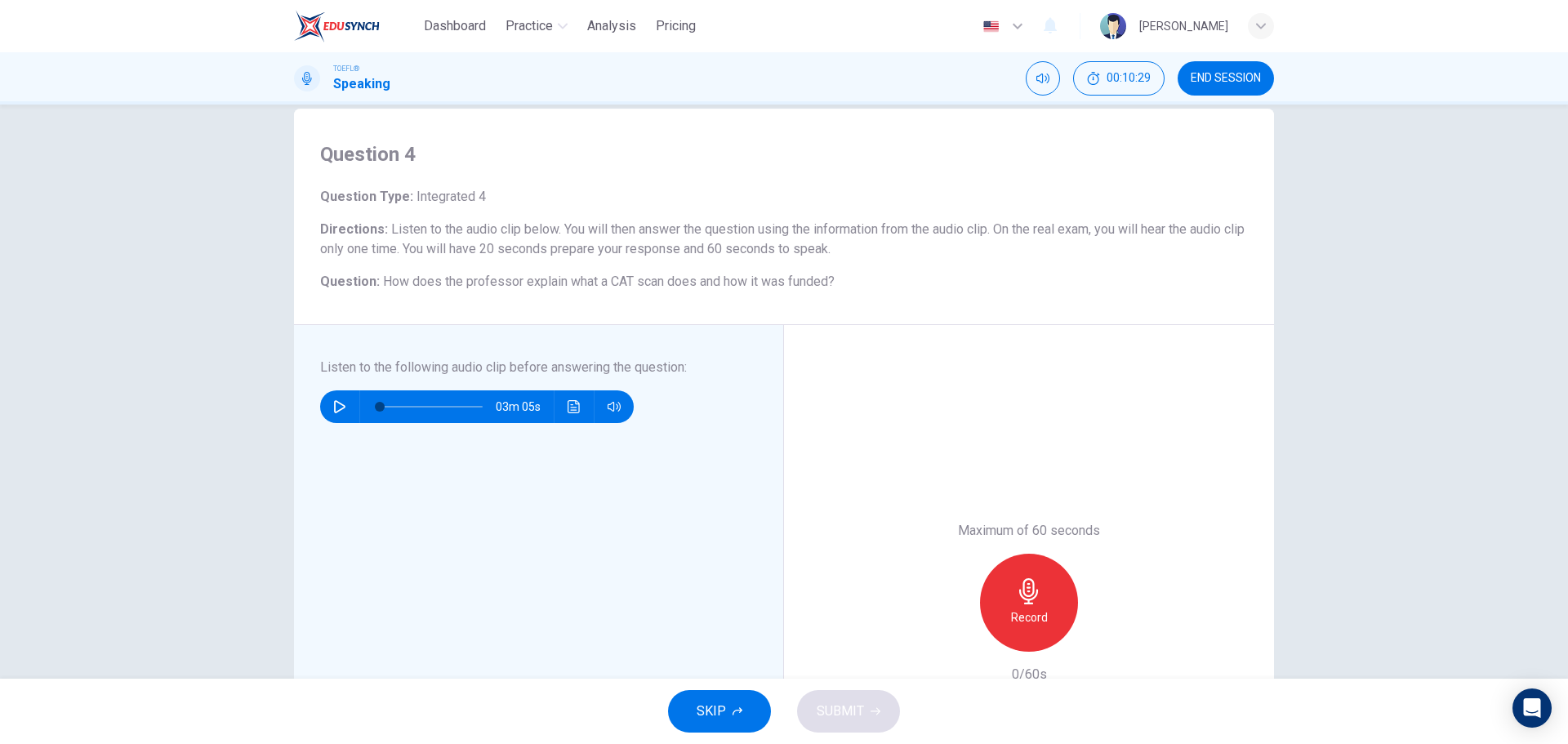
scroll to position [164, 0]
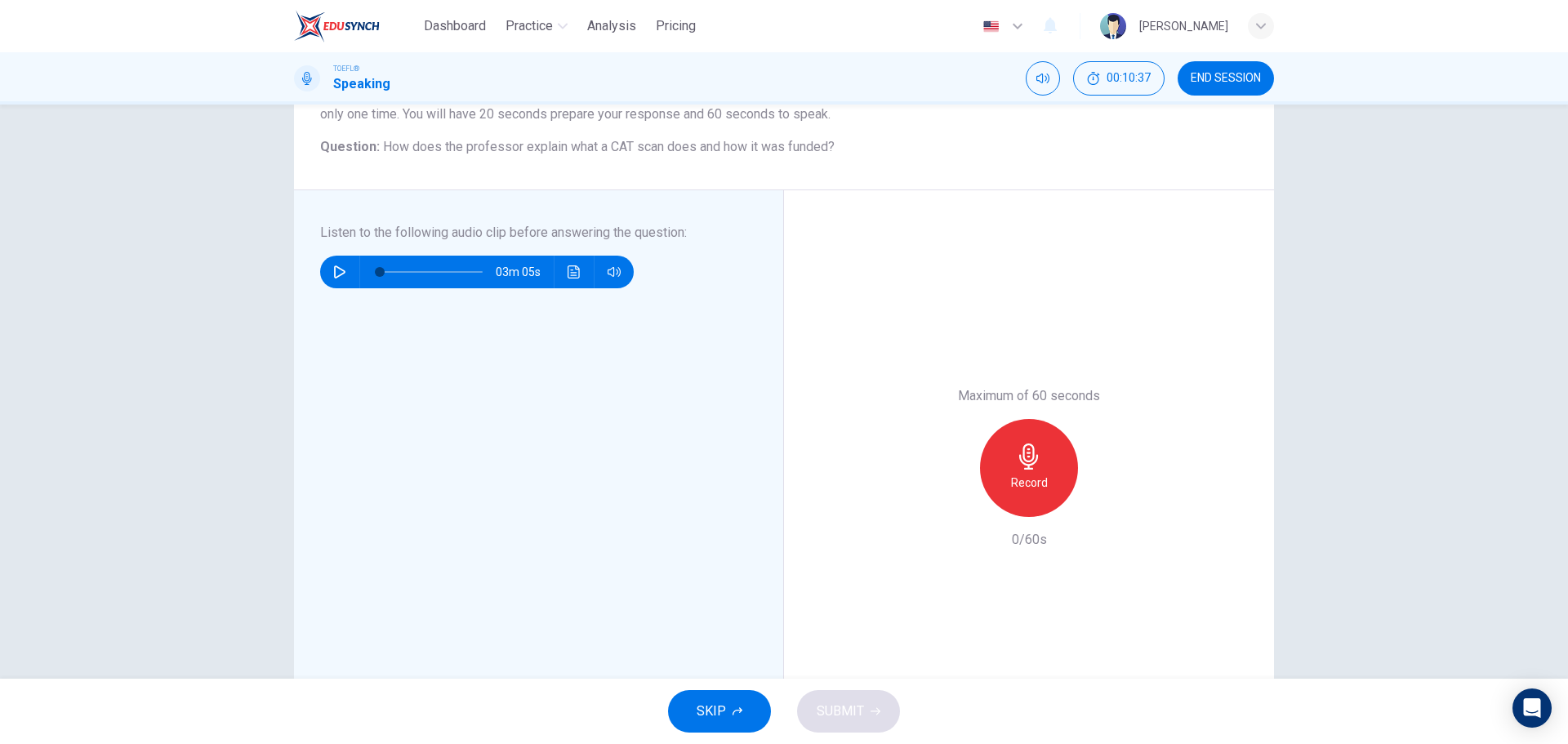
click at [1019, 487] on h6 "Record" at bounding box center [1030, 483] width 37 height 19
click at [1067, 466] on div "Stop" at bounding box center [1029, 468] width 98 height 98
click at [1047, 475] on div "Stop" at bounding box center [1029, 468] width 98 height 98
click at [863, 714] on span "SUBMIT" at bounding box center [840, 711] width 47 height 23
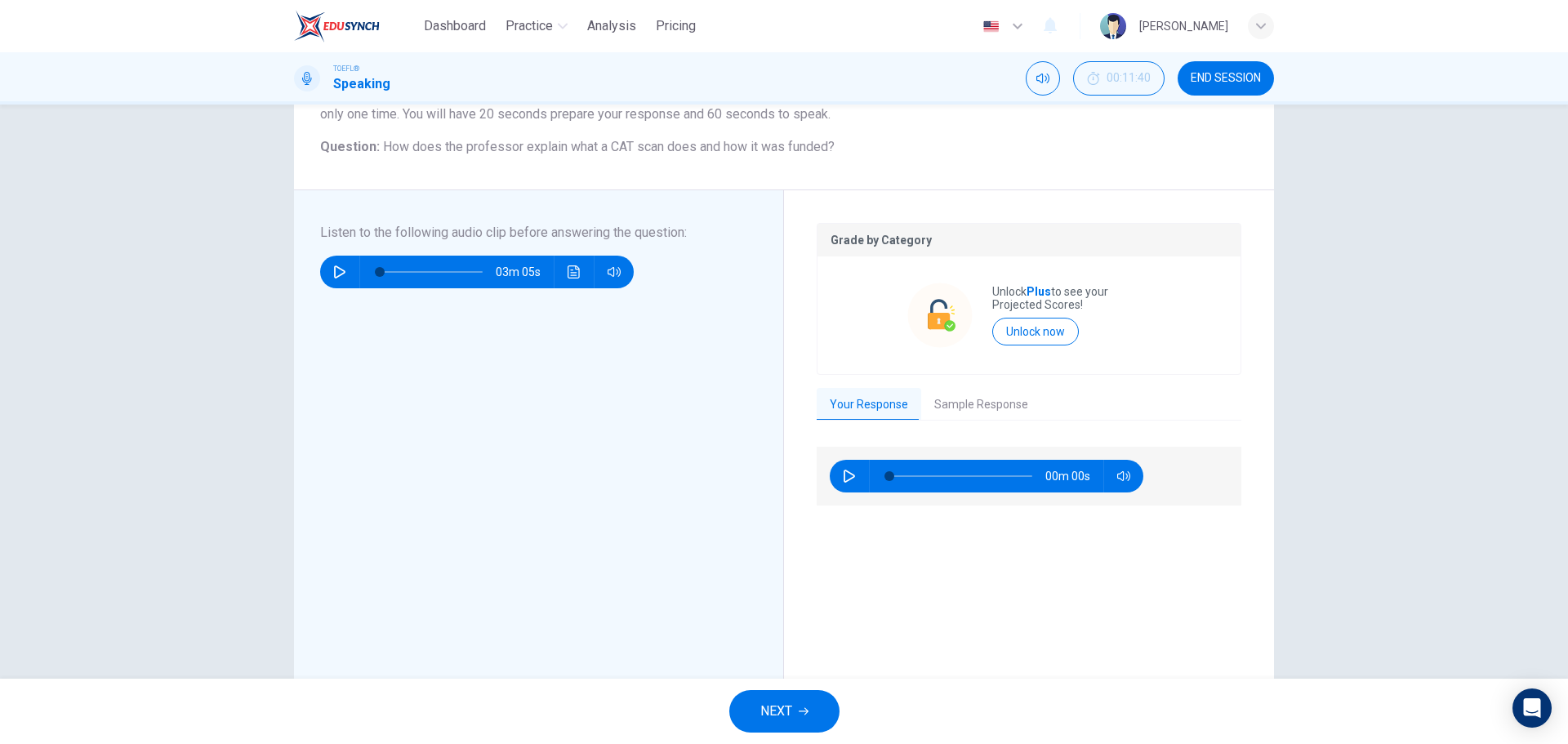
click at [961, 399] on button "Sample Response" at bounding box center [981, 405] width 120 height 35
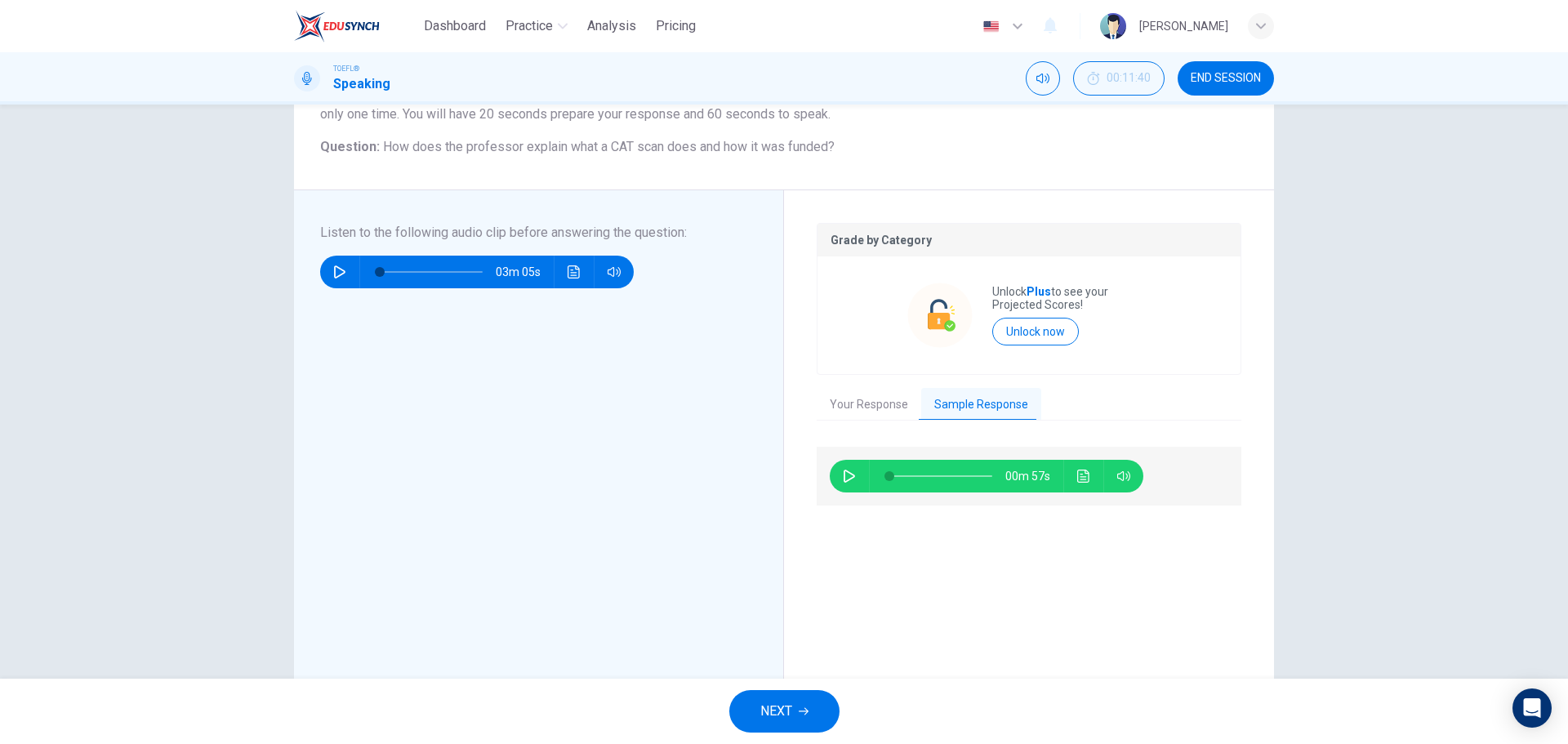
click at [859, 469] on div "00m 57s" at bounding box center [987, 476] width 314 height 33
click at [846, 480] on icon "button" at bounding box center [849, 476] width 13 height 13
click at [973, 480] on span at bounding box center [941, 476] width 103 height 23
type input "92"
click at [793, 702] on button "NEXT" at bounding box center [784, 711] width 110 height 42
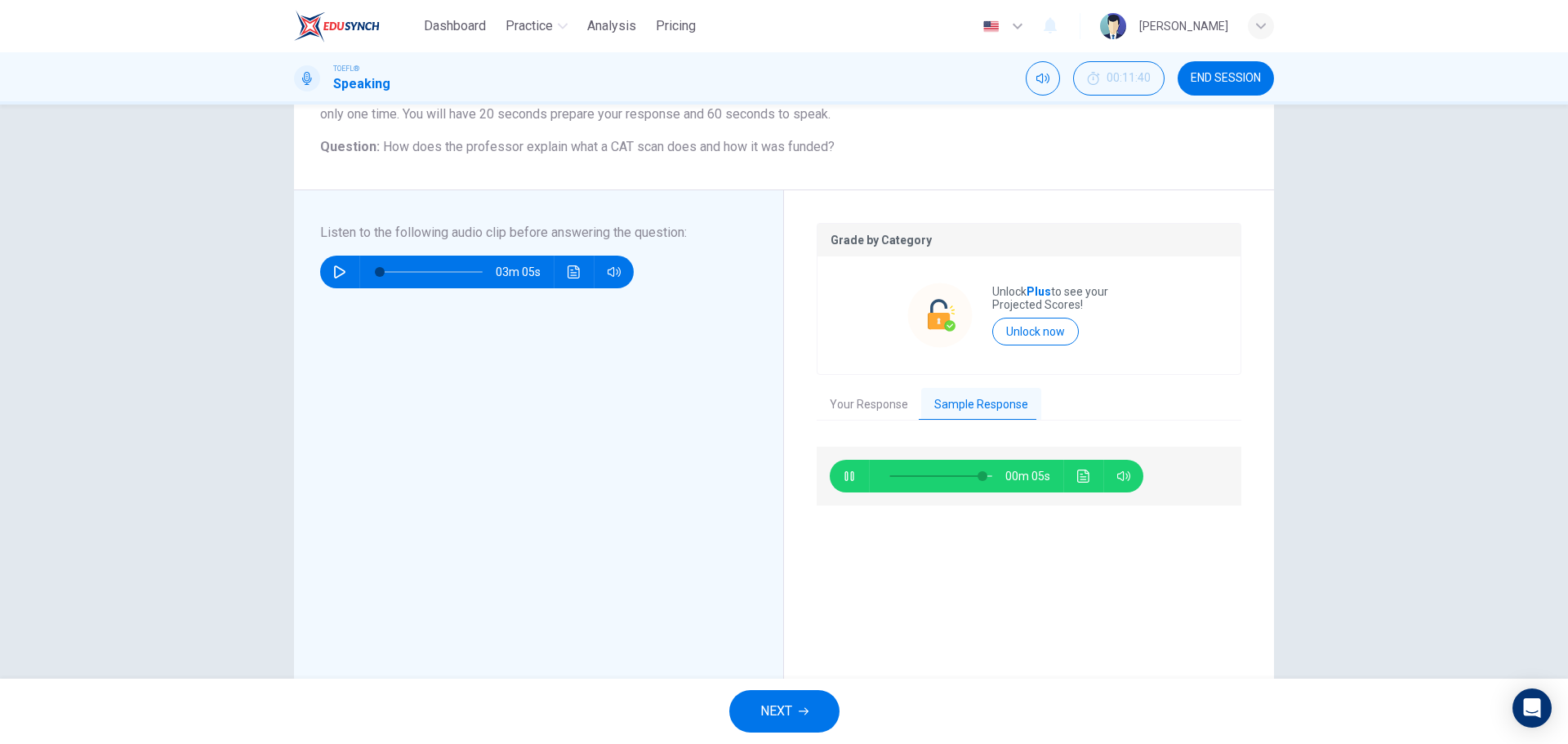
scroll to position [0, 0]
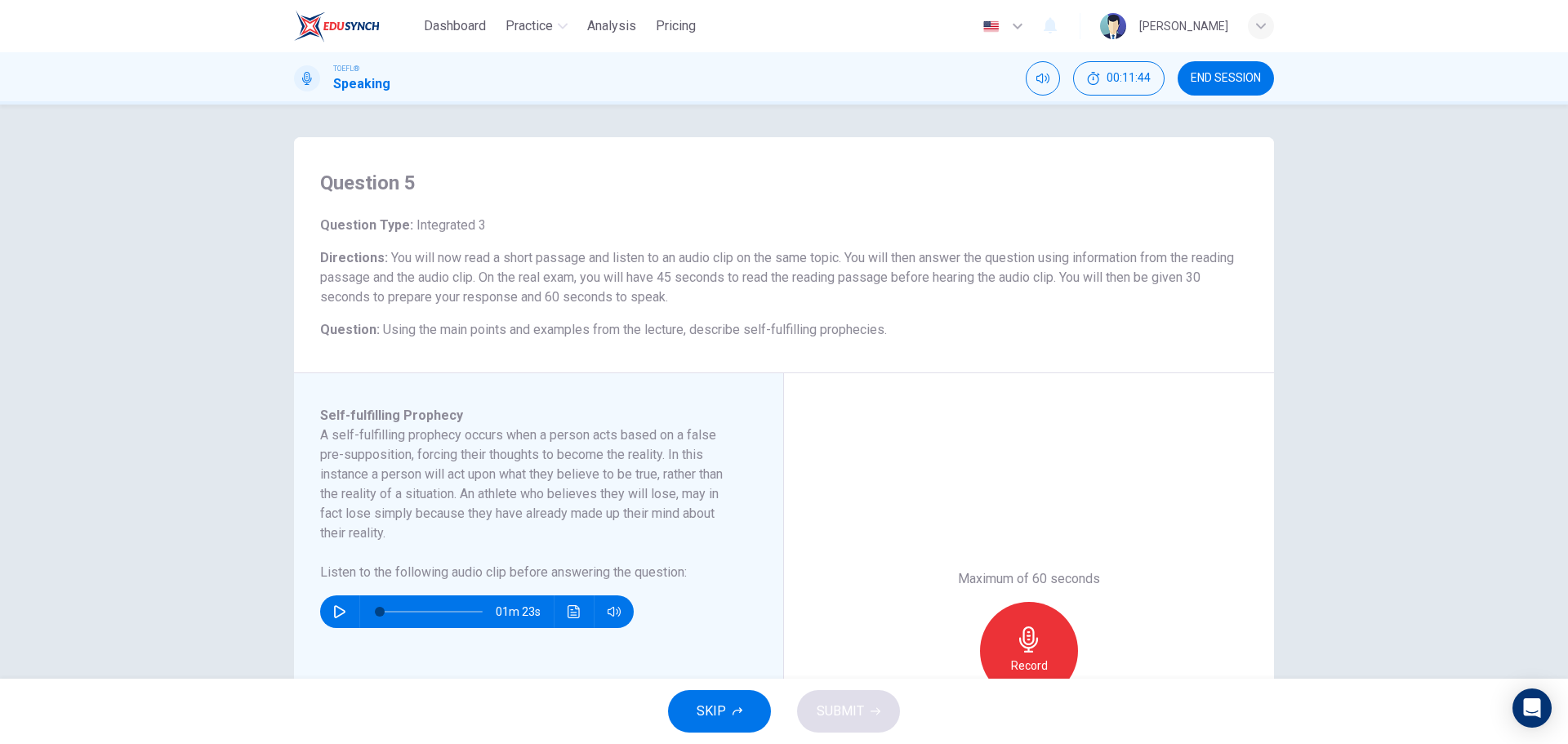
drag, startPoint x: 317, startPoint y: 436, endPoint x: 355, endPoint y: 428, distance: 38.8
click at [355, 428] on h6 "A self-fulfilling prophecy occurs when a person acts based on a false pre-suppo…" at bounding box center [529, 484] width 418 height 117
click at [321, 607] on div "01m 23s" at bounding box center [477, 612] width 314 height 33
click at [327, 617] on button "button" at bounding box center [339, 612] width 26 height 33
type input "0"
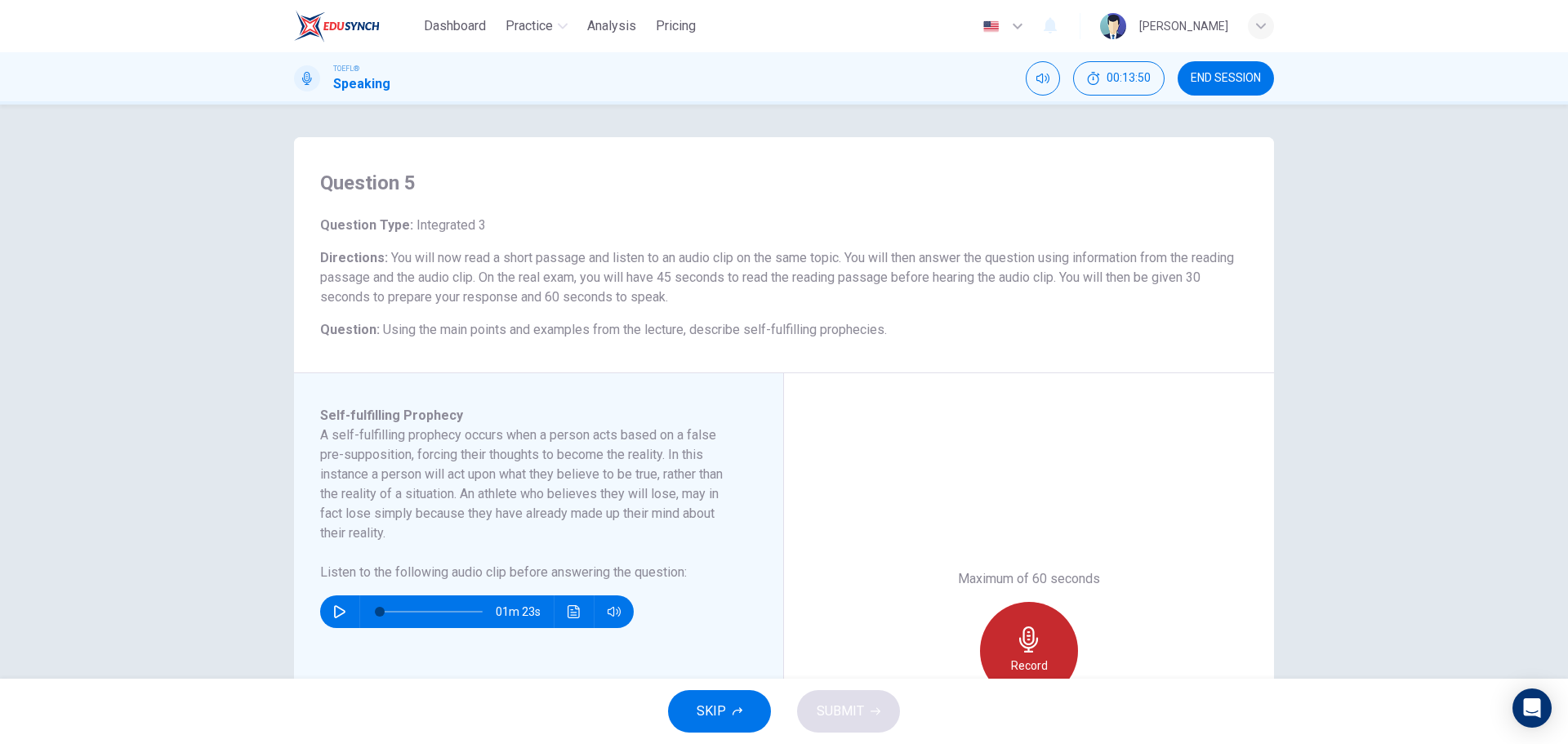
click at [1011, 637] on div "Record" at bounding box center [1029, 651] width 98 height 98
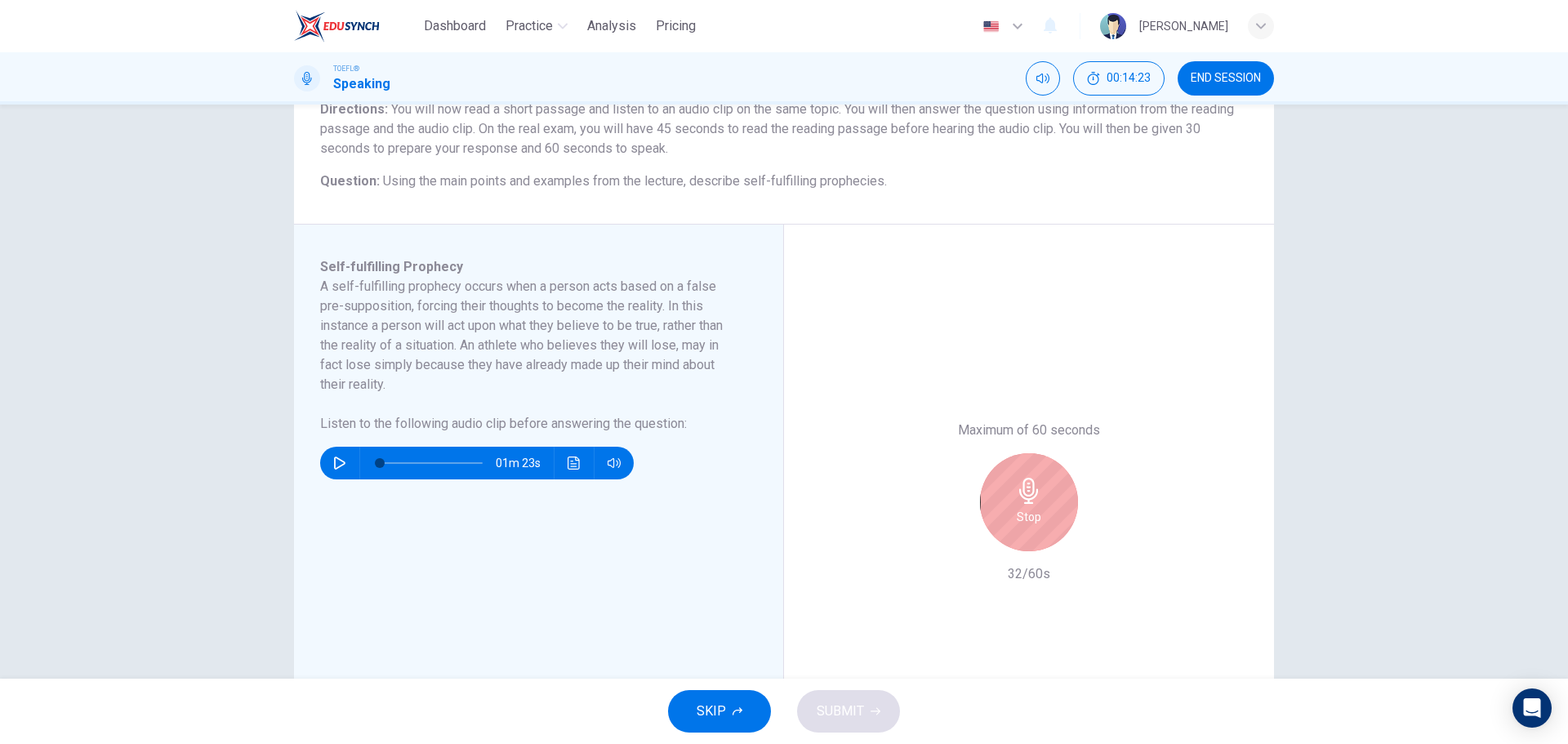
scroll to position [164, 0]
